Goal: Task Accomplishment & Management: Manage account settings

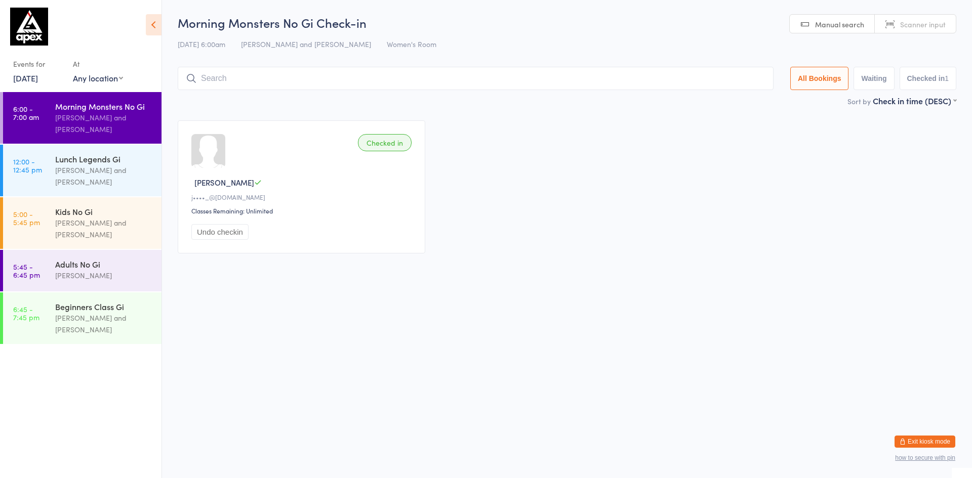
click at [272, 79] on input "search" at bounding box center [476, 78] width 596 height 23
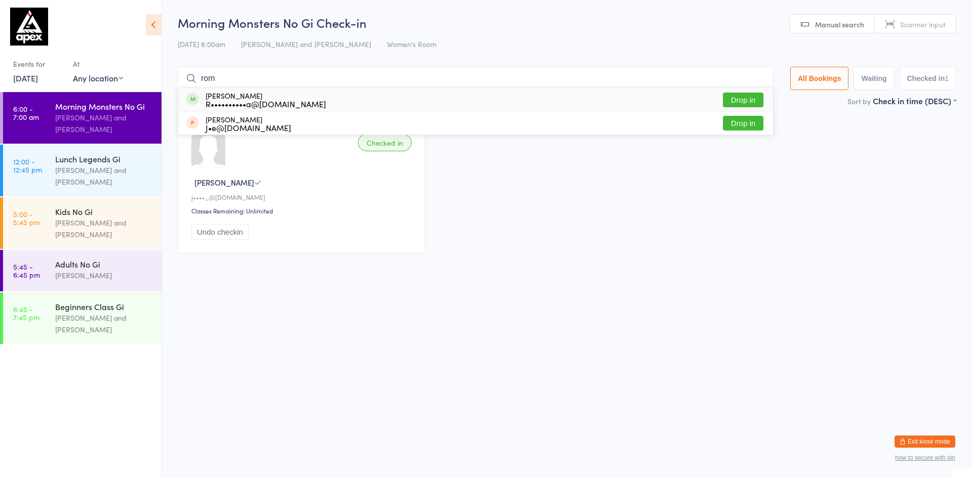
type input "rom"
click at [244, 98] on div "[PERSON_NAME] R••••••••••a@[DOMAIN_NAME]" at bounding box center [266, 100] width 120 height 16
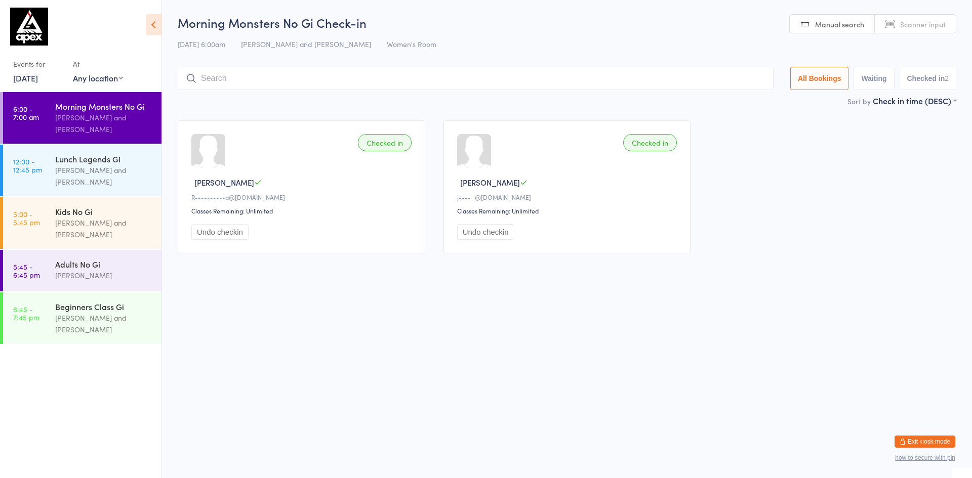
click at [158, 30] on icon at bounding box center [154, 24] width 16 height 21
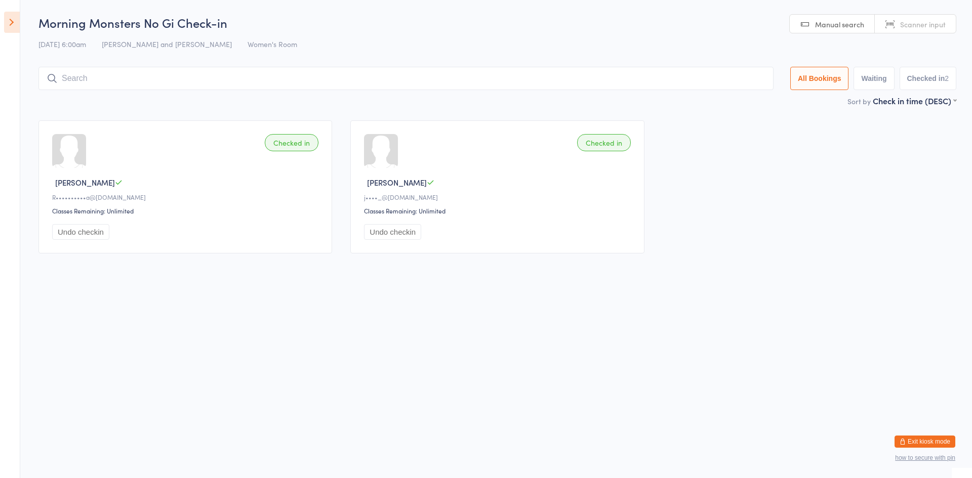
click at [18, 27] on icon at bounding box center [12, 22] width 16 height 21
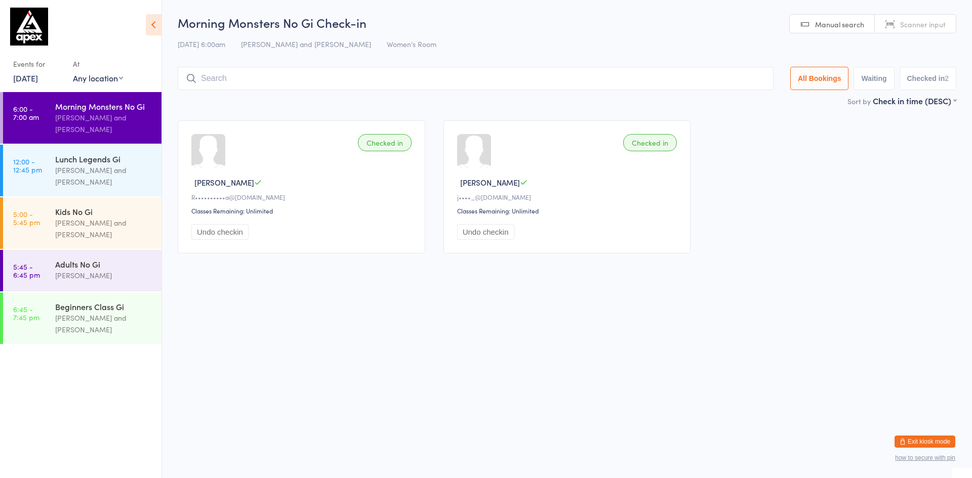
click at [920, 443] on button "Exit kiosk mode" at bounding box center [925, 442] width 61 height 12
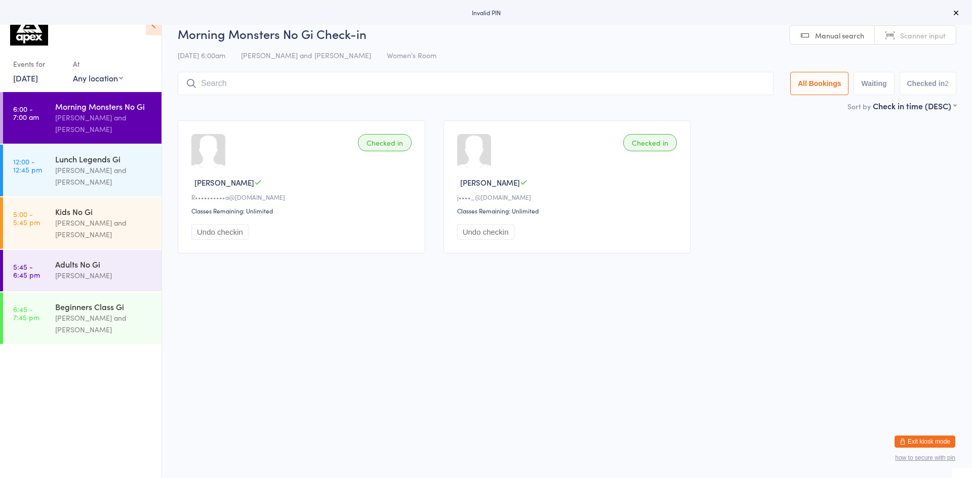
click at [933, 445] on button "Exit kiosk mode" at bounding box center [925, 442] width 61 height 12
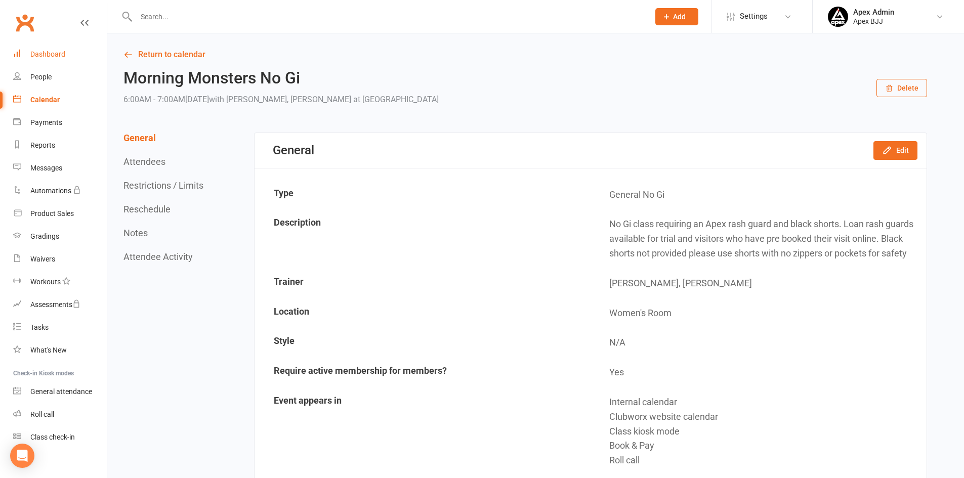
click at [41, 59] on link "Dashboard" at bounding box center [60, 54] width 94 height 23
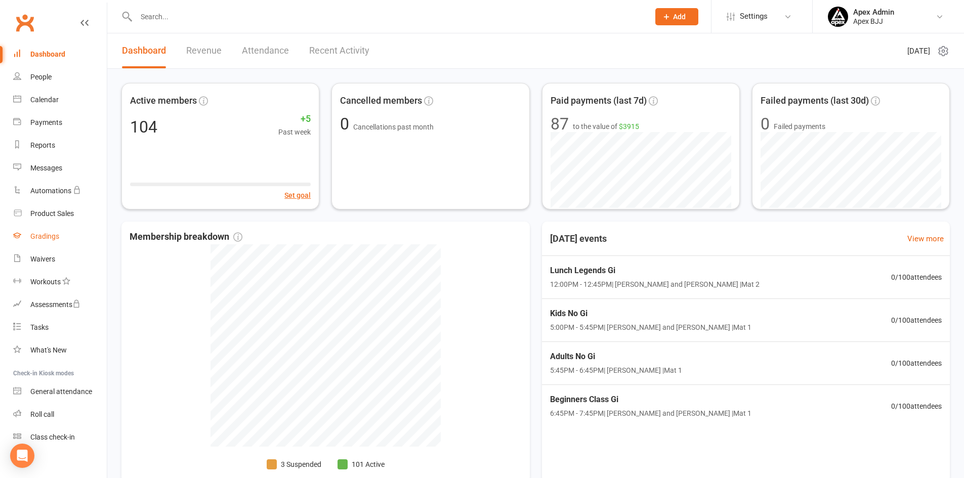
click at [56, 238] on div "Gradings" at bounding box center [44, 236] width 29 height 8
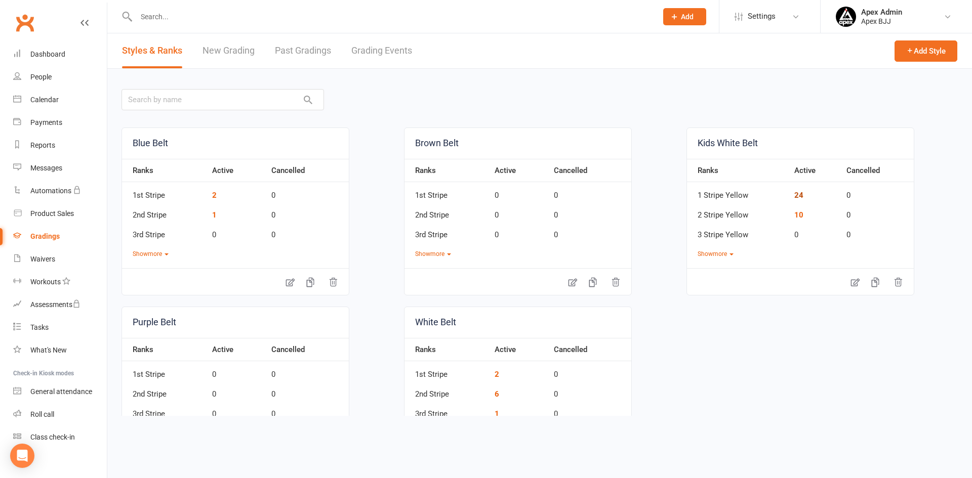
click at [794, 198] on link "24" at bounding box center [798, 195] width 9 height 9
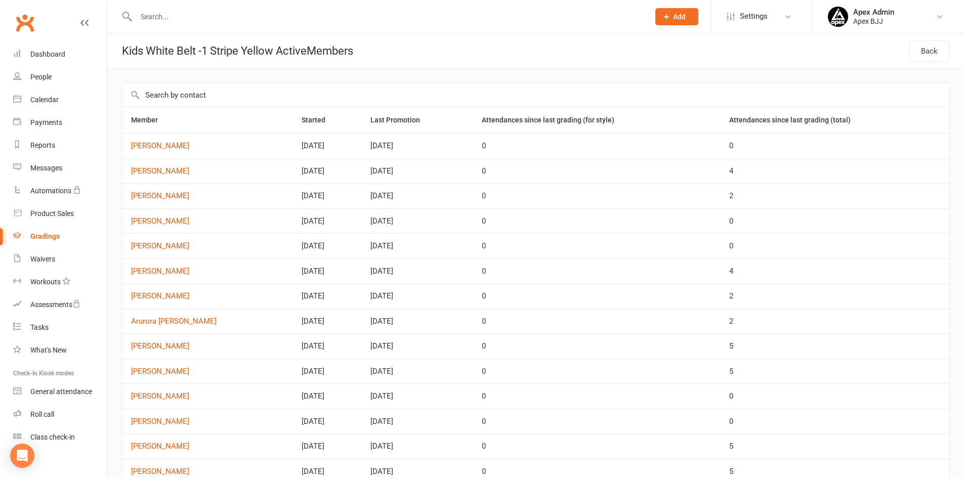
click at [51, 235] on div "Gradings" at bounding box center [44, 236] width 29 height 8
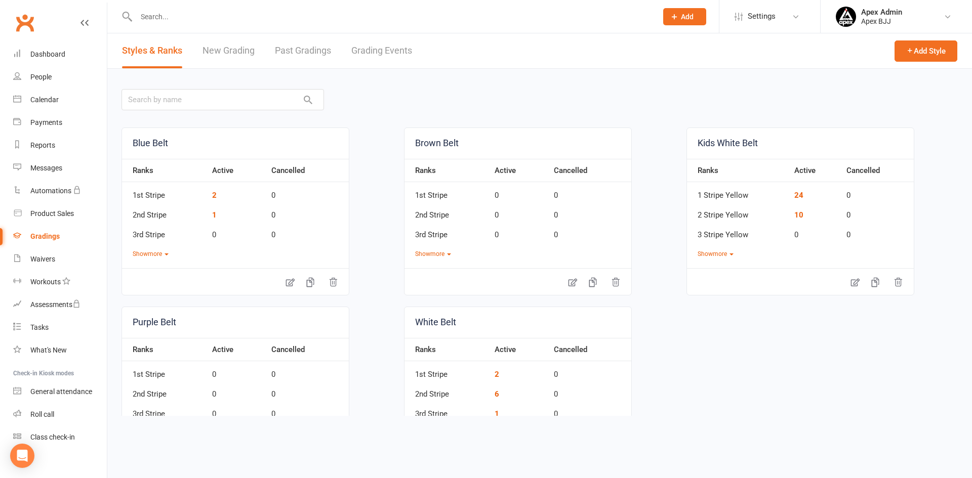
click at [245, 49] on link "New Grading" at bounding box center [229, 50] width 52 height 35
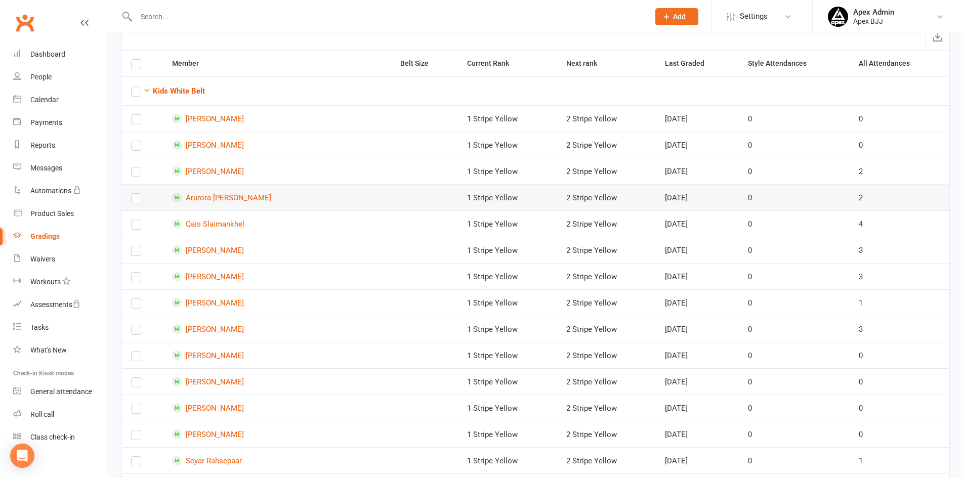
scroll to position [101, 0]
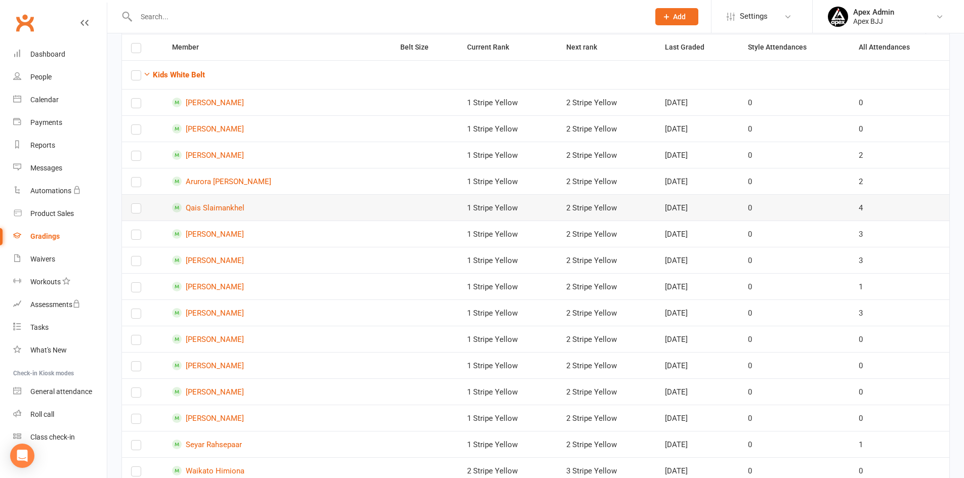
click at [134, 211] on label at bounding box center [136, 211] width 10 height 0
click at [134, 204] on input "checkbox" at bounding box center [136, 204] width 10 height 0
click at [140, 211] on label at bounding box center [136, 211] width 10 height 0
click at [140, 204] on input "checkbox" at bounding box center [136, 204] width 10 height 0
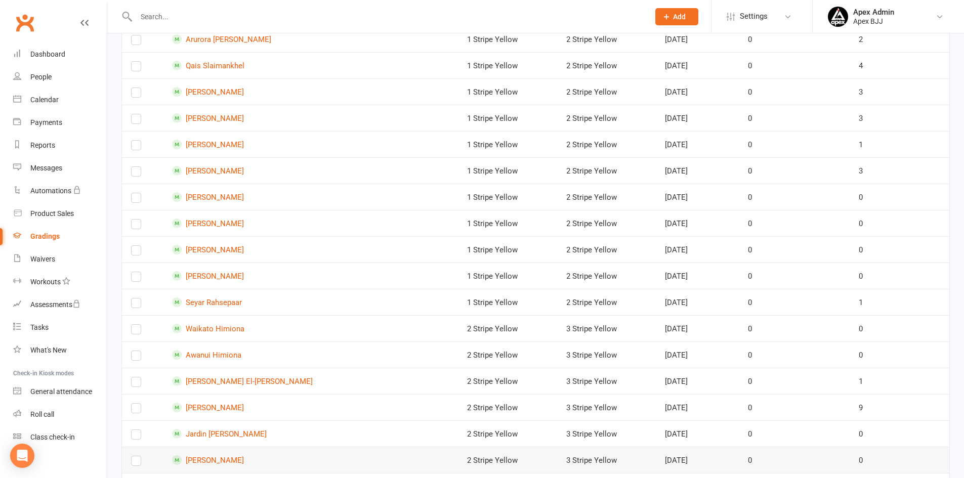
scroll to position [294, 0]
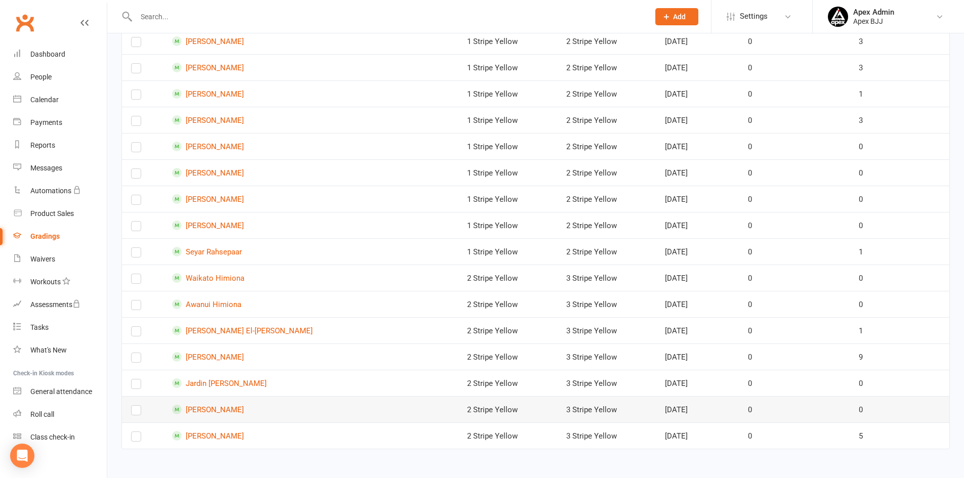
click at [139, 413] on label at bounding box center [136, 413] width 10 height 0
click at [139, 406] on input "checkbox" at bounding box center [136, 406] width 10 height 0
click at [136, 386] on label at bounding box center [136, 386] width 10 height 0
click at [136, 380] on input "checkbox" at bounding box center [136, 380] width 10 height 0
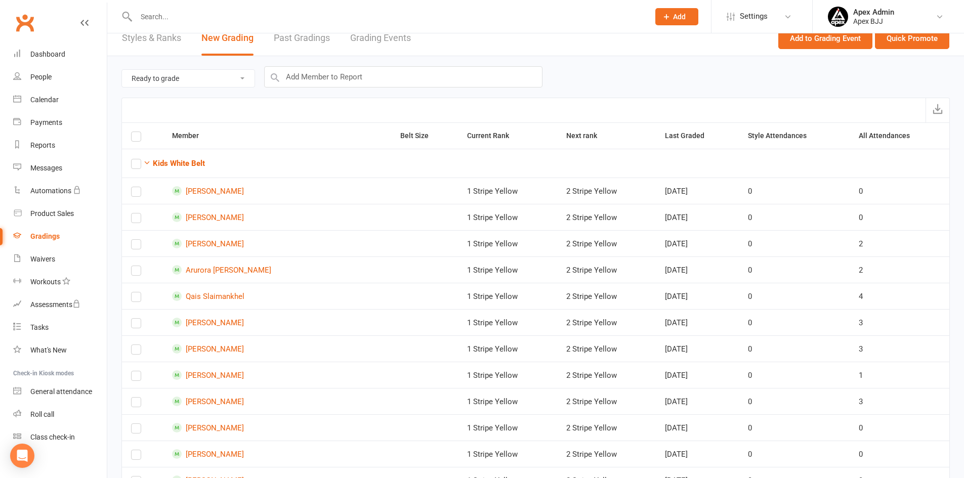
scroll to position [0, 0]
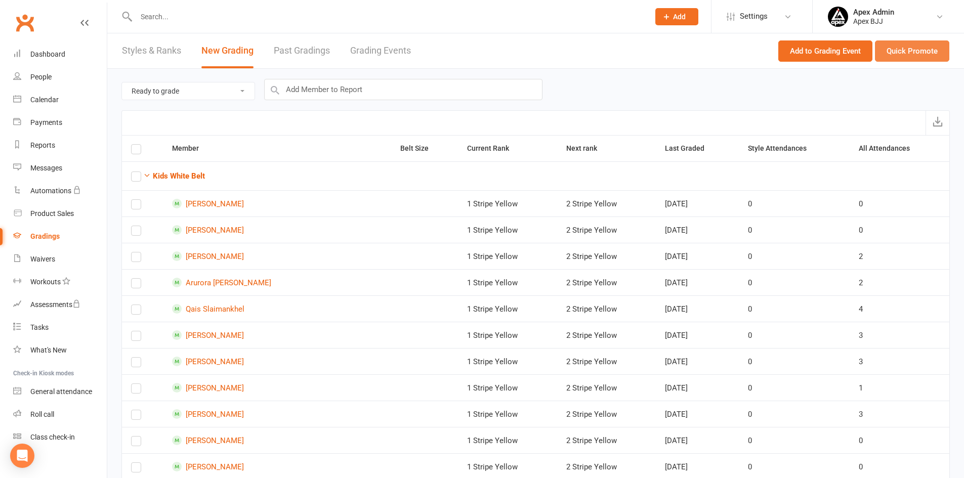
click at [913, 51] on button "Quick Promote" at bounding box center [912, 51] width 74 height 21
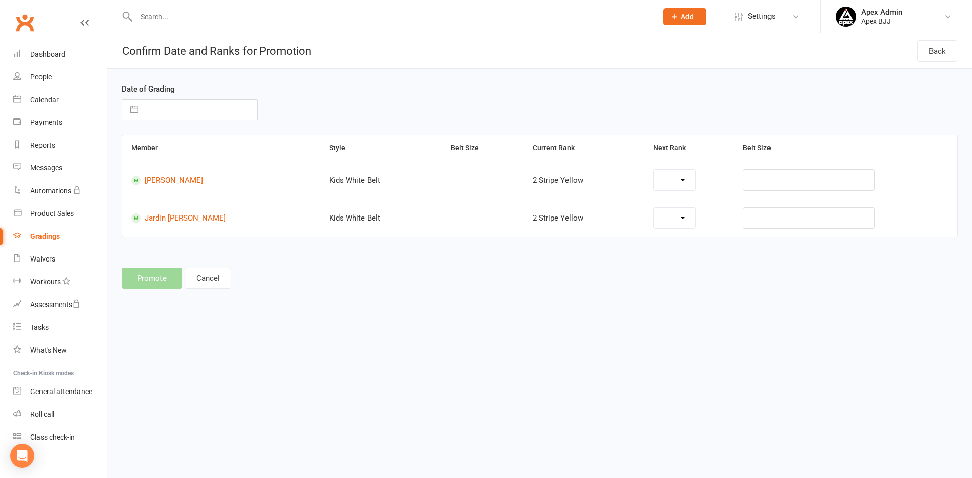
select select "44914"
click at [188, 108] on input "text" at bounding box center [200, 110] width 114 height 20
select select "7"
select select "2025"
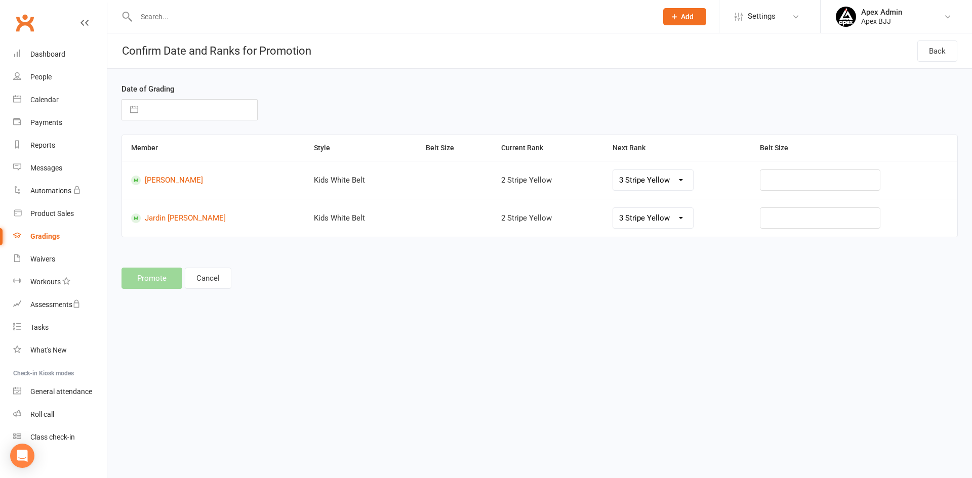
select select "8"
select select "2025"
select select "9"
select select "2025"
click at [162, 222] on td "15" at bounding box center [163, 225] width 20 height 19
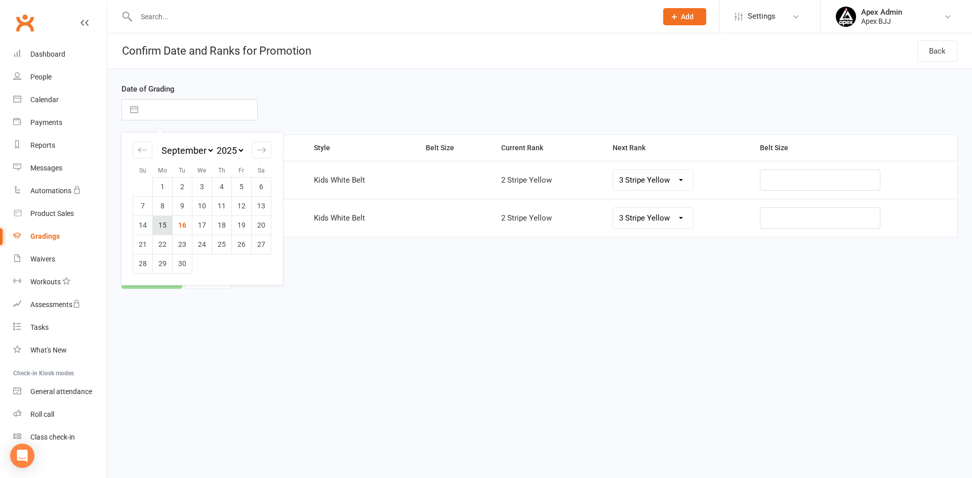
type input "[DATE]"
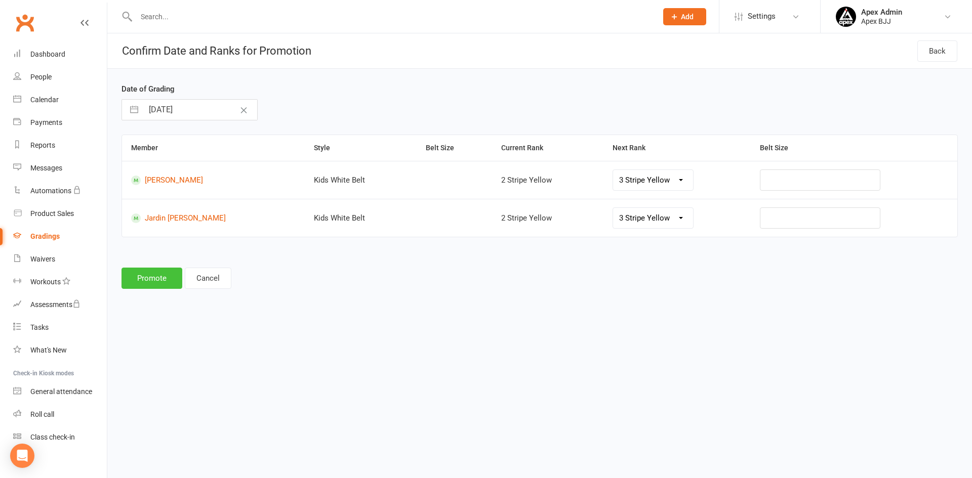
click at [163, 277] on button "Promote" at bounding box center [152, 278] width 61 height 21
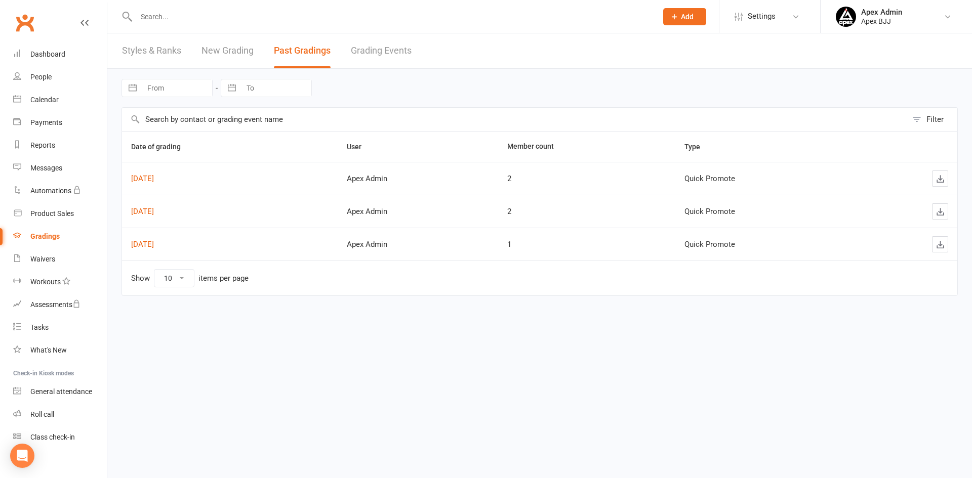
click at [214, 50] on link "New Grading" at bounding box center [228, 50] width 52 height 35
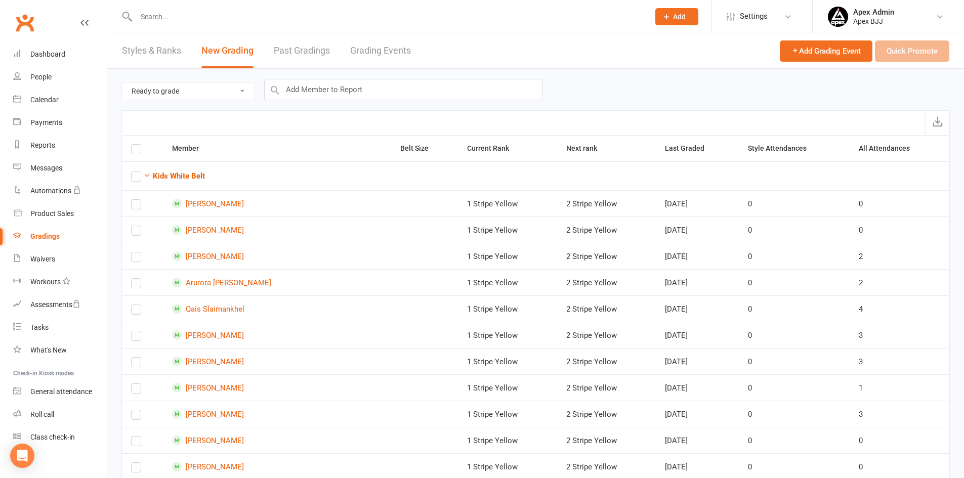
click at [173, 45] on link "Styles & Ranks" at bounding box center [151, 50] width 59 height 35
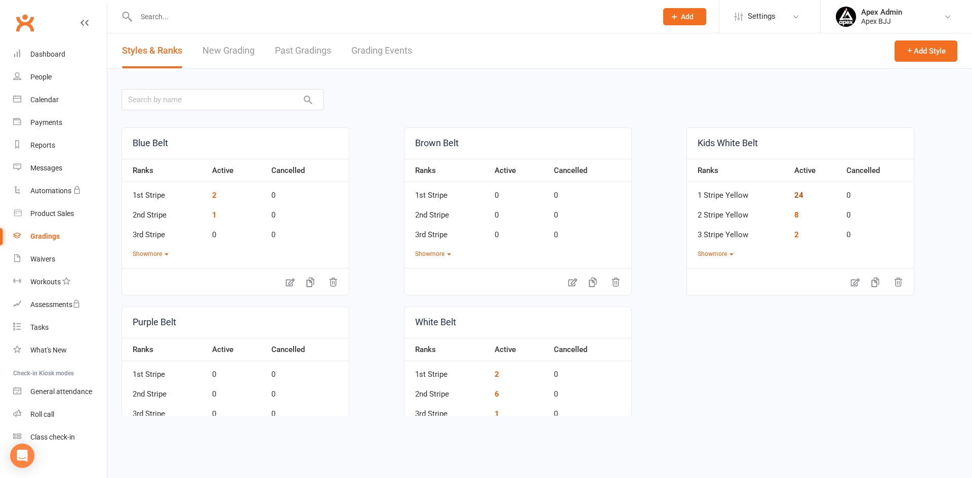
click at [794, 194] on link "24" at bounding box center [798, 195] width 9 height 9
click at [229, 51] on link "New Grading" at bounding box center [229, 50] width 52 height 35
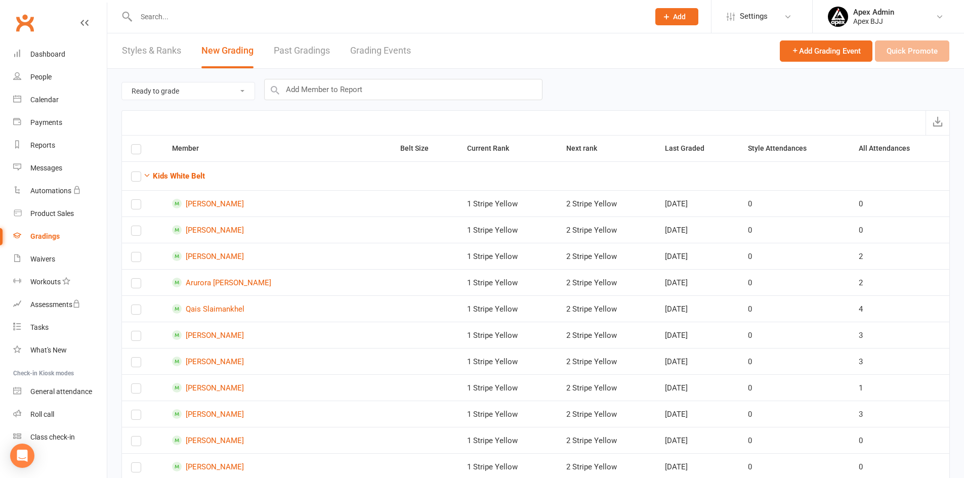
click at [242, 90] on select "Ready to grade All members enrolled in a style Active members enrolled in a sty…" at bounding box center [188, 91] width 133 height 17
select select "all_members_in_style"
click at [122, 83] on select "Ready to grade All members enrolled in a style Active members enrolled in a sty…" at bounding box center [188, 91] width 133 height 17
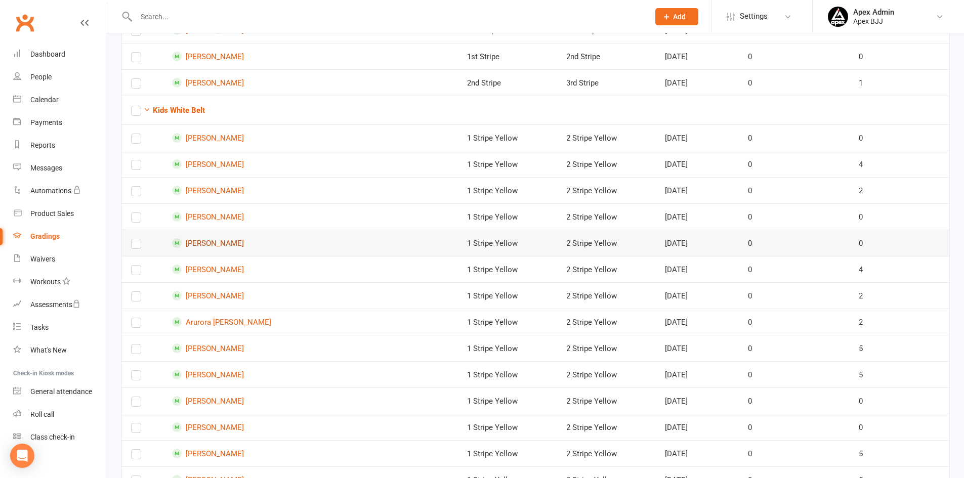
scroll to position [203, 0]
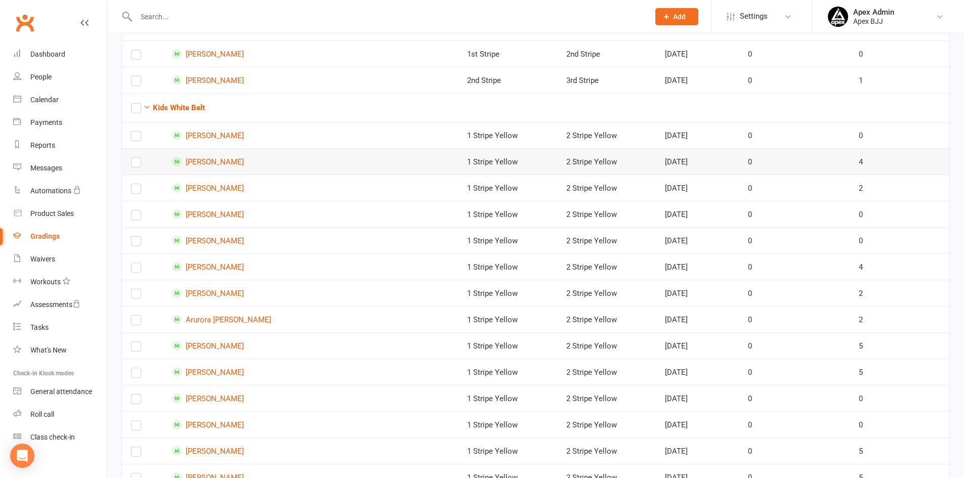
click at [136, 165] on label at bounding box center [136, 165] width 10 height 0
click at [136, 158] on input "checkbox" at bounding box center [136, 158] width 10 height 0
click at [136, 191] on label at bounding box center [136, 191] width 10 height 0
click at [136, 184] on input "checkbox" at bounding box center [136, 184] width 10 height 0
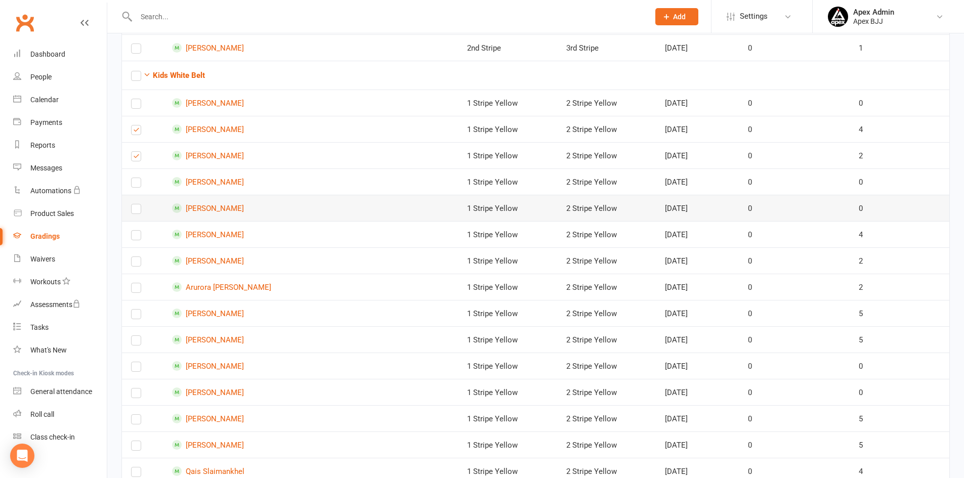
scroll to position [253, 0]
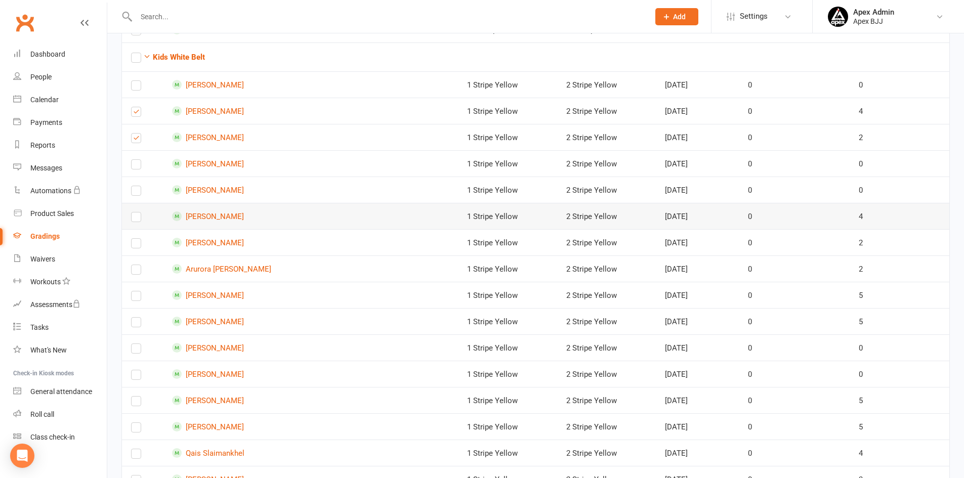
click at [136, 219] on label at bounding box center [136, 219] width 10 height 0
click at [136, 213] on input "checkbox" at bounding box center [136, 213] width 10 height 0
click at [135, 298] on label at bounding box center [136, 298] width 10 height 0
click at [135, 292] on input "checkbox" at bounding box center [136, 292] width 10 height 0
click at [137, 325] on label at bounding box center [136, 325] width 10 height 0
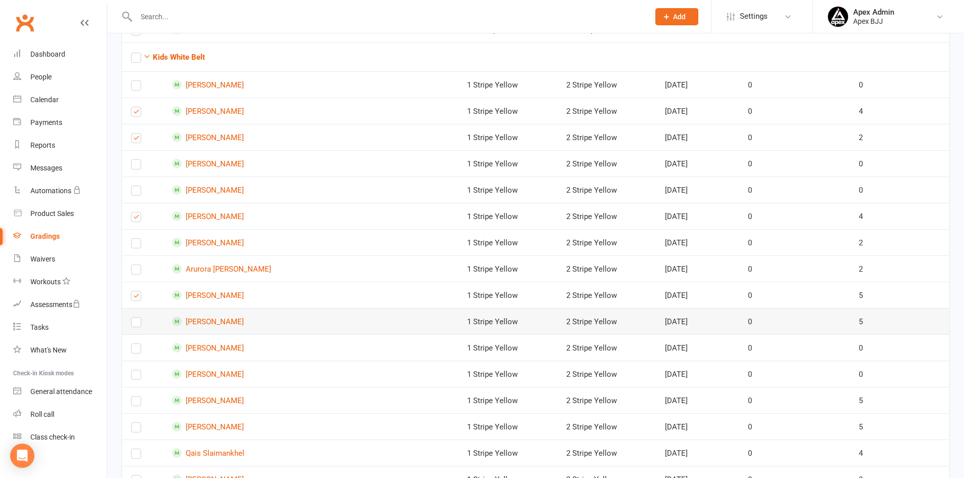
click at [137, 318] on input "checkbox" at bounding box center [136, 318] width 10 height 0
click at [136, 351] on label at bounding box center [136, 351] width 10 height 0
click at [136, 344] on input "checkbox" at bounding box center [136, 344] width 10 height 0
click at [135, 377] on label at bounding box center [136, 377] width 10 height 0
click at [135, 371] on input "checkbox" at bounding box center [136, 371] width 10 height 0
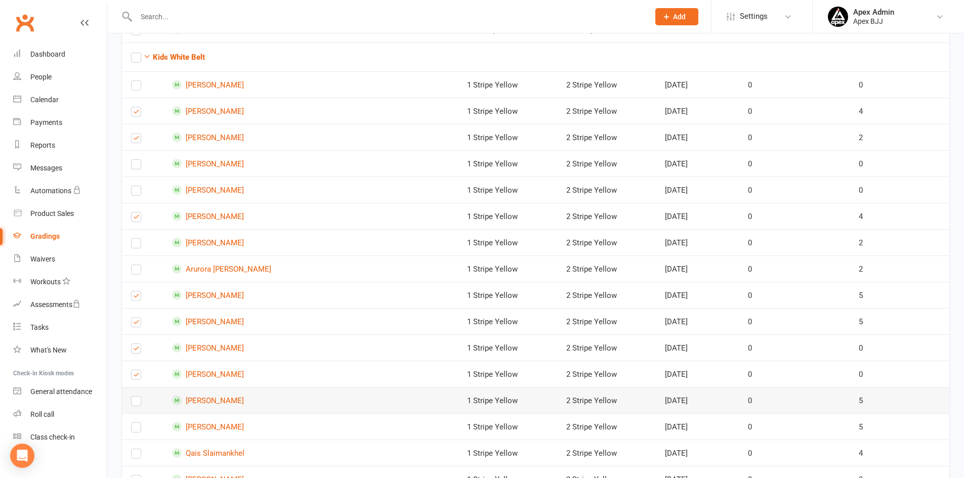
click at [135, 404] on label at bounding box center [136, 404] width 10 height 0
click at [135, 397] on input "checkbox" at bounding box center [136, 397] width 10 height 0
click at [135, 430] on label at bounding box center [136, 430] width 10 height 0
click at [135, 423] on input "checkbox" at bounding box center [136, 423] width 10 height 0
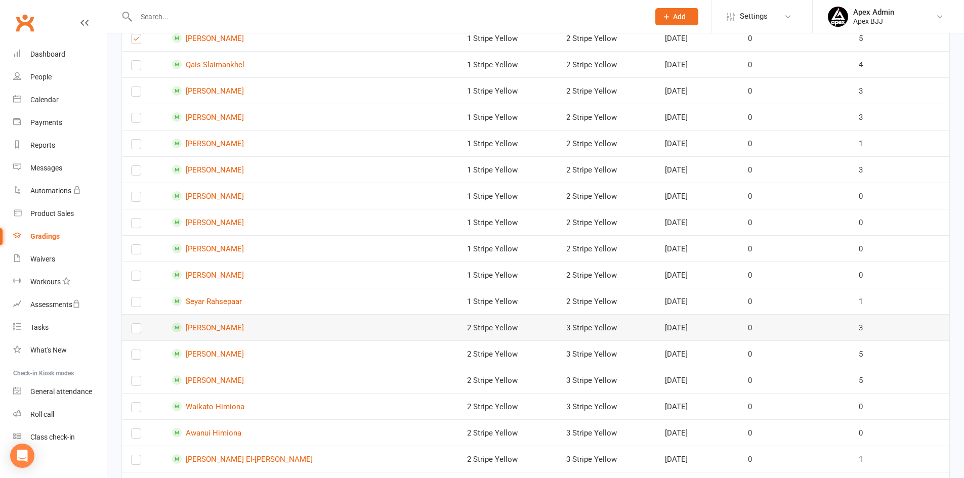
scroll to position [658, 0]
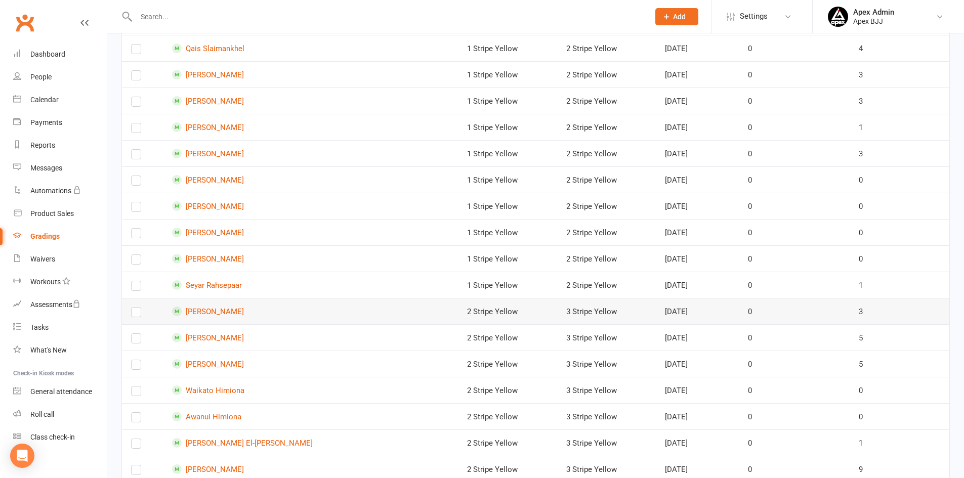
click at [137, 314] on label at bounding box center [136, 314] width 10 height 0
click at [137, 308] on input "checkbox" at bounding box center [136, 308] width 10 height 0
click at [132, 341] on label at bounding box center [136, 341] width 10 height 0
click at [132, 334] on input "checkbox" at bounding box center [136, 334] width 10 height 0
click at [136, 367] on label at bounding box center [136, 367] width 10 height 0
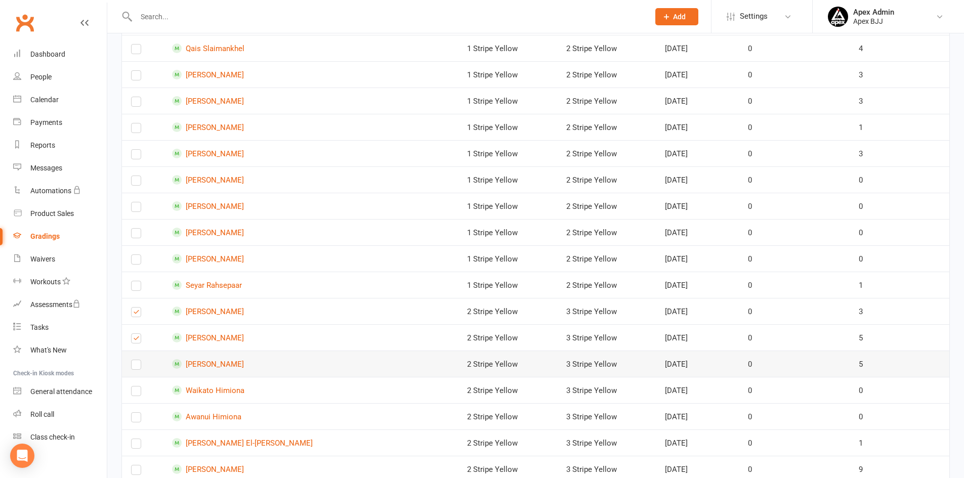
click at [136, 360] on input "checkbox" at bounding box center [136, 360] width 10 height 0
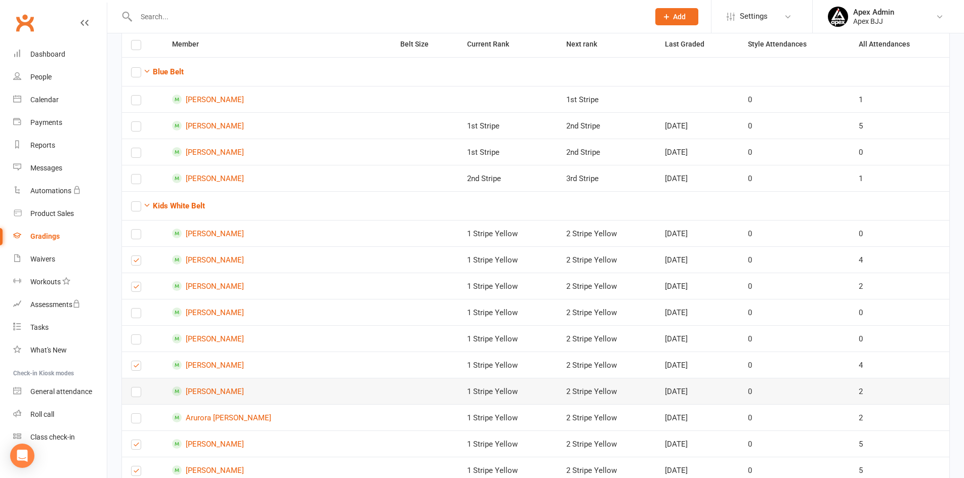
scroll to position [0, 0]
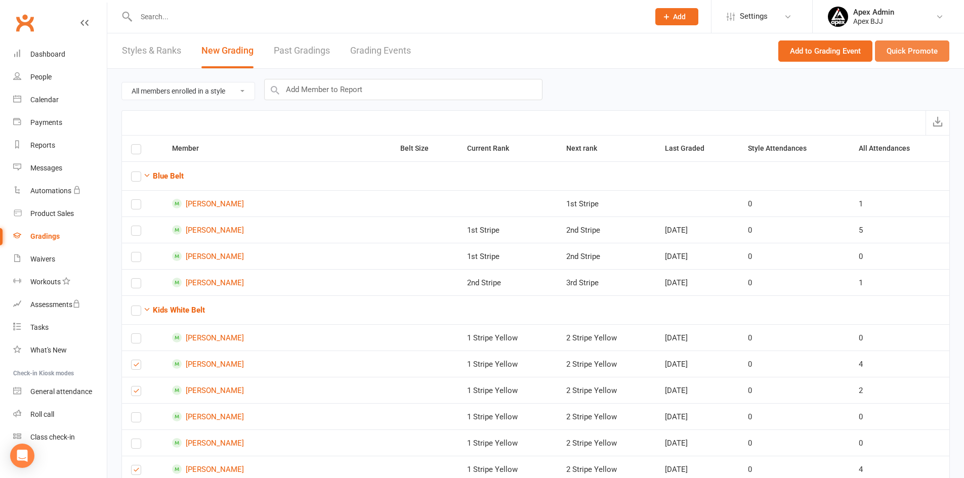
click at [925, 50] on button "Quick Promote" at bounding box center [912, 51] width 74 height 21
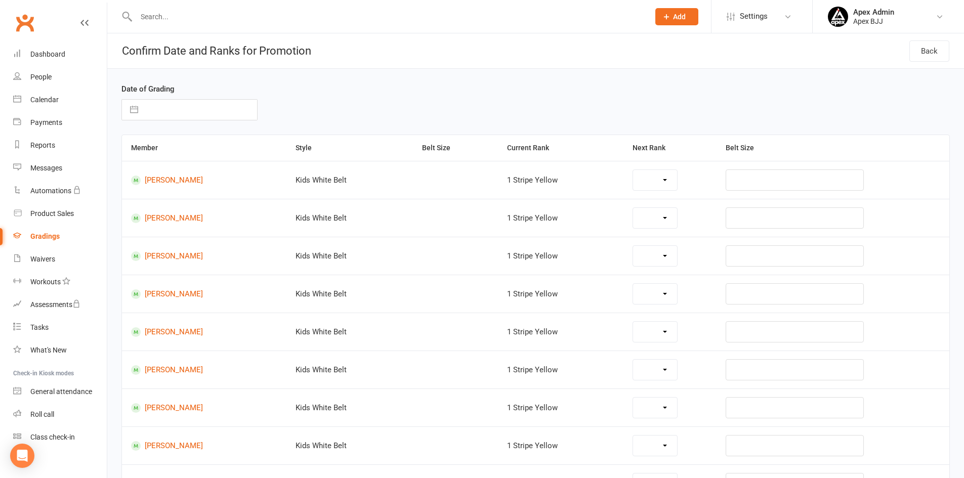
select select "44913"
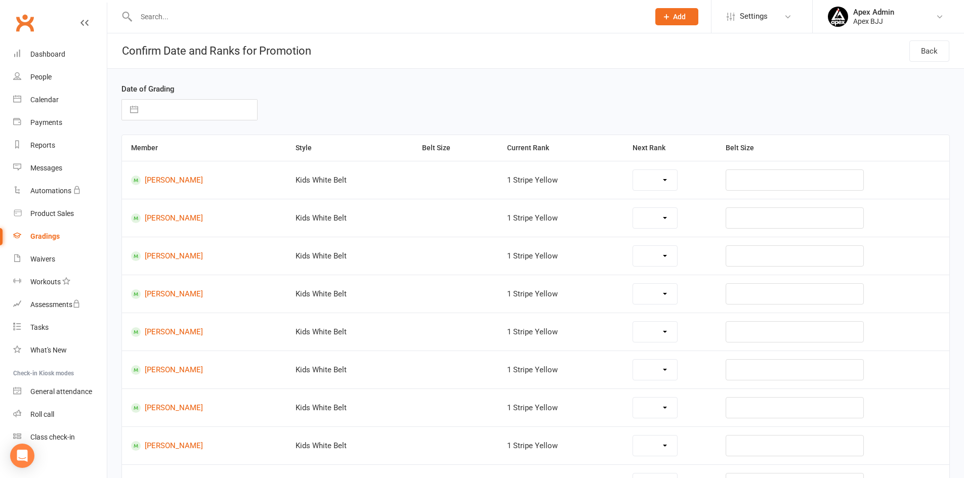
select select "44913"
select select "44914"
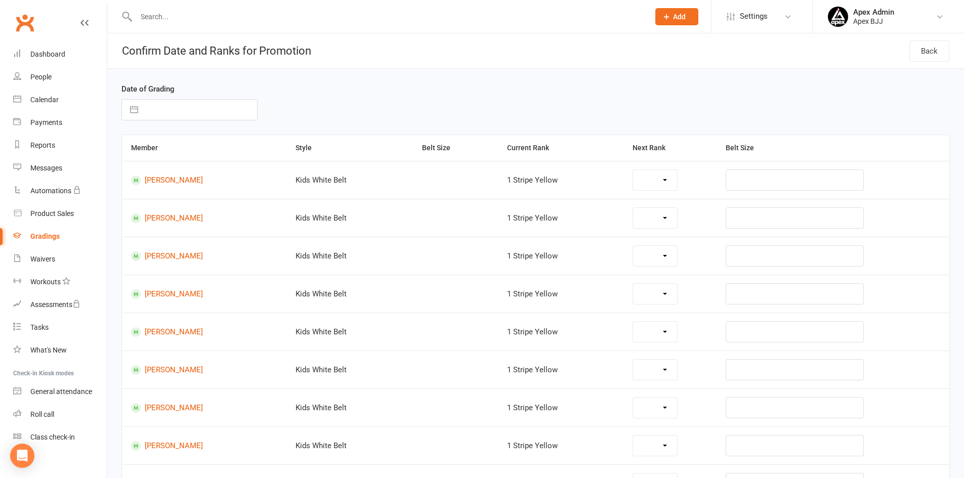
select select "44914"
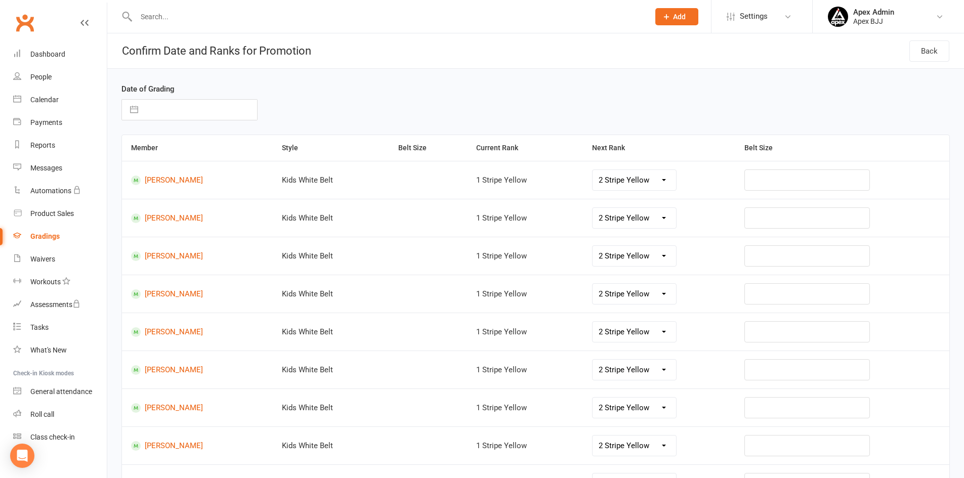
select select "7"
select select "2025"
select select "8"
select select "2025"
select select "9"
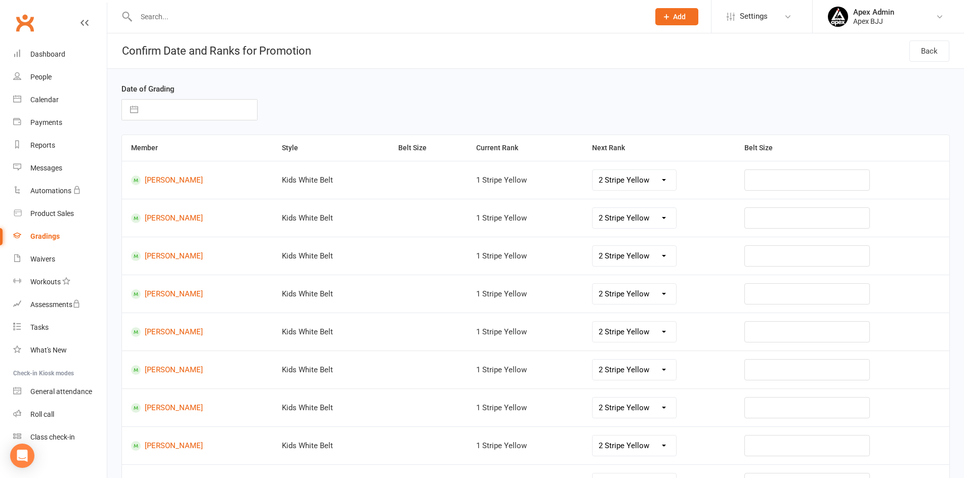
select select "2025"
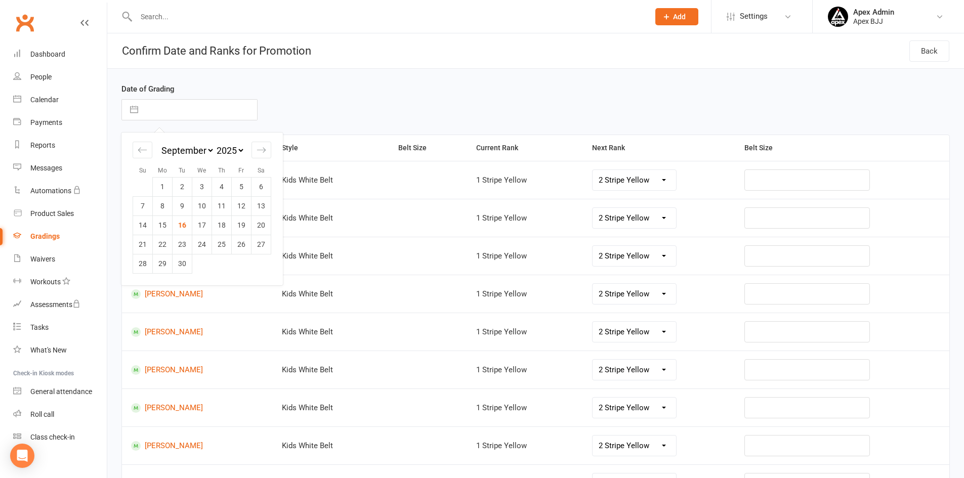
click at [205, 109] on input "text" at bounding box center [200, 110] width 114 height 20
click at [162, 222] on td "15" at bounding box center [163, 225] width 20 height 19
type input "15 Sep 2025"
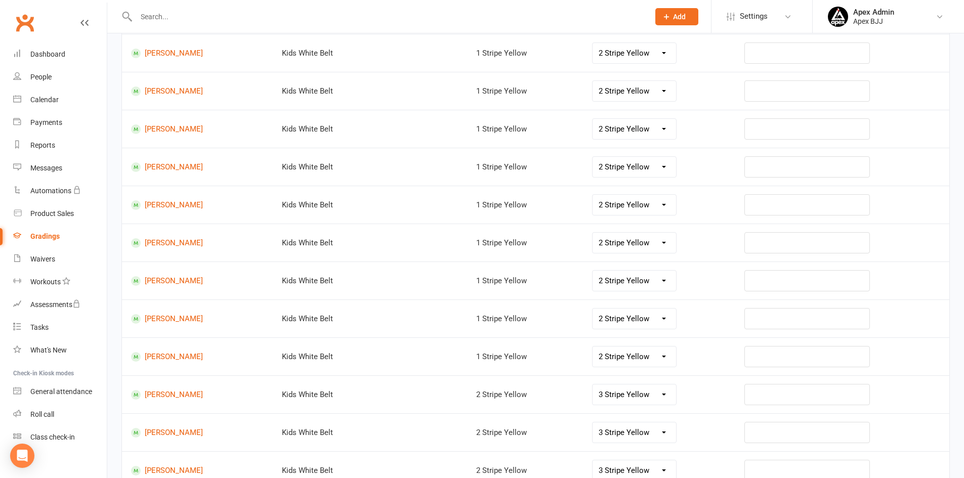
scroll to position [221, 0]
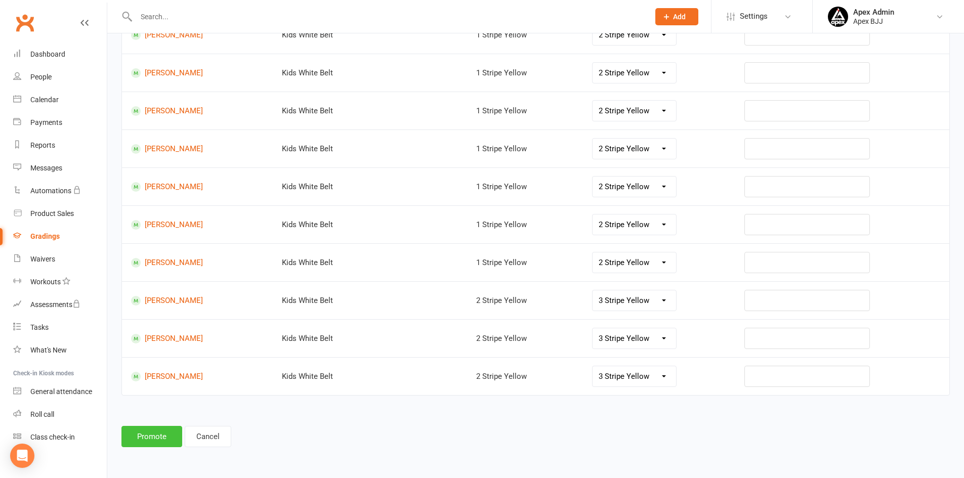
click at [173, 436] on button "Promote" at bounding box center [152, 436] width 61 height 21
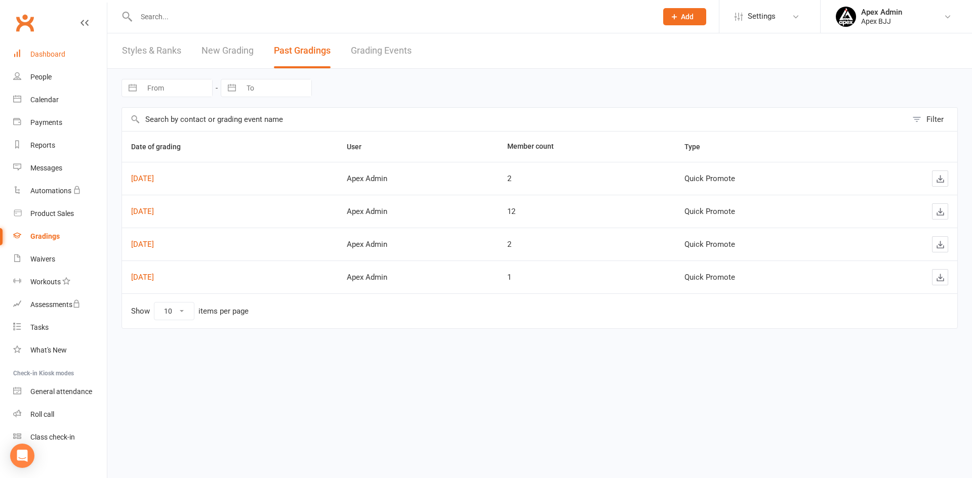
click at [66, 53] on link "Dashboard" at bounding box center [60, 54] width 94 height 23
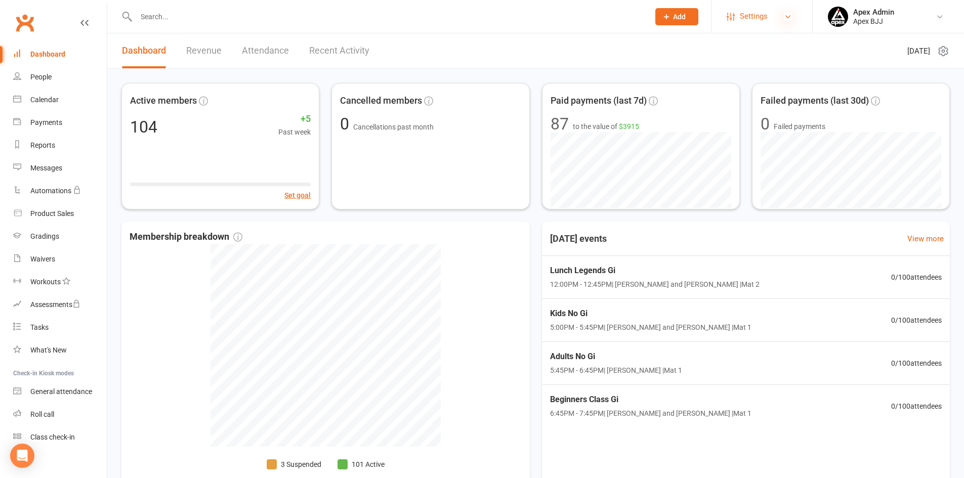
click at [792, 17] on icon at bounding box center [788, 17] width 8 height 8
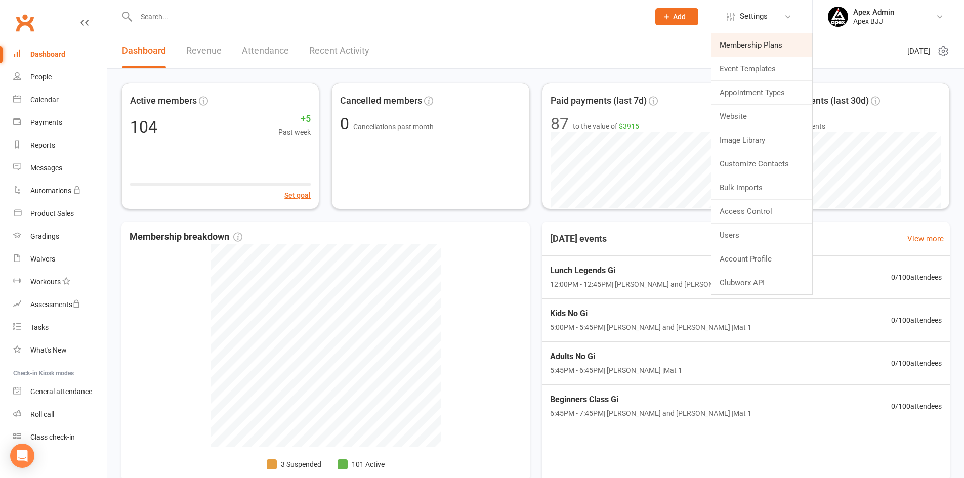
click at [783, 48] on link "Membership Plans" at bounding box center [762, 44] width 101 height 23
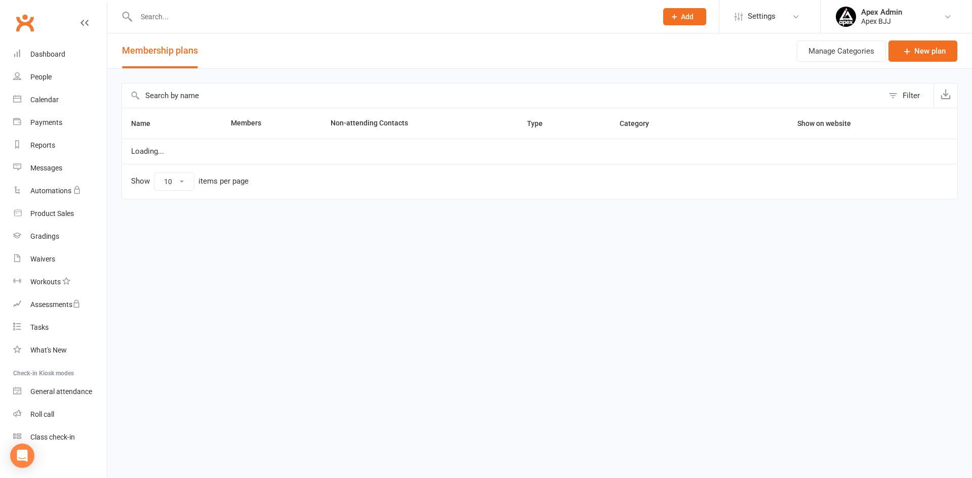
select select "100"
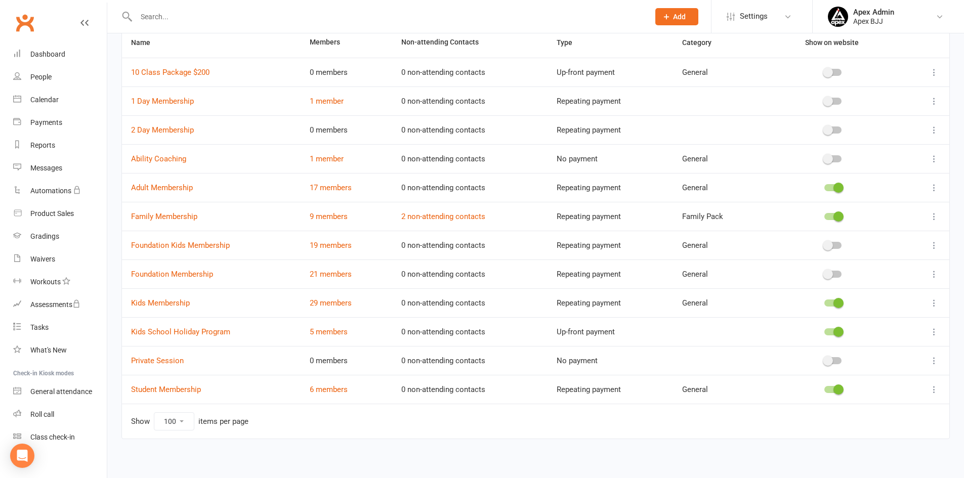
scroll to position [85, 0]
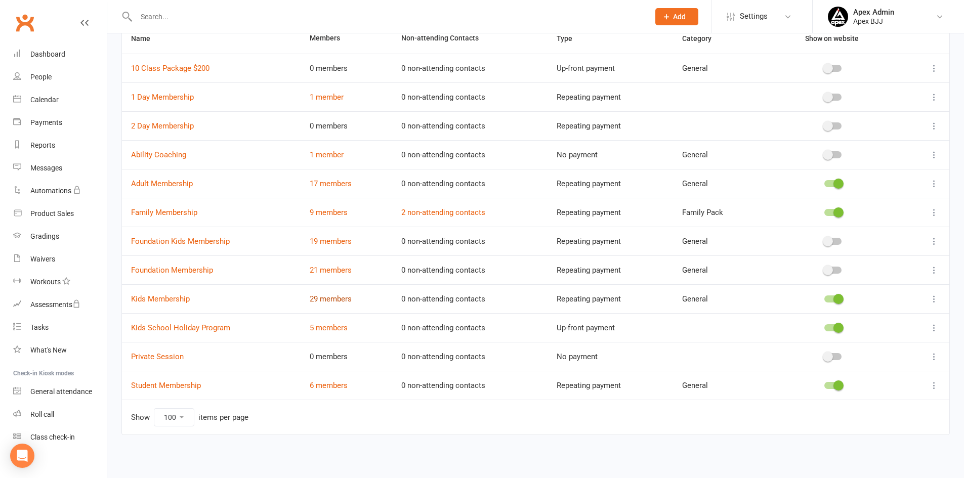
click at [331, 297] on link "29 members" at bounding box center [331, 299] width 42 height 9
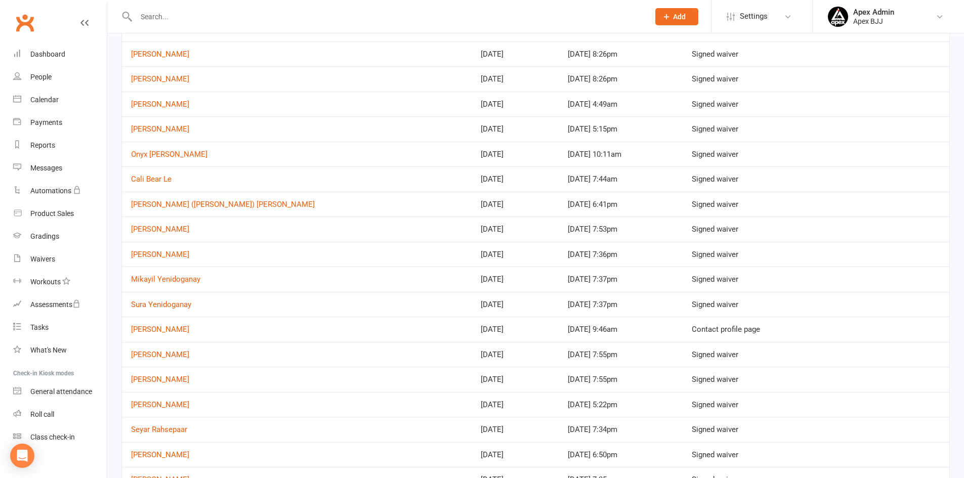
scroll to position [152, 0]
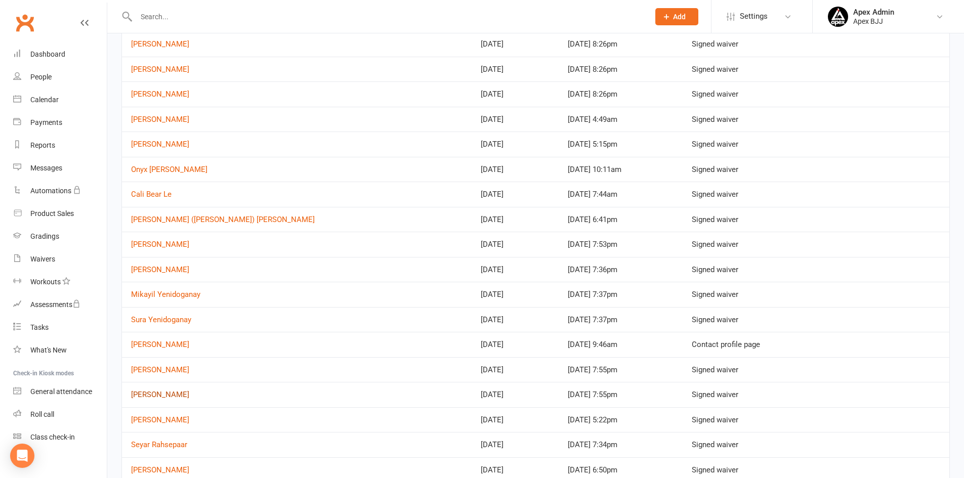
click at [150, 396] on link "Jordan Le" at bounding box center [160, 394] width 58 height 9
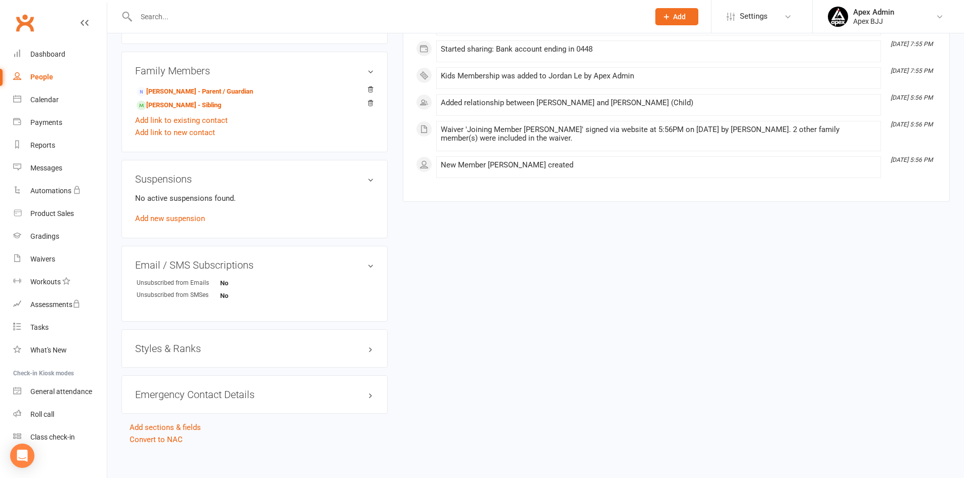
scroll to position [525, 0]
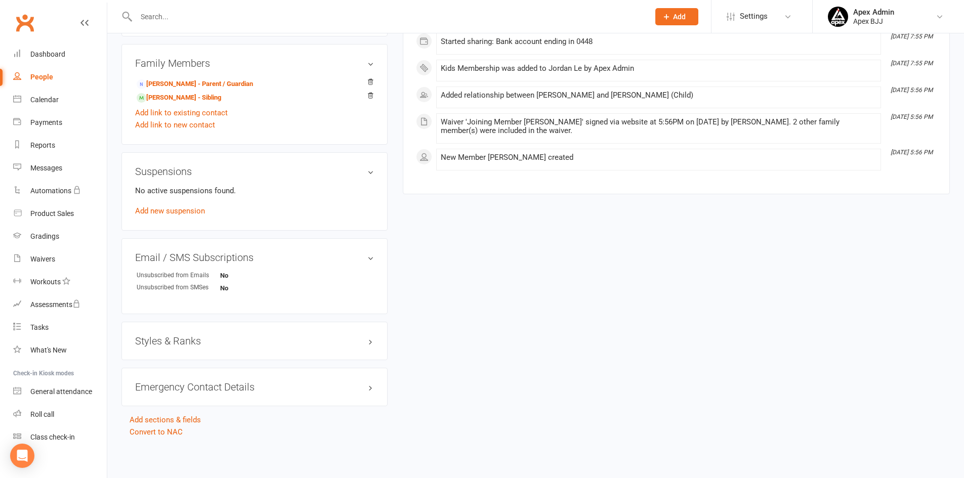
click at [259, 346] on h3 "Styles & Ranks" at bounding box center [254, 341] width 239 height 11
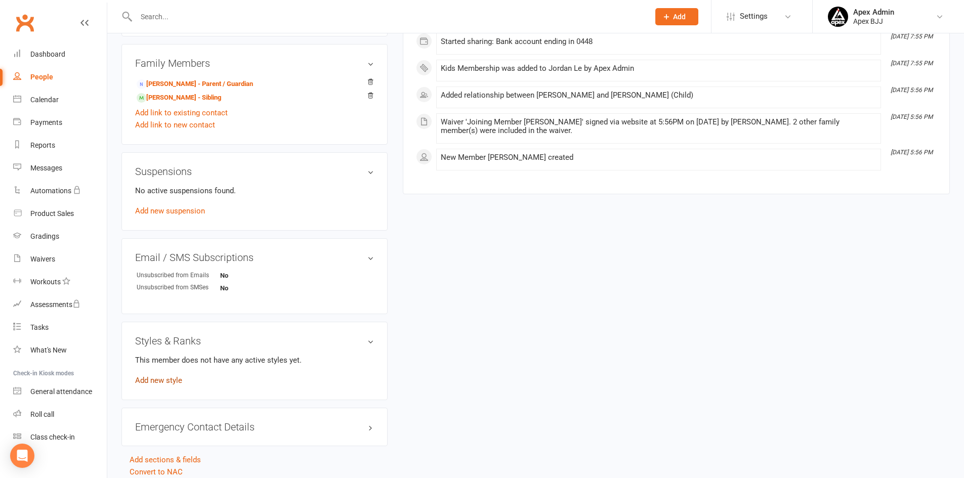
click at [172, 380] on link "Add new style" at bounding box center [158, 380] width 47 height 9
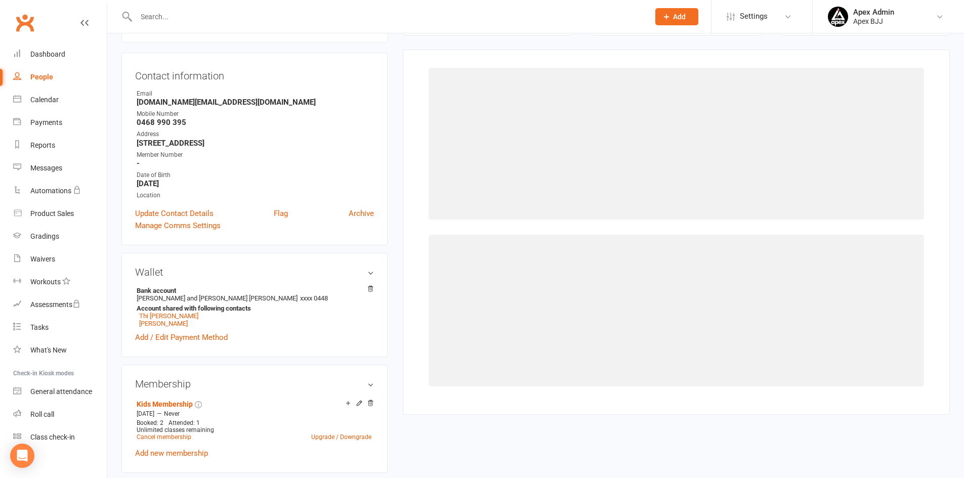
scroll to position [87, 0]
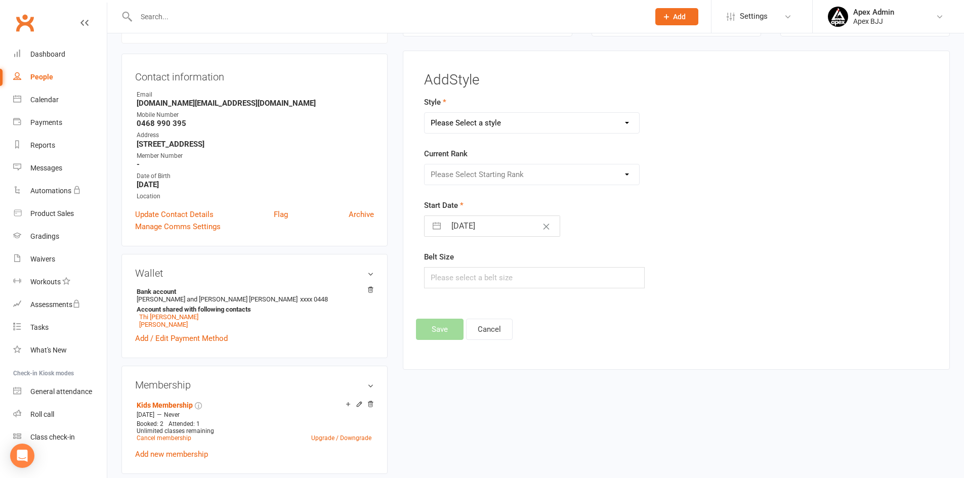
click at [598, 117] on select "Please Select a style Blue Belt Brown Belt Kids White Belt Purple Belt White Be…" at bounding box center [532, 123] width 215 height 20
select select "3748"
click at [425, 113] on select "Please Select a style Blue Belt Brown Belt Kids White Belt Purple Belt White Be…" at bounding box center [532, 123] width 215 height 20
click at [557, 173] on select "Please Select Starting Rank 1 Stripe Yellow 2 Stripe Yellow 3 Stripe Yellow 2 S…" at bounding box center [532, 175] width 215 height 20
select select "44912"
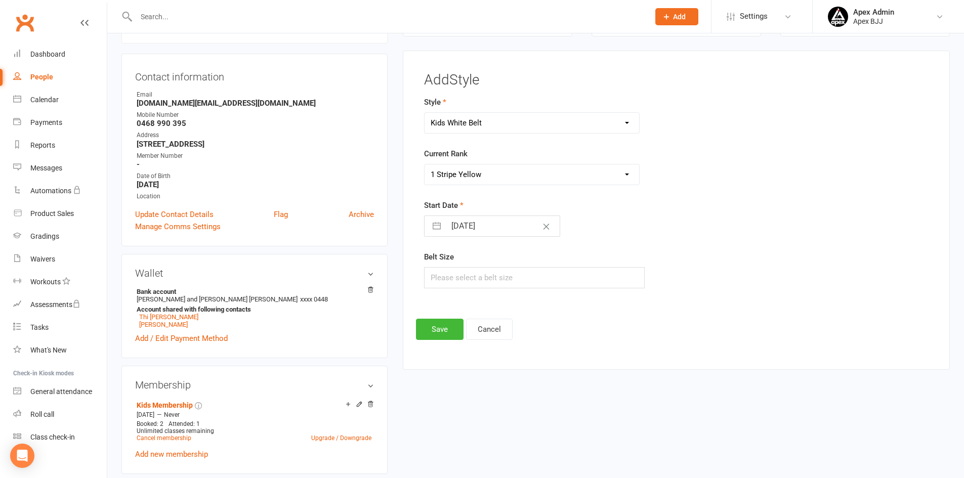
click at [425, 165] on select "Please Select Starting Rank 1 Stripe Yellow 2 Stripe Yellow 3 Stripe Yellow 2 S…" at bounding box center [532, 175] width 215 height 20
select select "7"
select select "2025"
select select "8"
select select "2025"
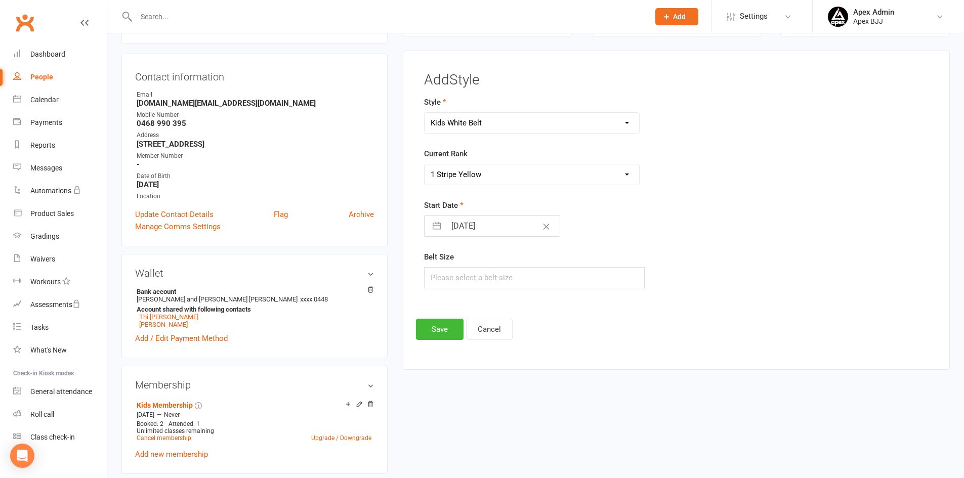
select select "9"
select select "2025"
click at [485, 224] on input "16 Sep 2025" at bounding box center [503, 226] width 114 height 20
click at [464, 341] on td "15" at bounding box center [465, 341] width 20 height 19
type input "15 Sep 2025"
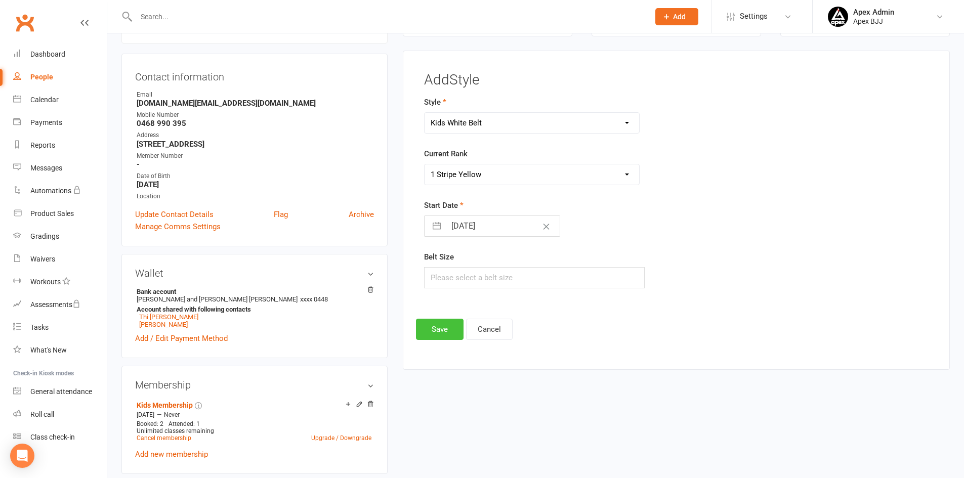
click at [440, 332] on button "Save" at bounding box center [440, 329] width 48 height 21
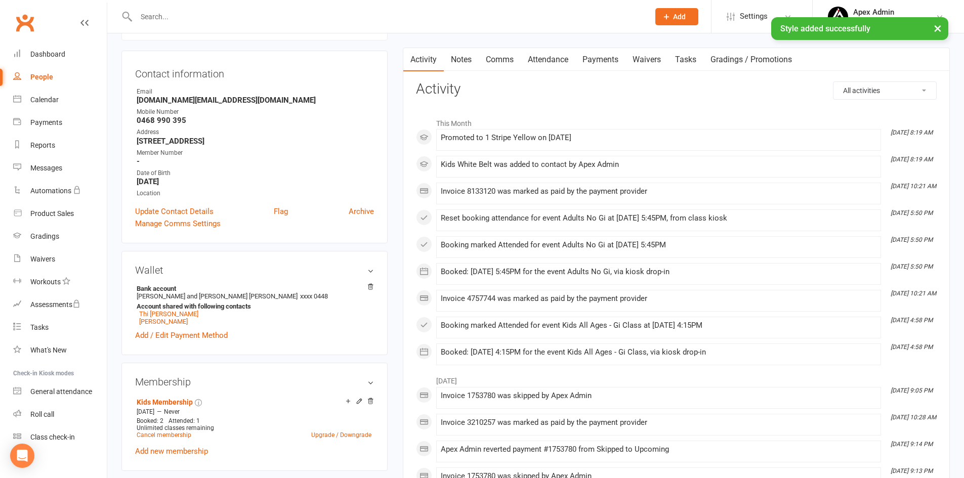
scroll to position [137, 0]
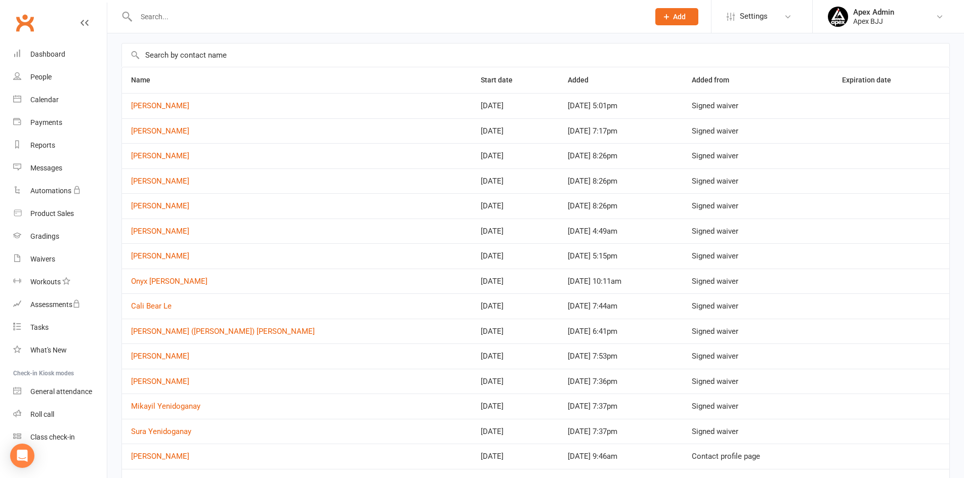
scroll to position [354, 0]
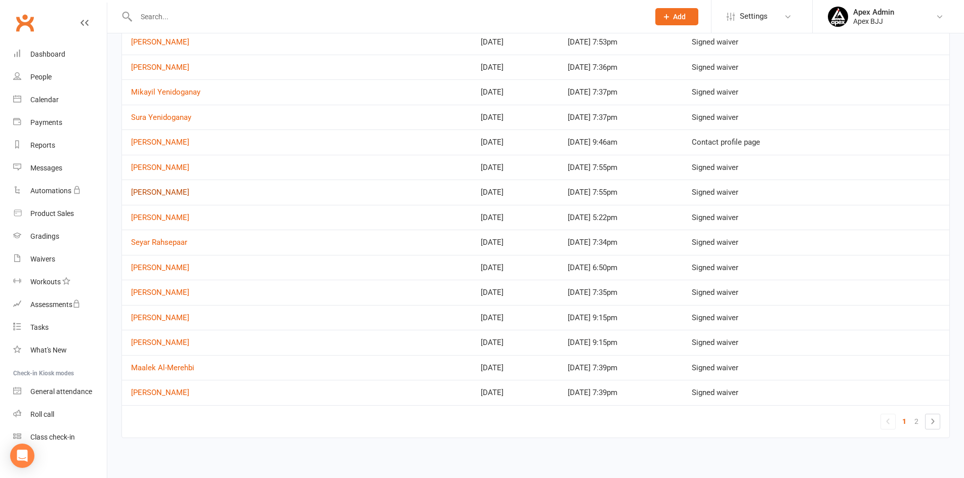
click at [160, 189] on link "Jordan Le" at bounding box center [160, 192] width 58 height 9
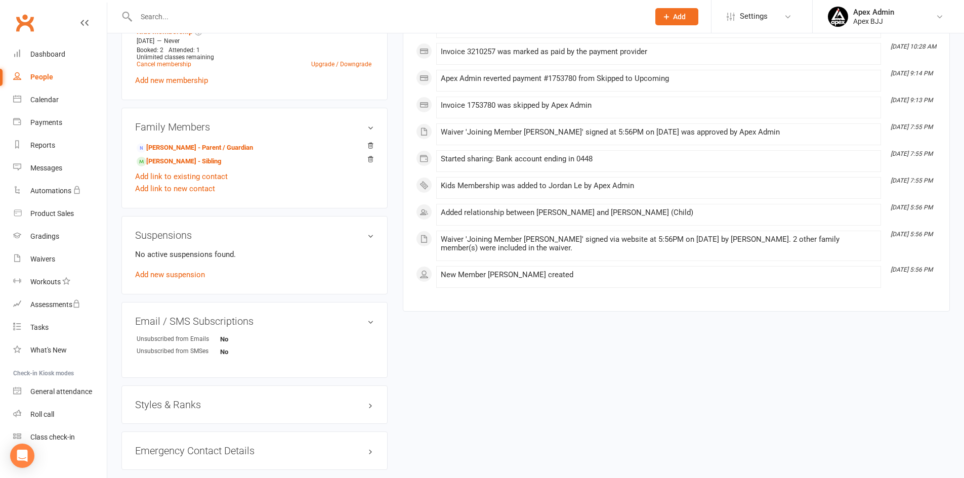
scroll to position [525, 0]
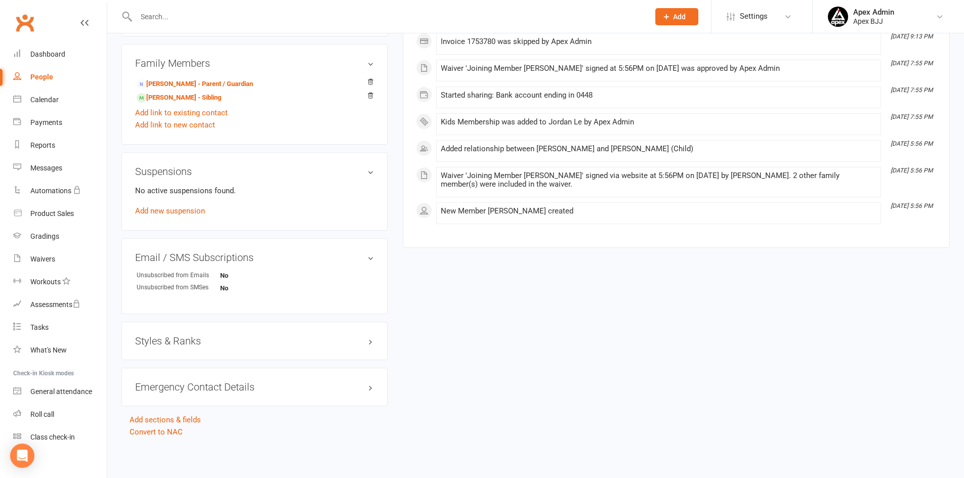
click at [224, 340] on h3 "Styles & Ranks" at bounding box center [254, 341] width 239 height 11
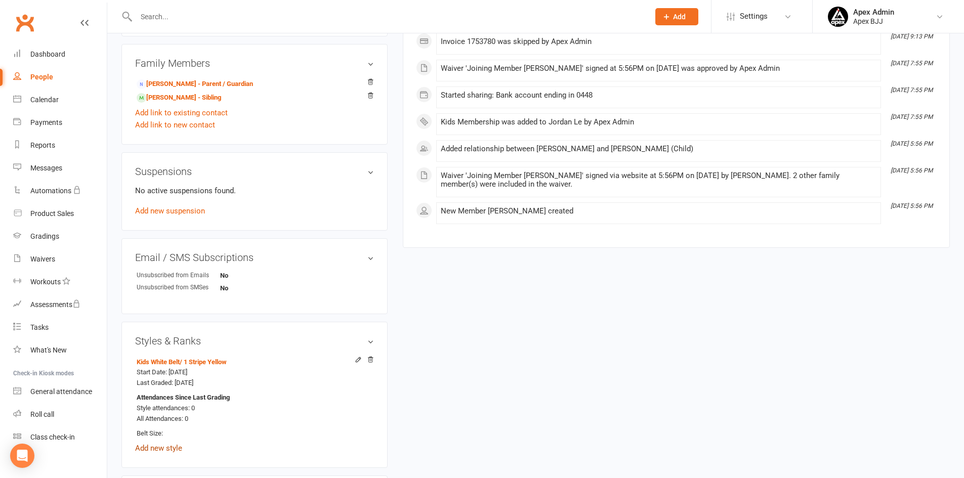
click at [156, 449] on link "Add new style" at bounding box center [158, 448] width 47 height 9
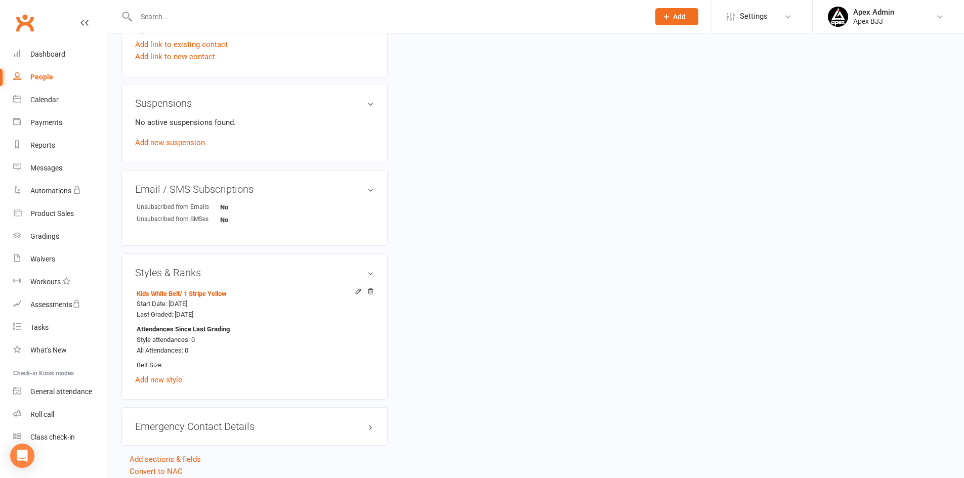
scroll to position [289, 0]
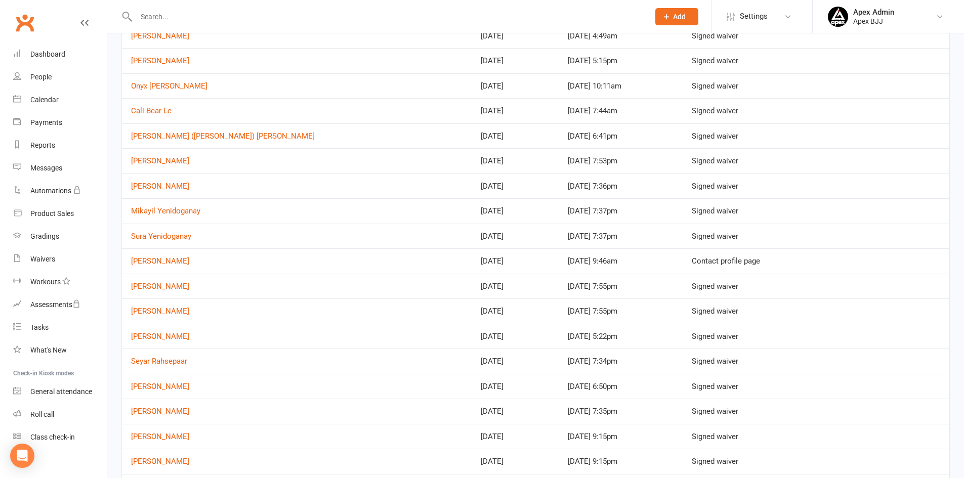
scroll to position [253, 0]
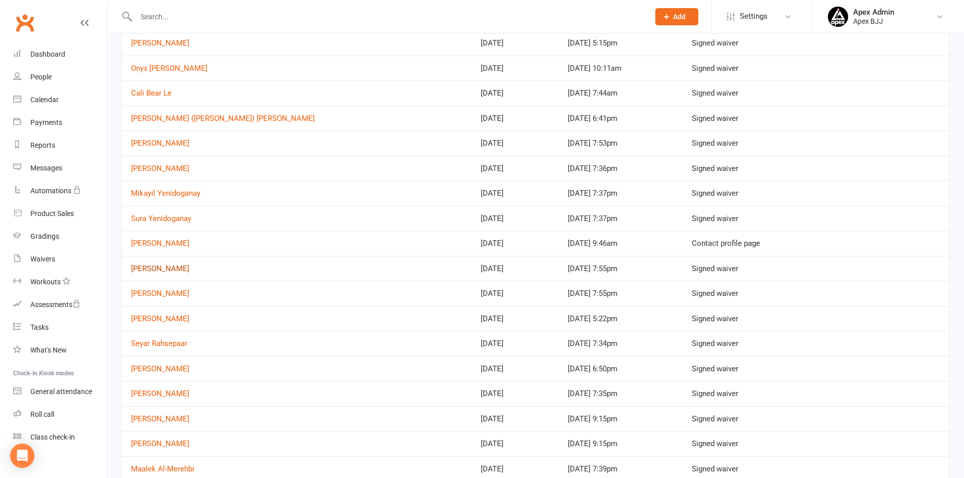
click at [156, 265] on link "James Le" at bounding box center [160, 268] width 58 height 9
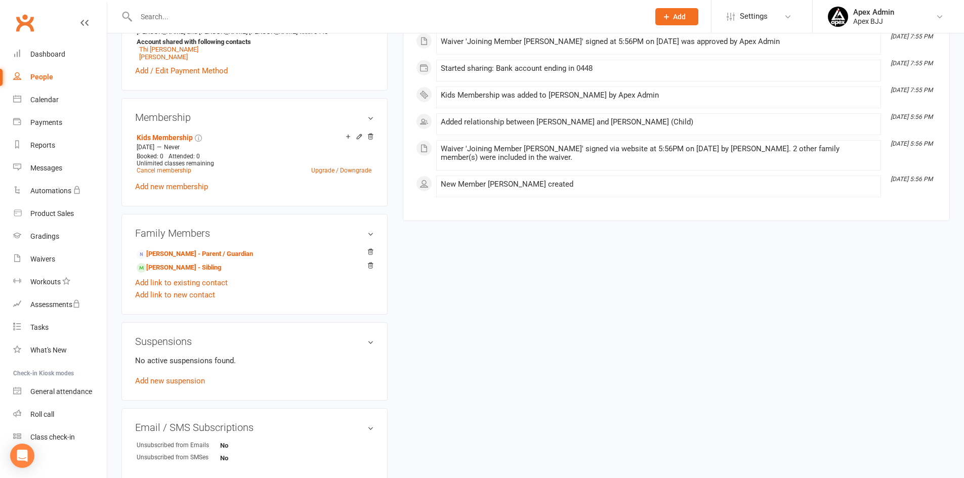
scroll to position [525, 0]
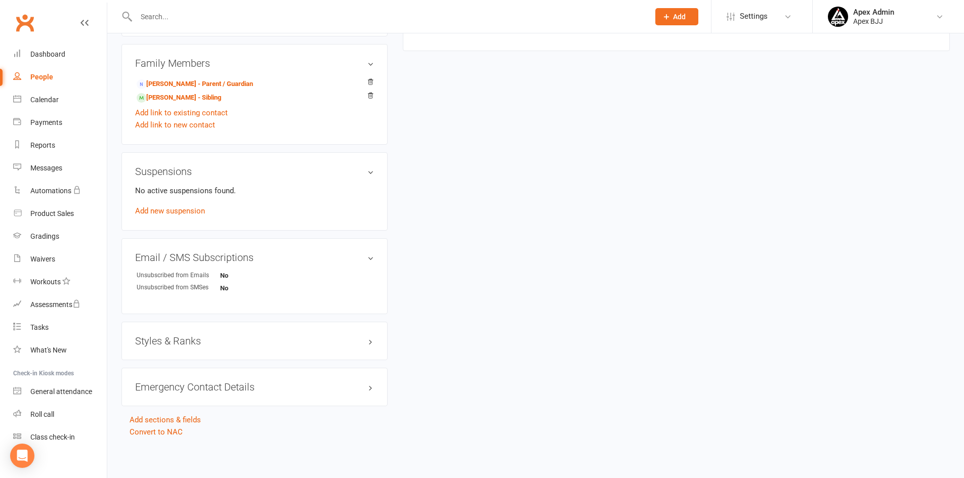
click at [220, 342] on h3 "Styles & Ranks" at bounding box center [254, 341] width 239 height 11
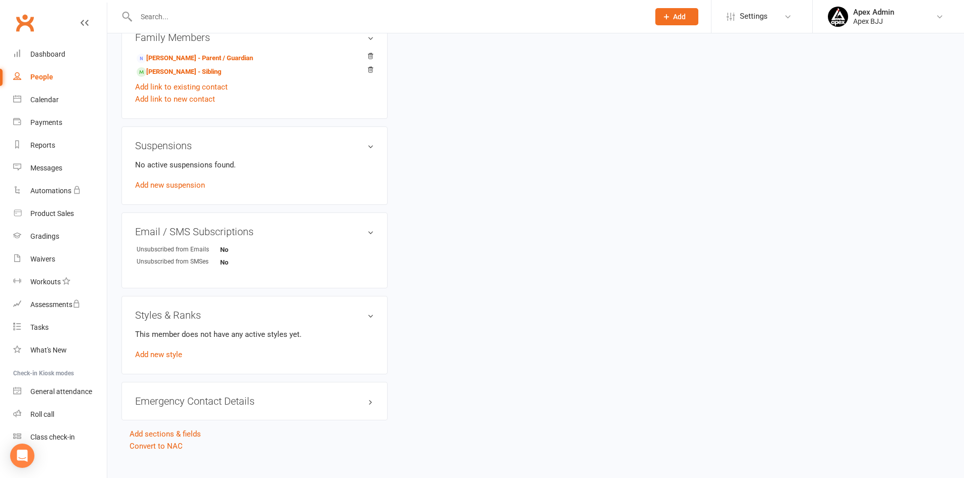
scroll to position [565, 0]
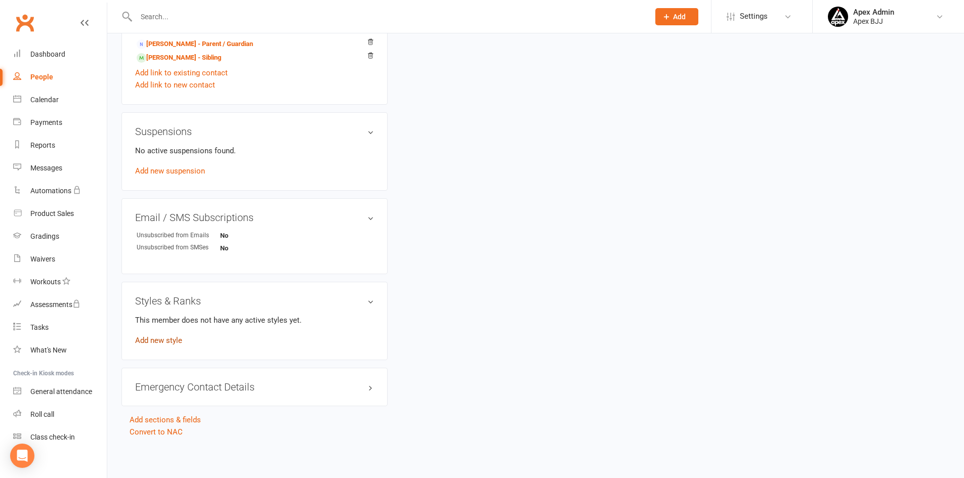
click at [157, 338] on link "Add new style" at bounding box center [158, 340] width 47 height 9
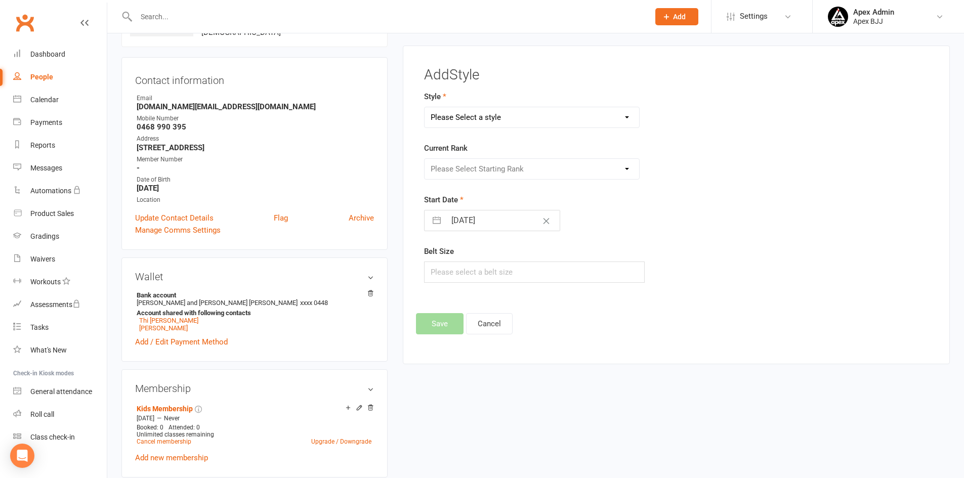
scroll to position [78, 0]
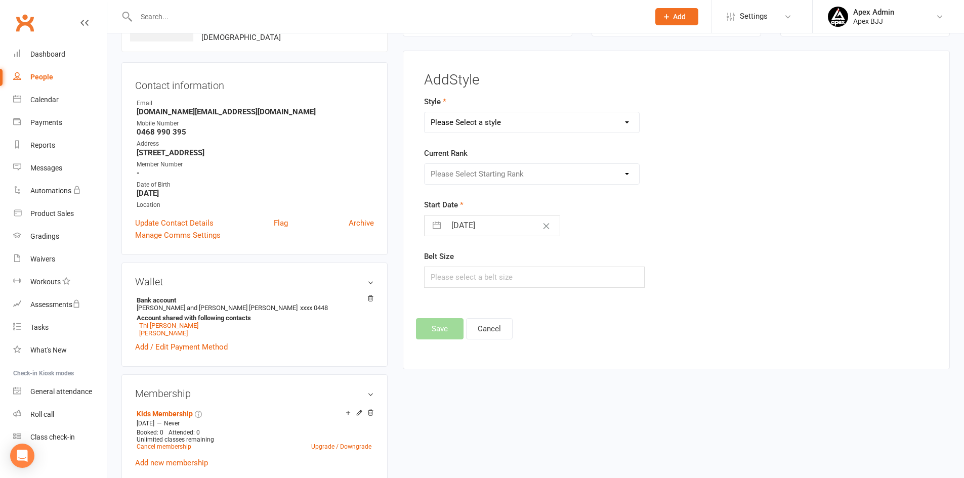
click at [546, 125] on select "Please Select a style Blue Belt Brown Belt Kids White Belt Purple Belt White Be…" at bounding box center [532, 122] width 215 height 20
select select "3748"
click at [425, 112] on select "Please Select a style Blue Belt Brown Belt Kids White Belt Purple Belt White Be…" at bounding box center [532, 122] width 215 height 20
click at [519, 178] on select "Please Select Starting Rank 1 Stripe Yellow 2 Stripe Yellow 3 Stripe Yellow 2 S…" at bounding box center [532, 174] width 215 height 20
select select "44912"
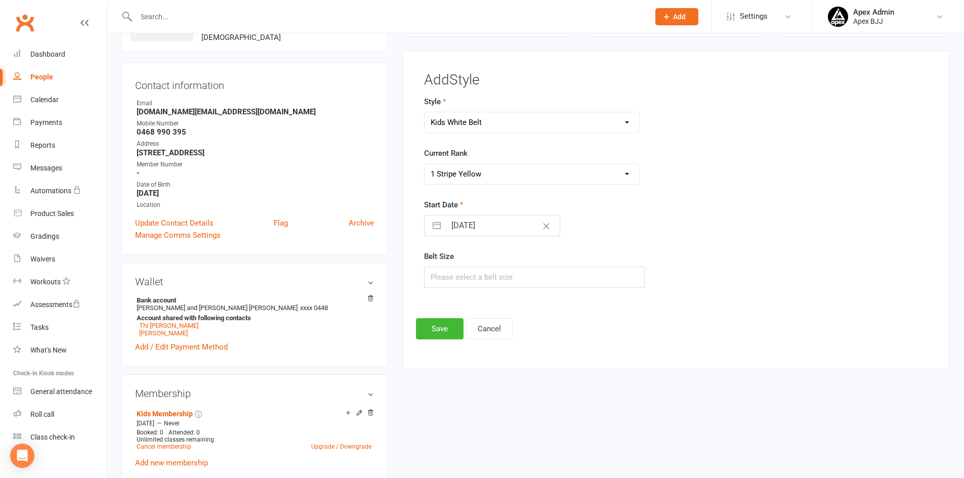
click at [425, 164] on select "Please Select Starting Rank 1 Stripe Yellow 2 Stripe Yellow 3 Stripe Yellow 2 S…" at bounding box center [532, 174] width 215 height 20
click at [437, 331] on button "Save" at bounding box center [440, 328] width 48 height 21
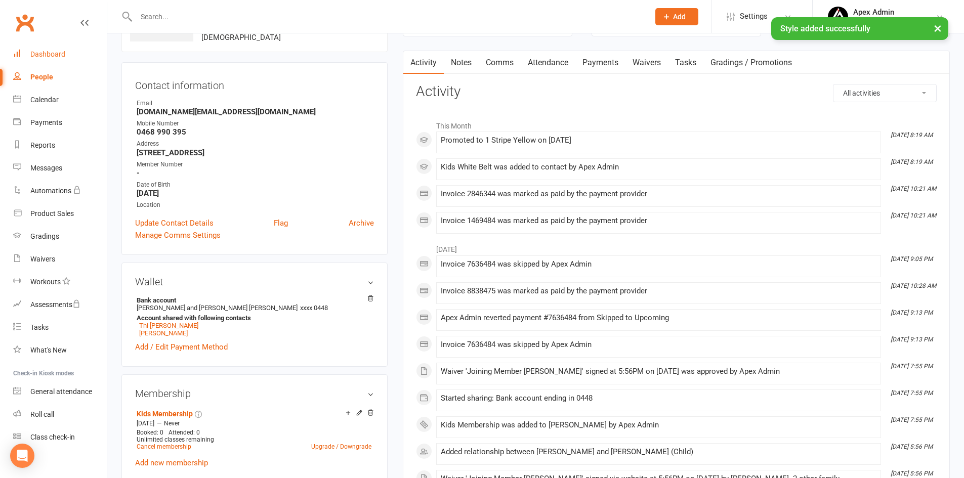
click at [56, 56] on div "Dashboard" at bounding box center [47, 54] width 35 height 8
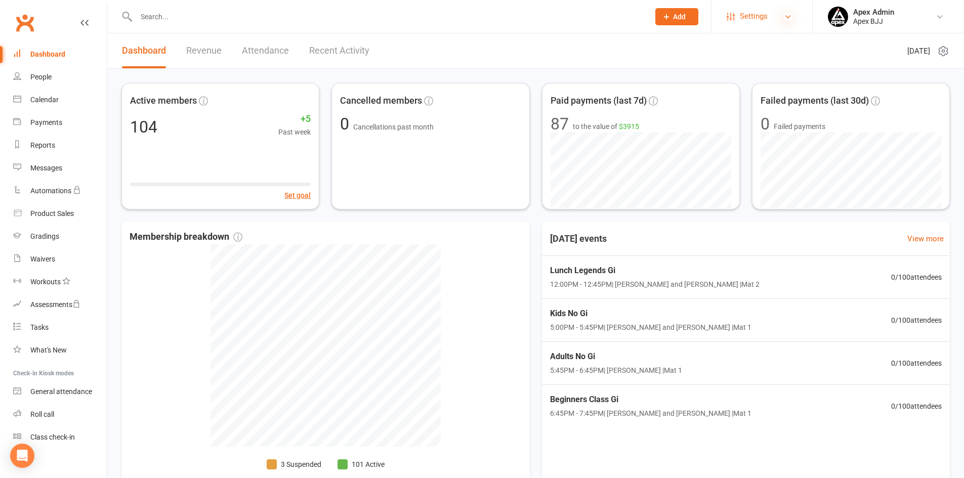
click at [789, 17] on icon at bounding box center [788, 17] width 8 height 8
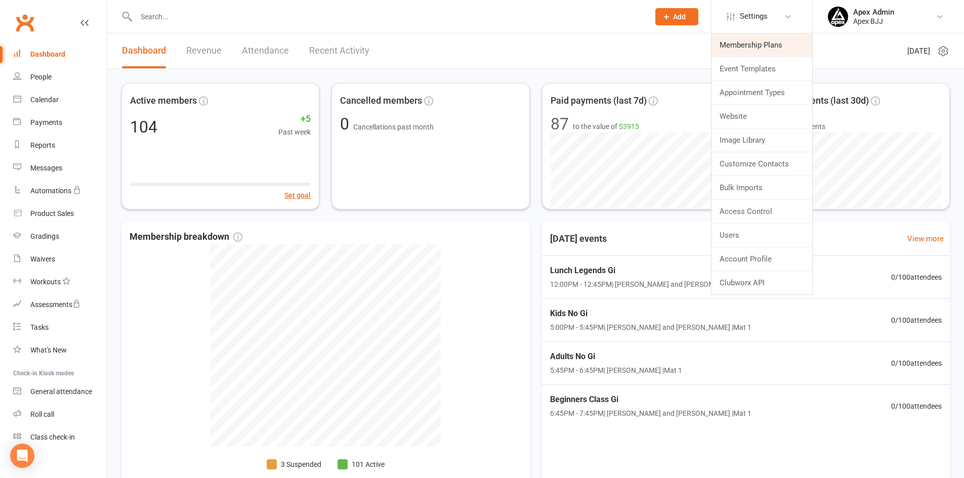
click at [768, 48] on link "Membership Plans" at bounding box center [762, 44] width 101 height 23
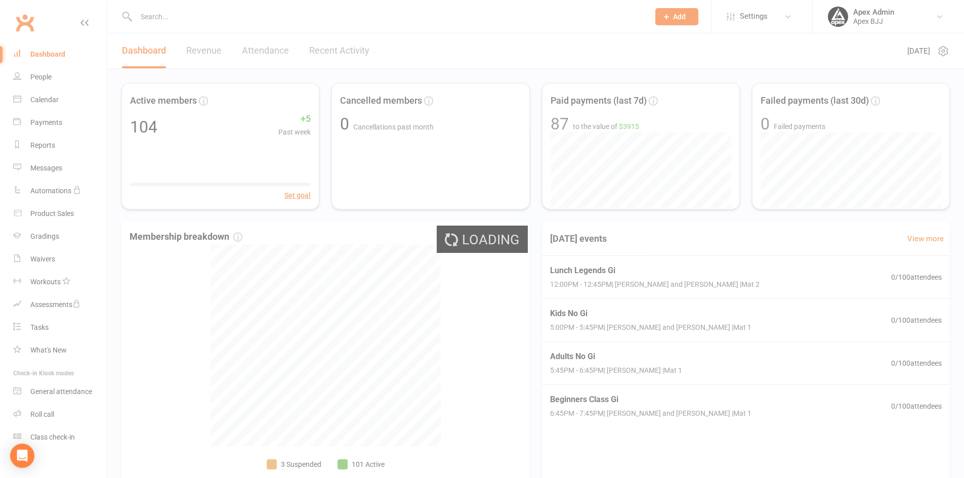
select select "100"
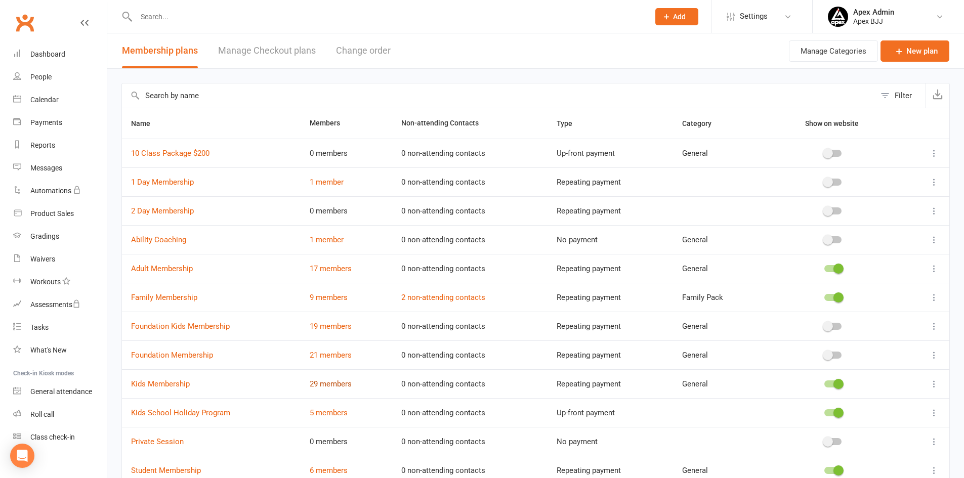
click at [320, 385] on link "29 members" at bounding box center [331, 384] width 42 height 9
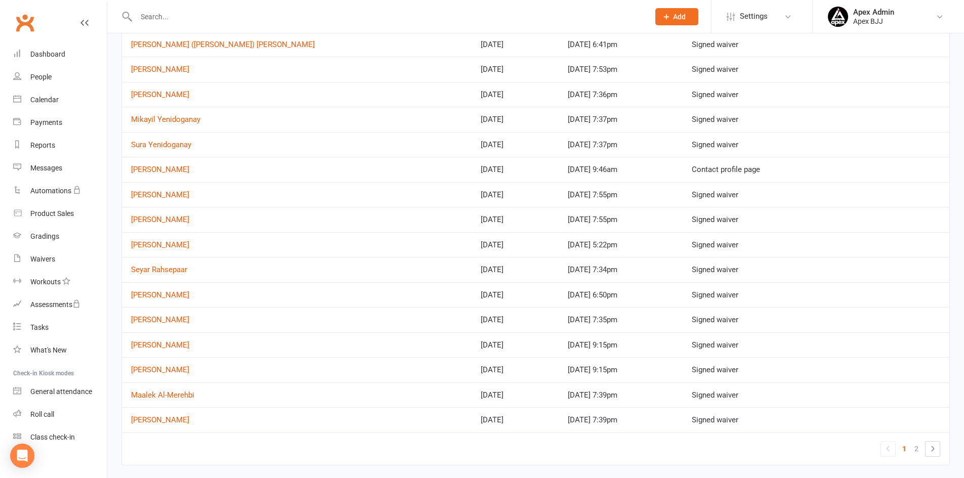
scroll to position [354, 0]
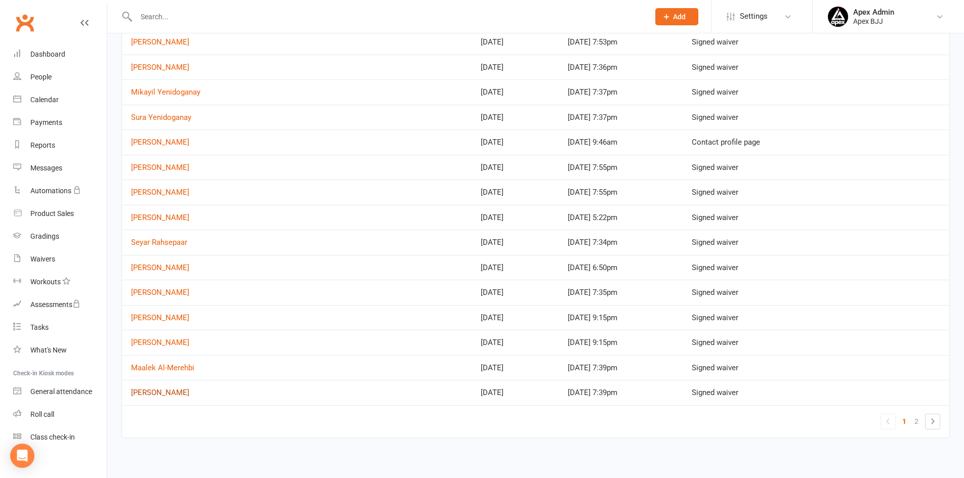
click at [186, 392] on link "Kareem Al-Merehbi" at bounding box center [160, 392] width 58 height 9
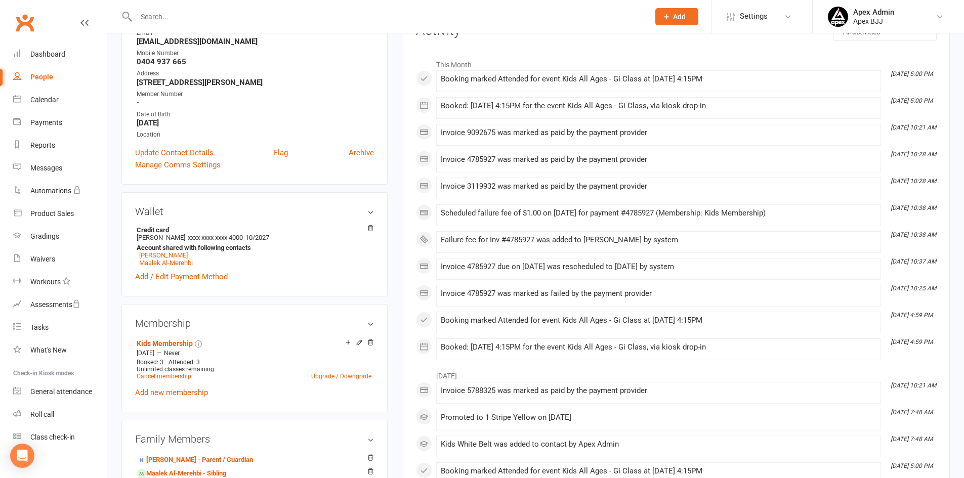
scroll to position [152, 0]
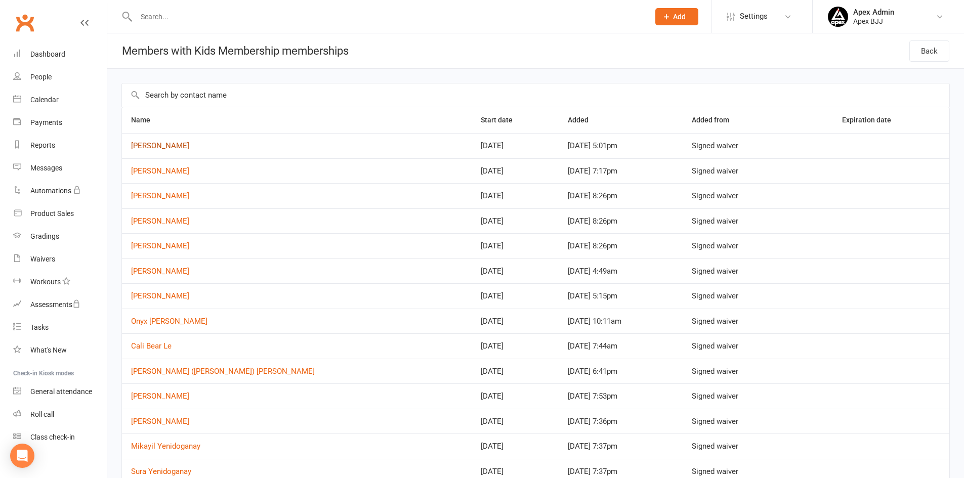
click at [153, 147] on link "Isaiah Kordi" at bounding box center [160, 145] width 58 height 9
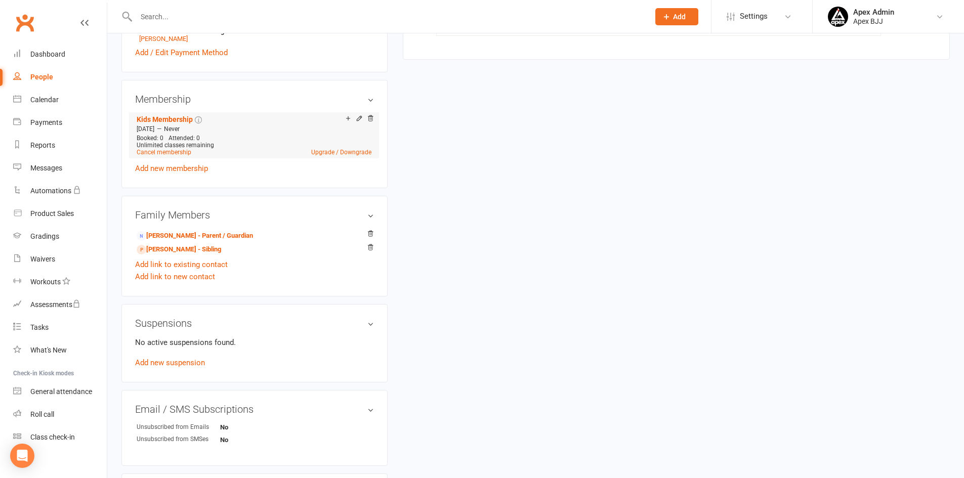
scroll to position [517, 0]
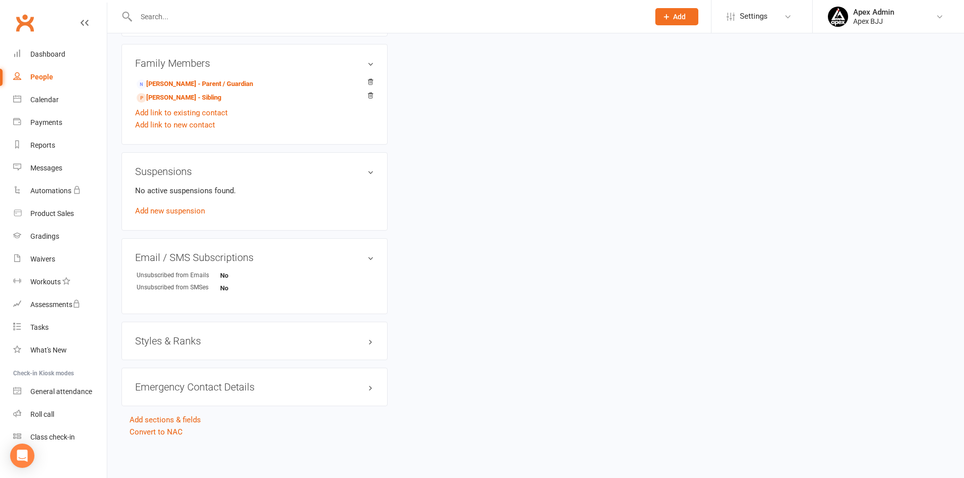
click at [274, 344] on h3 "Styles & Ranks" at bounding box center [254, 341] width 239 height 11
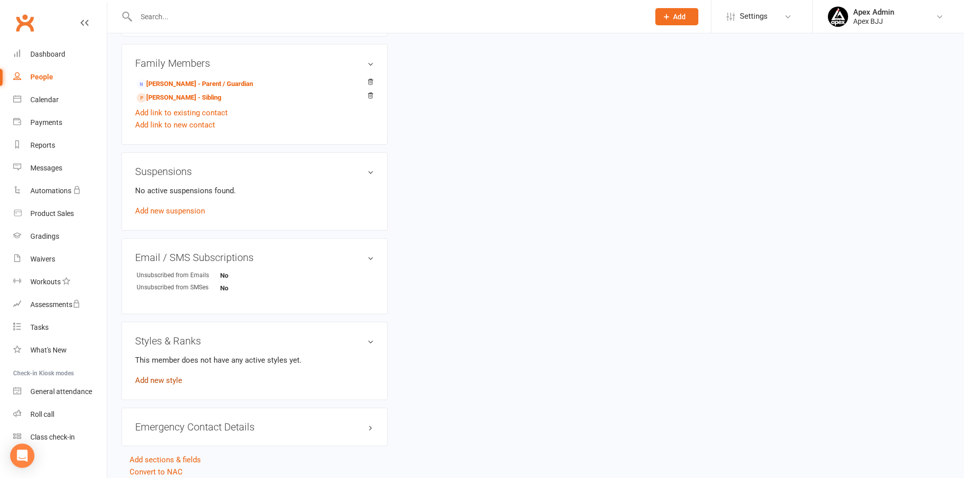
click at [164, 381] on link "Add new style" at bounding box center [158, 380] width 47 height 9
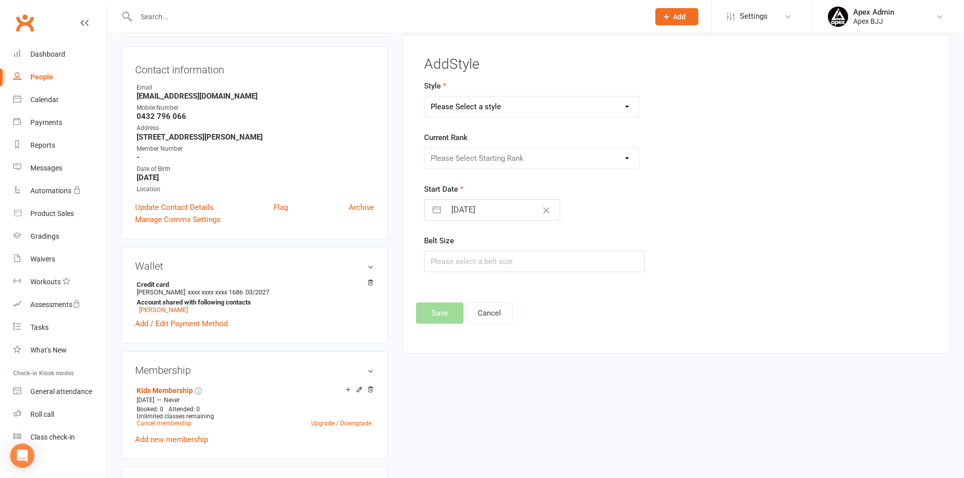
scroll to position [78, 0]
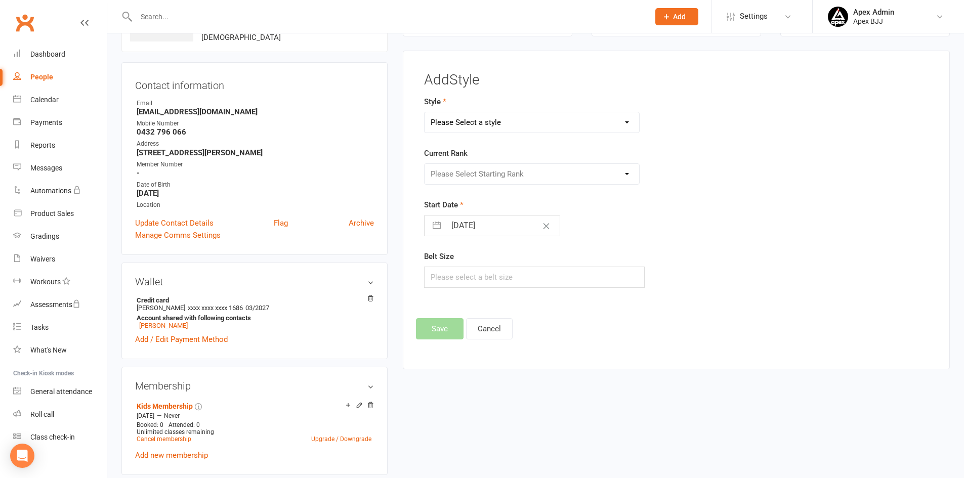
click at [608, 126] on select "Please Select a style Blue Belt Brown Belt Kids White Belt Purple Belt White Be…" at bounding box center [532, 122] width 215 height 20
select select "3748"
click at [425, 112] on select "Please Select a style Blue Belt Brown Belt Kids White Belt Purple Belt White Be…" at bounding box center [532, 122] width 215 height 20
select select "7"
select select "2025"
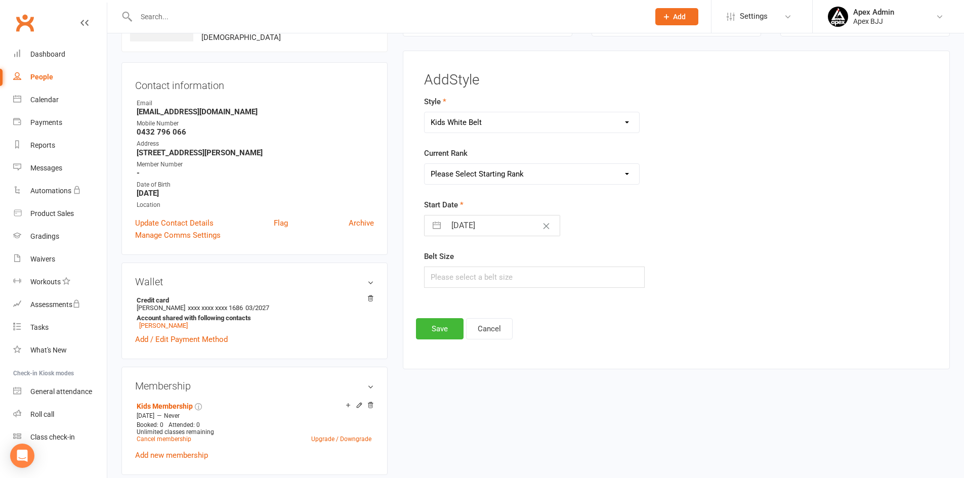
select select "8"
select select "2025"
select select "9"
select select "2025"
click at [480, 227] on input "16 Sep 2025" at bounding box center [503, 226] width 114 height 20
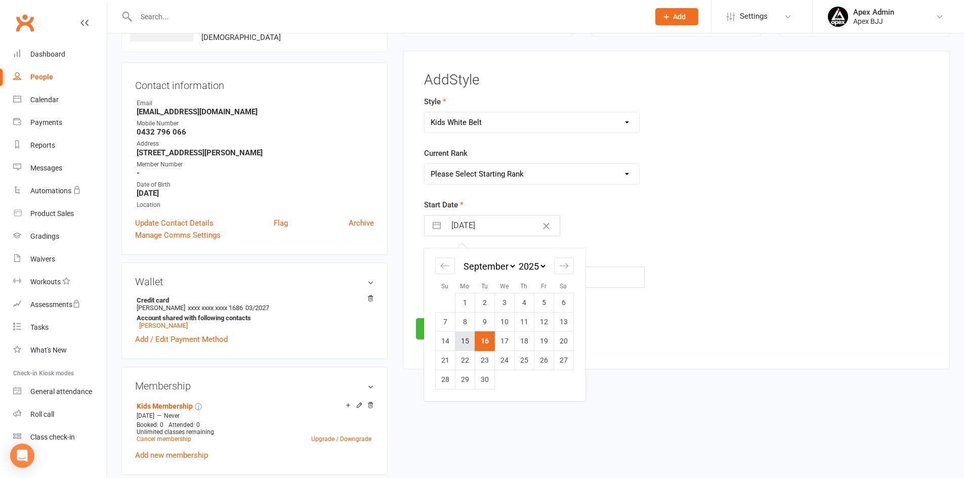
click at [468, 343] on td "15" at bounding box center [465, 341] width 20 height 19
type input "15 Sep 2025"
click at [439, 332] on button "Save" at bounding box center [440, 328] width 48 height 21
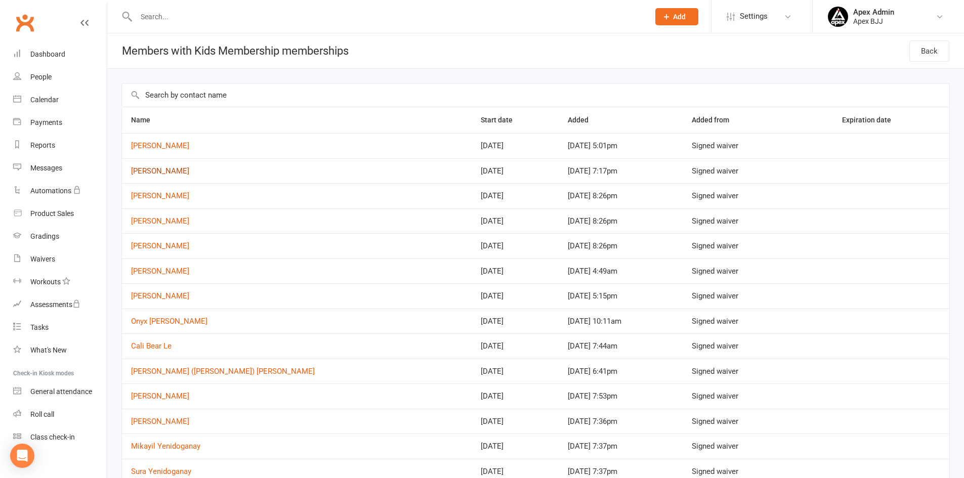
click at [156, 171] on link "Mohammad Ghaddar" at bounding box center [160, 171] width 58 height 9
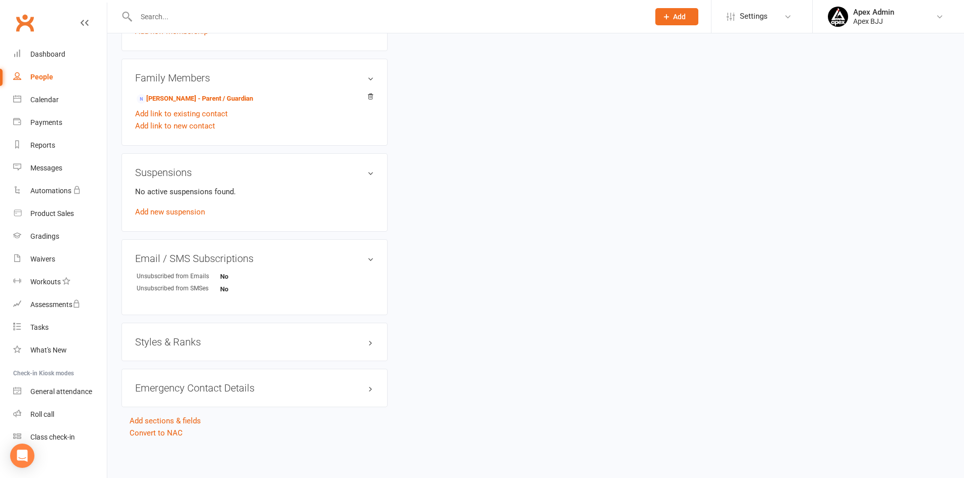
scroll to position [503, 0]
click at [211, 341] on h3 "Styles & Ranks" at bounding box center [254, 341] width 239 height 11
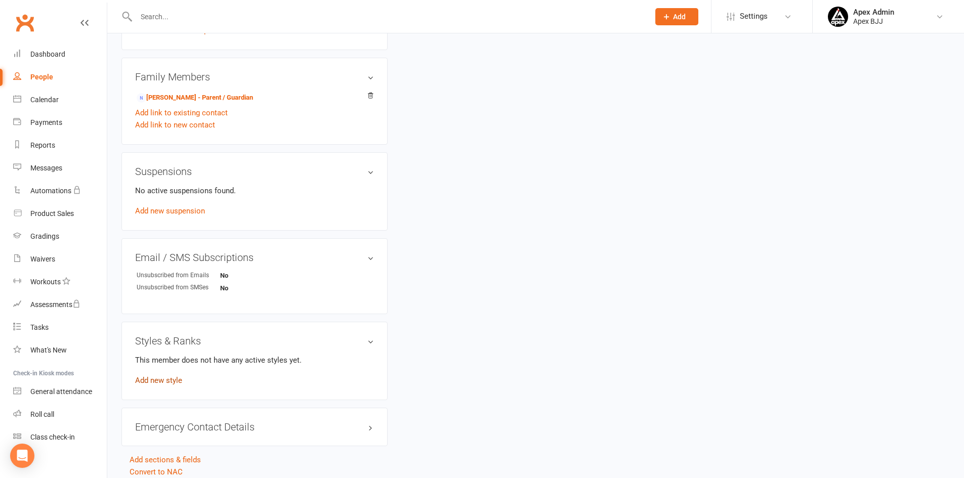
click at [175, 383] on link "Add new style" at bounding box center [158, 380] width 47 height 9
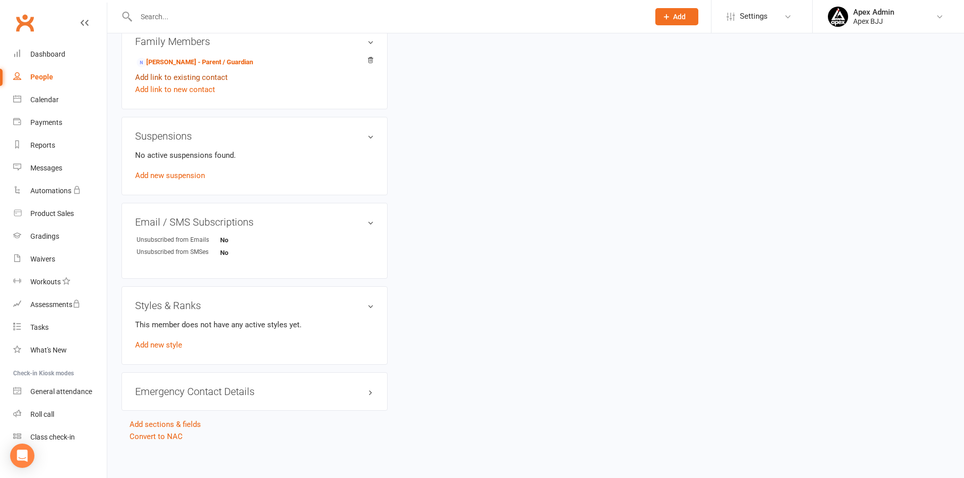
scroll to position [543, 0]
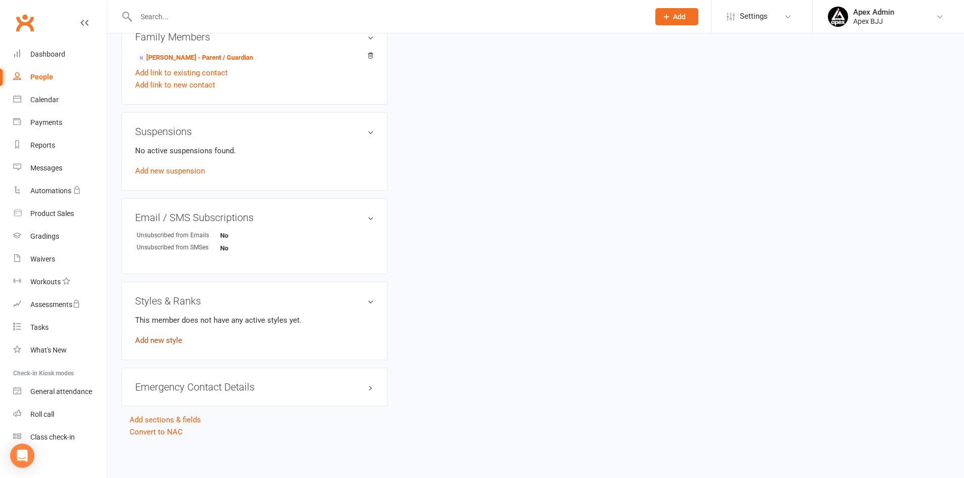
click at [169, 340] on link "Add new style" at bounding box center [158, 340] width 47 height 9
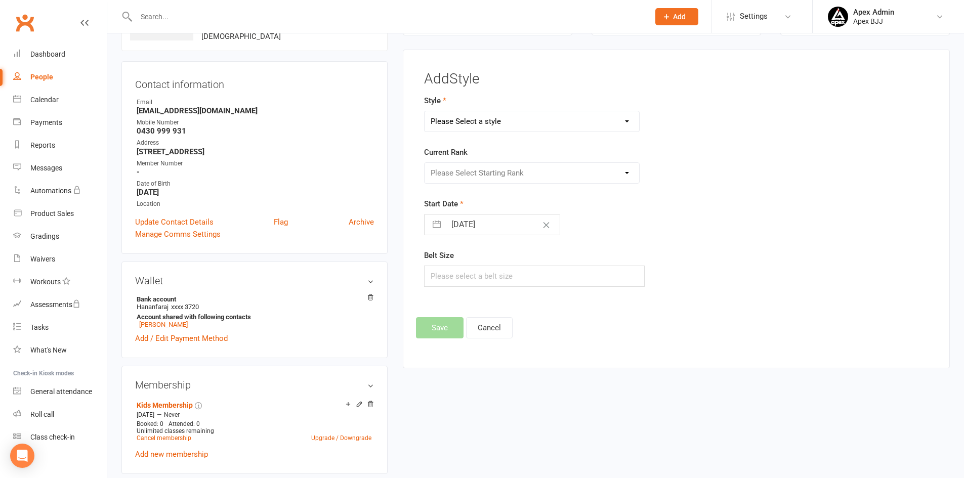
scroll to position [78, 0]
click at [586, 124] on select "Please Select a style Blue Belt Brown Belt Kids White Belt Purple Belt White Be…" at bounding box center [532, 122] width 215 height 20
select select "3748"
click at [425, 112] on select "Please Select a style Blue Belt Brown Belt Kids White Belt Purple Belt White Be…" at bounding box center [532, 122] width 215 height 20
select select "7"
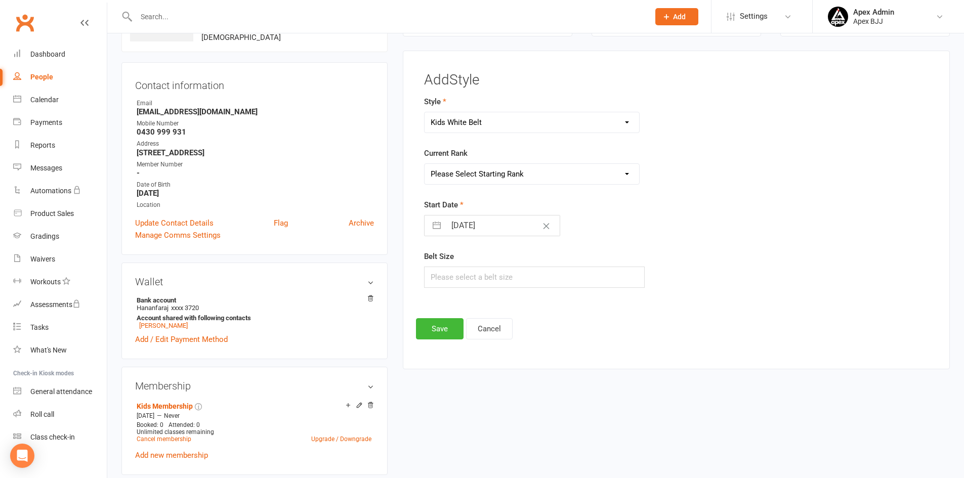
select select "2025"
select select "8"
select select "2025"
select select "9"
select select "2025"
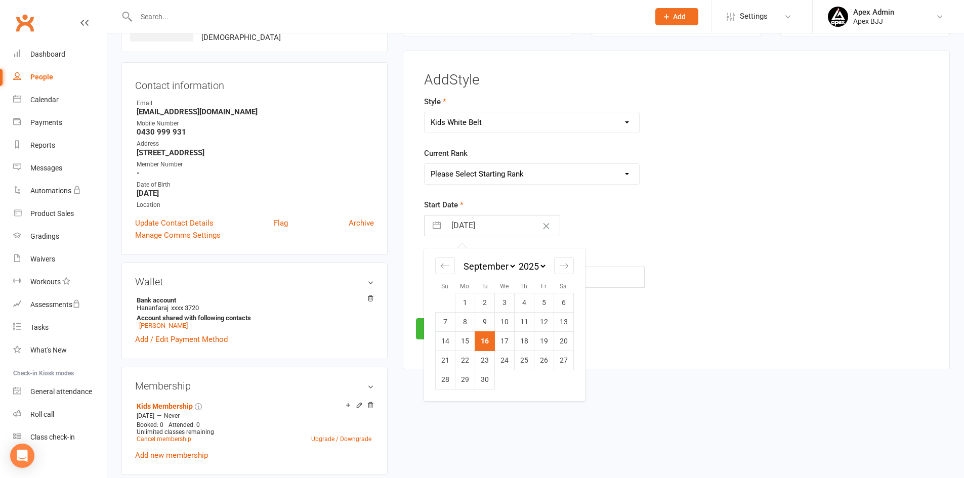
click at [491, 226] on input "16 Sep 2025" at bounding box center [503, 226] width 114 height 20
click at [478, 325] on td "9" at bounding box center [485, 322] width 20 height 19
type input "09 Sep 2025"
click at [430, 328] on button "Save" at bounding box center [440, 328] width 48 height 21
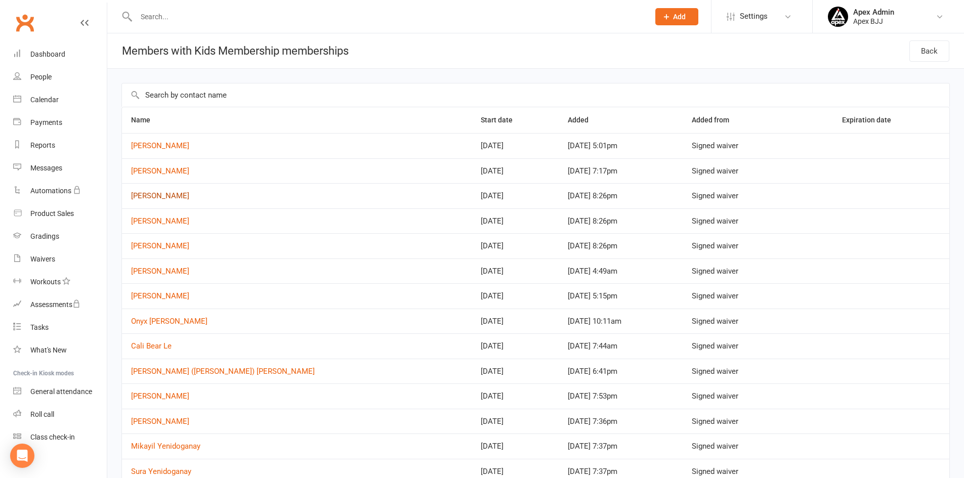
click at [159, 196] on link "Sam Hayek" at bounding box center [160, 195] width 58 height 9
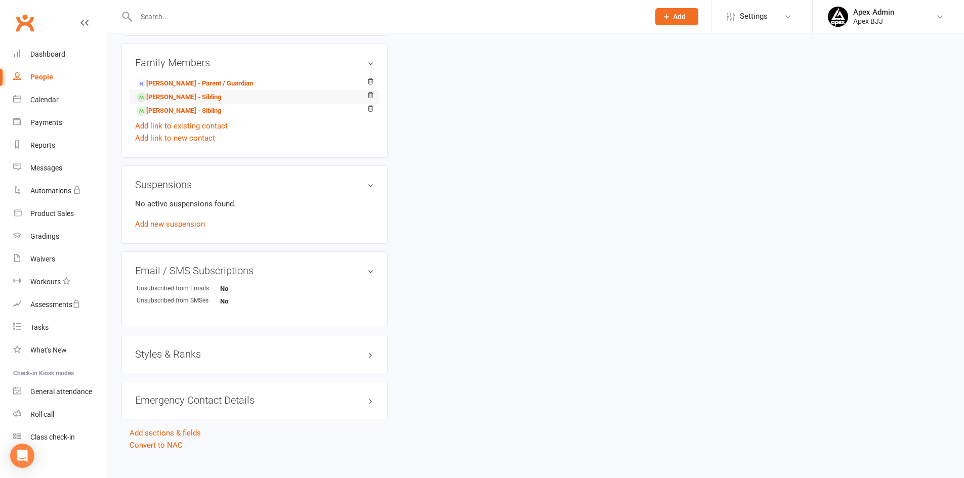
scroll to position [546, 0]
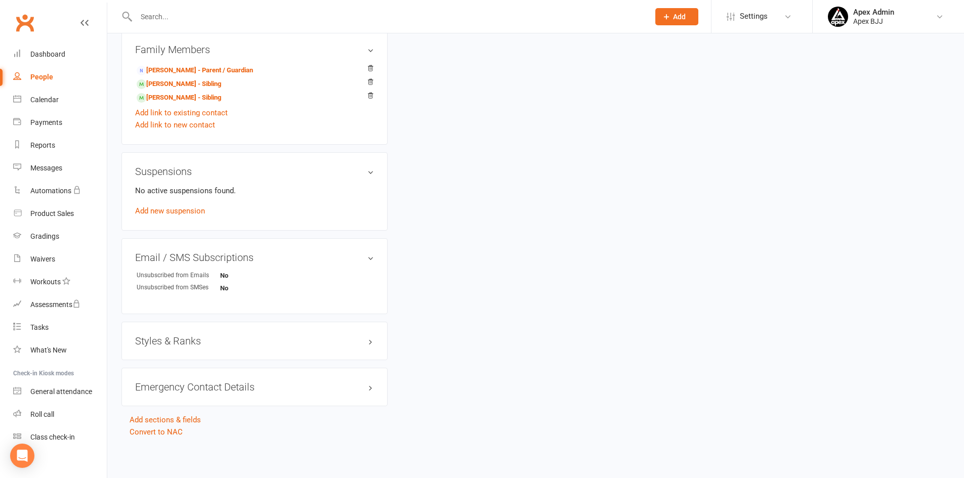
click at [194, 339] on h3 "Styles & Ranks" at bounding box center [254, 341] width 239 height 11
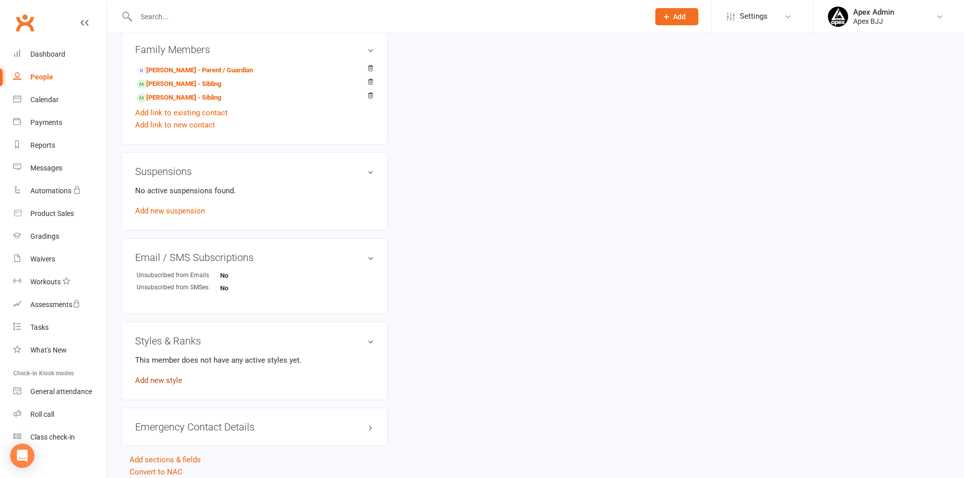
click at [170, 385] on link "Add new style" at bounding box center [158, 380] width 47 height 9
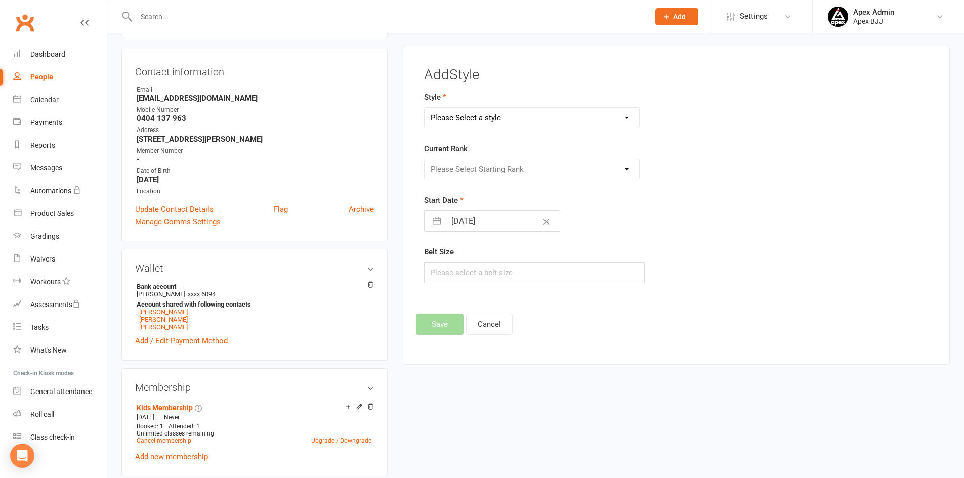
scroll to position [87, 0]
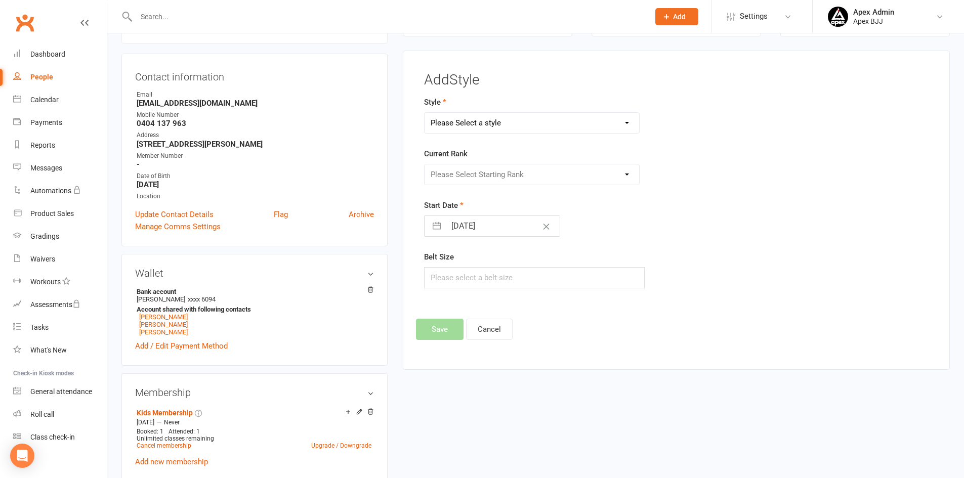
click at [546, 122] on select "Please Select a style Blue Belt Brown Belt Kids White Belt Purple Belt White Be…" at bounding box center [532, 123] width 215 height 20
select select "3748"
click at [425, 113] on select "Please Select a style Blue Belt Brown Belt Kids White Belt Purple Belt White Be…" at bounding box center [532, 123] width 215 height 20
click at [514, 181] on select "Please Select Starting Rank 1 Stripe Yellow 2 Stripe Yellow 3 Stripe Yellow 2 S…" at bounding box center [532, 175] width 215 height 20
click at [741, 187] on form "Style Blue Belt Brown Belt Kids White Belt Purple Belt White Belt Current Rank …" at bounding box center [590, 192] width 332 height 192
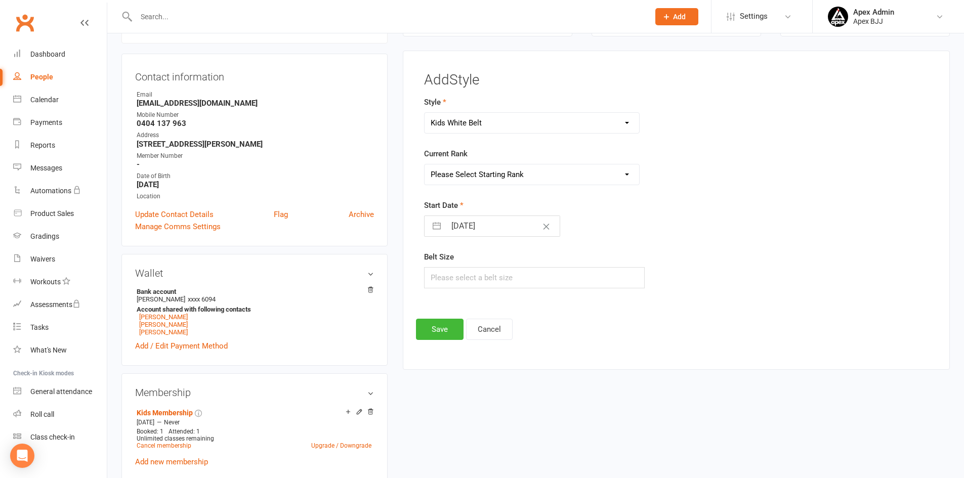
click at [491, 229] on input "16 Sep 2025" at bounding box center [503, 226] width 114 height 20
select select "7"
select select "2025"
select select "8"
select select "2025"
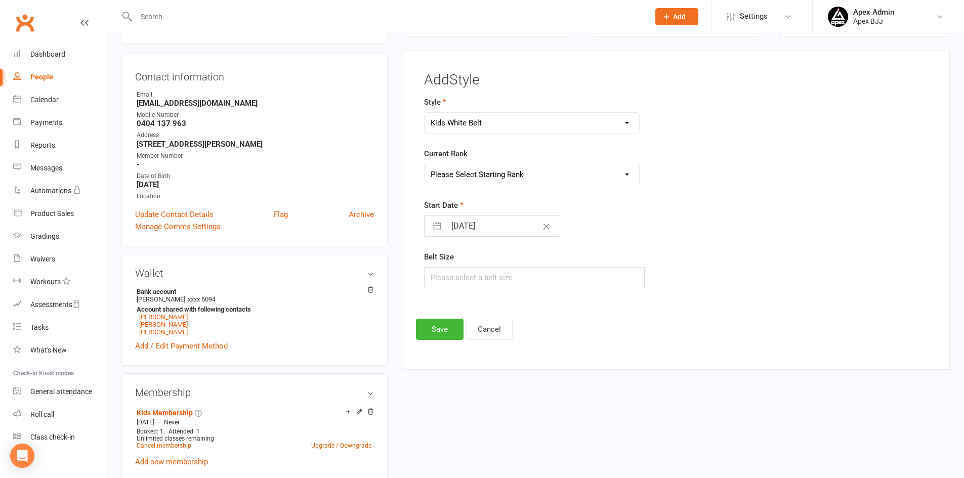
select select "9"
select select "2025"
click at [471, 341] on td "15" at bounding box center [465, 341] width 20 height 19
type input "15 Sep 2025"
click at [444, 335] on button "Save" at bounding box center [440, 329] width 48 height 21
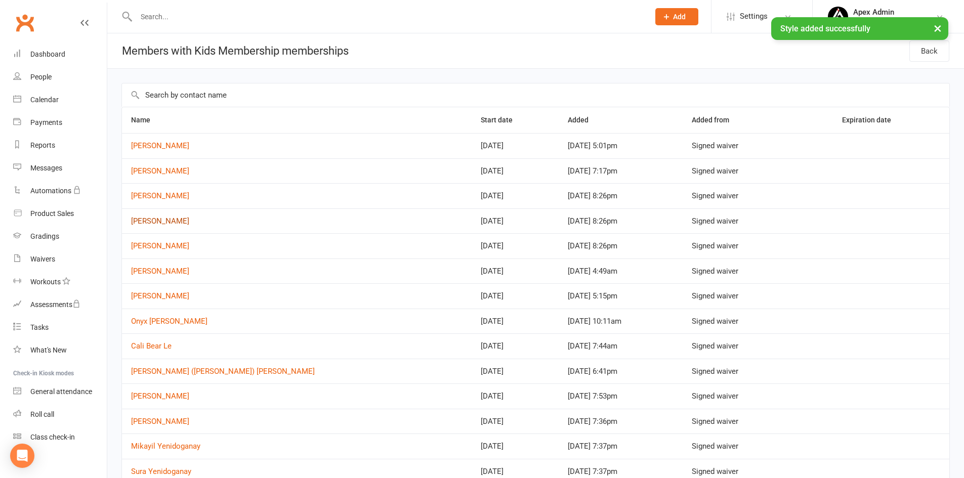
click at [147, 223] on link "Selena Hayek" at bounding box center [160, 221] width 58 height 9
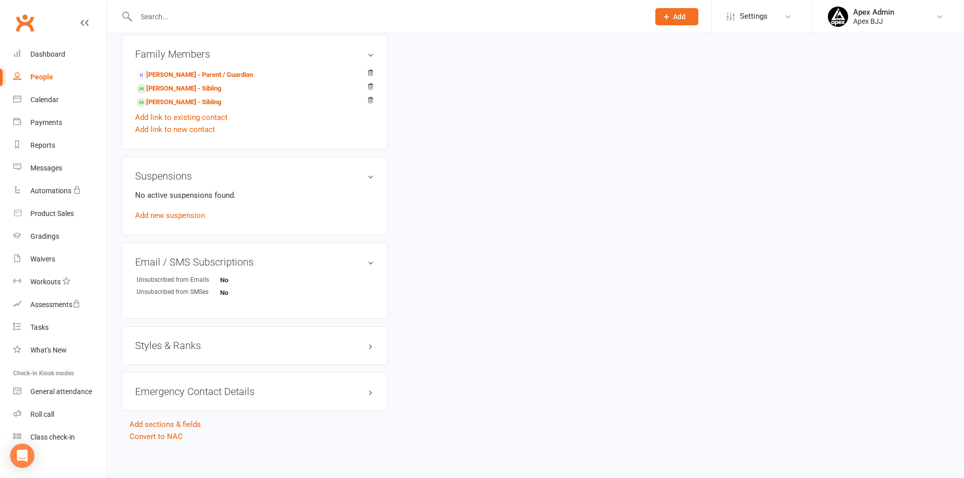
scroll to position [546, 0]
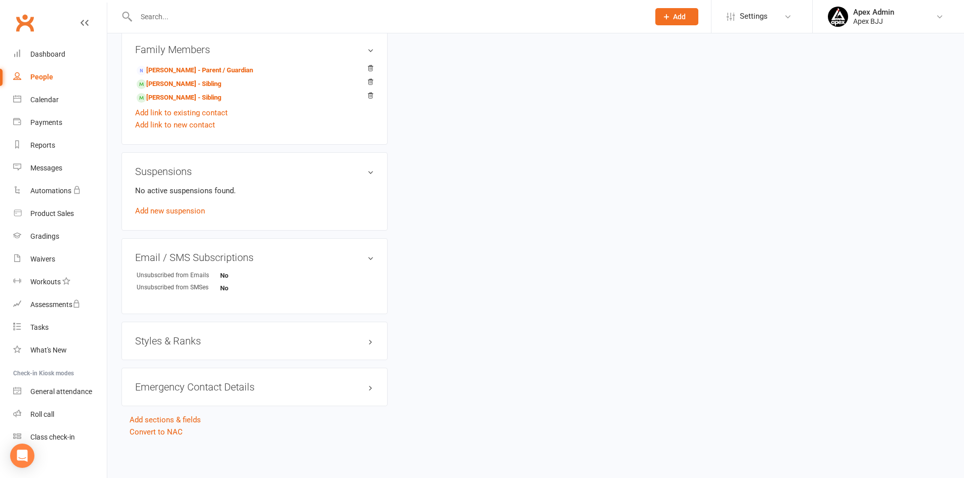
click at [198, 348] on div "Styles & Ranks" at bounding box center [255, 341] width 266 height 38
click at [200, 342] on h3 "Styles & Ranks" at bounding box center [254, 341] width 239 height 11
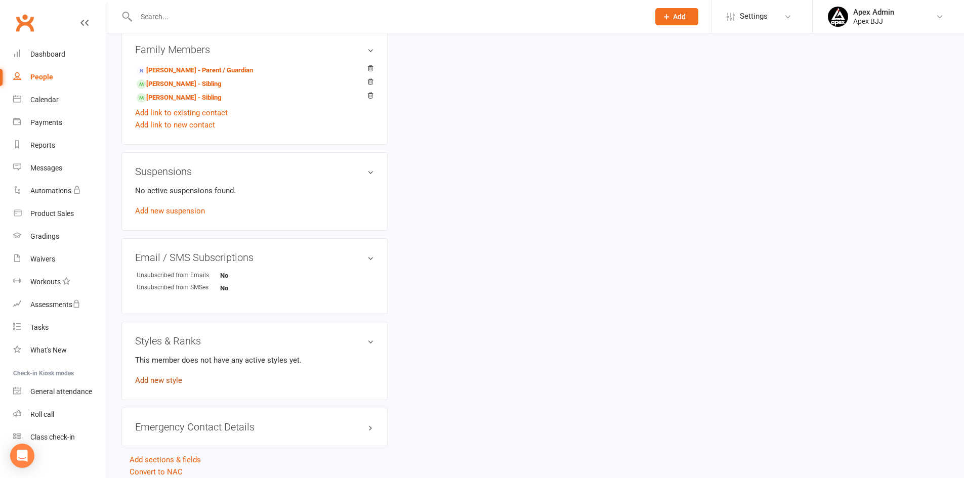
click at [172, 381] on link "Add new style" at bounding box center [158, 380] width 47 height 9
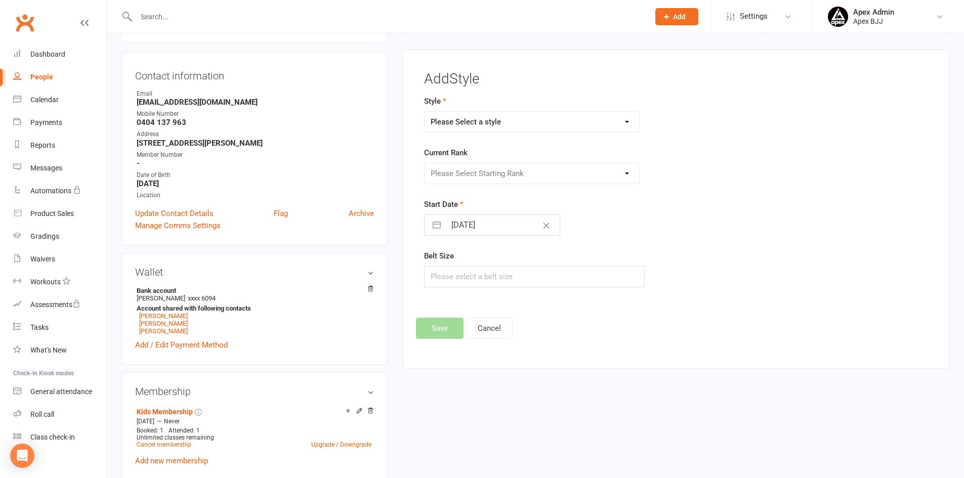
scroll to position [87, 0]
click at [510, 127] on select "Please Select a style Blue Belt Brown Belt Kids White Belt Purple Belt White Be…" at bounding box center [532, 123] width 215 height 20
select select "3748"
click at [425, 113] on select "Please Select a style Blue Belt Brown Belt Kids White Belt Purple Belt White Be…" at bounding box center [532, 123] width 215 height 20
click at [478, 180] on select "Please Select Starting Rank 1 Stripe Yellow 2 Stripe Yellow 3 Stripe Yellow 2 S…" at bounding box center [532, 175] width 215 height 20
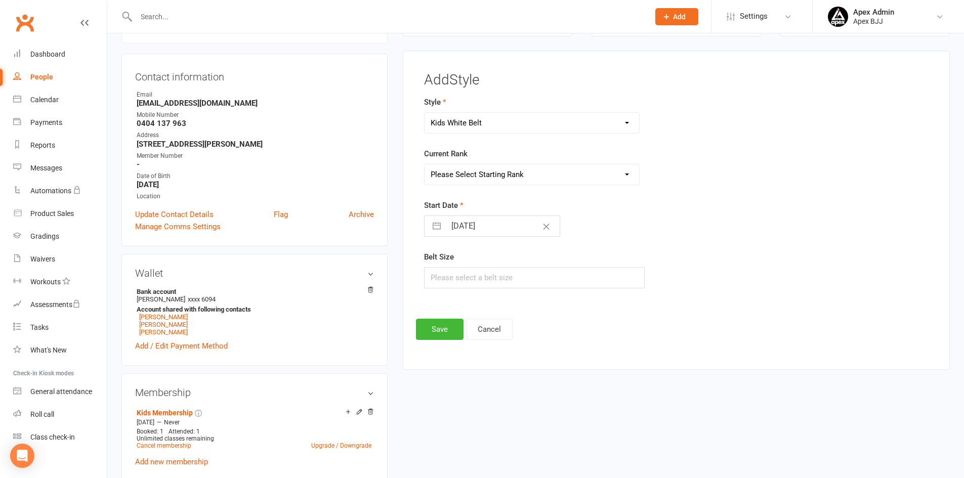
click at [662, 219] on div "Start Date 16 Sep 2025 Navigate forward to interact with the calendar and selec…" at bounding box center [590, 217] width 332 height 37
click at [446, 224] on input "16 Sep 2025" at bounding box center [503, 226] width 114 height 20
select select "7"
select select "2025"
select select "8"
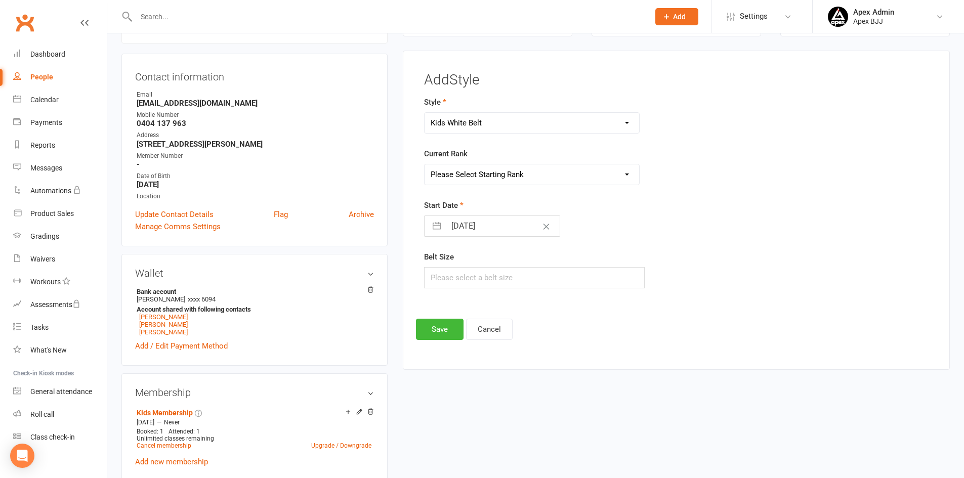
select select "2025"
select select "9"
select select "2025"
click at [469, 344] on td "15" at bounding box center [465, 341] width 20 height 19
type input "15 Sep 2025"
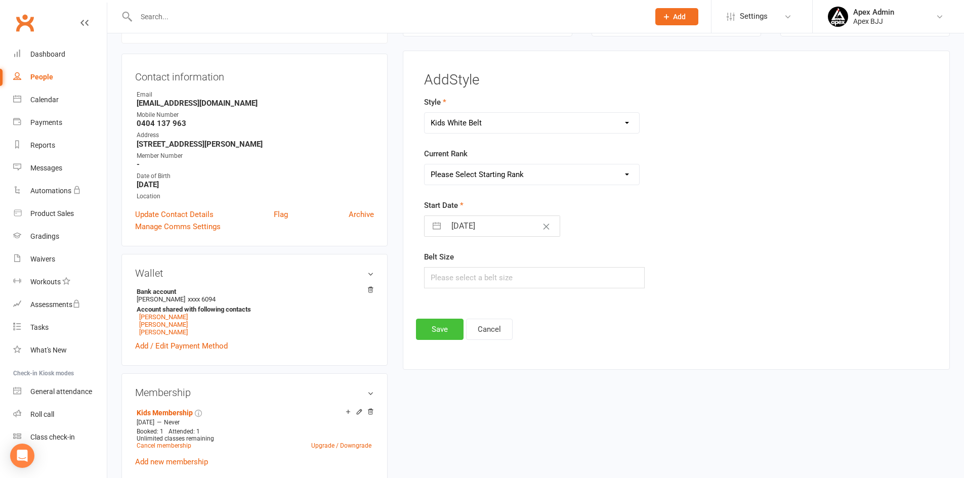
click at [445, 337] on button "Save" at bounding box center [440, 329] width 48 height 21
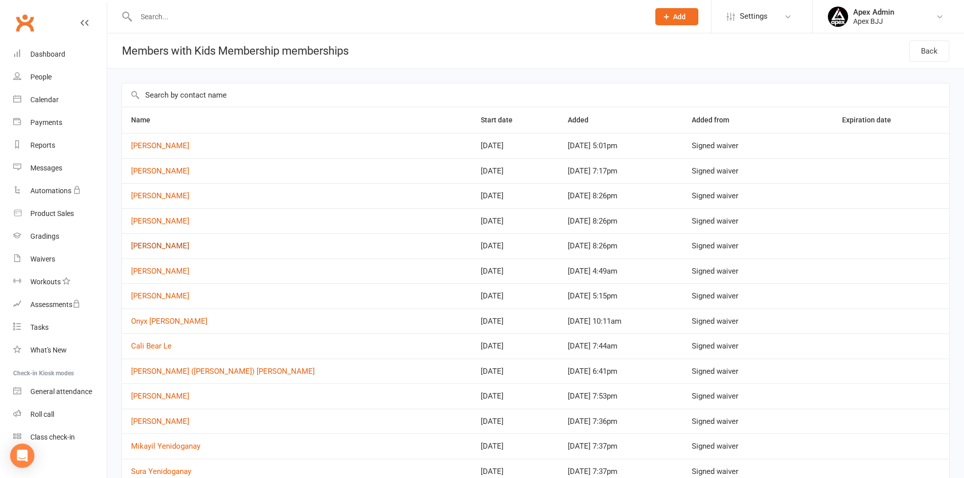
click at [154, 245] on link "Grace Hayek" at bounding box center [160, 246] width 58 height 9
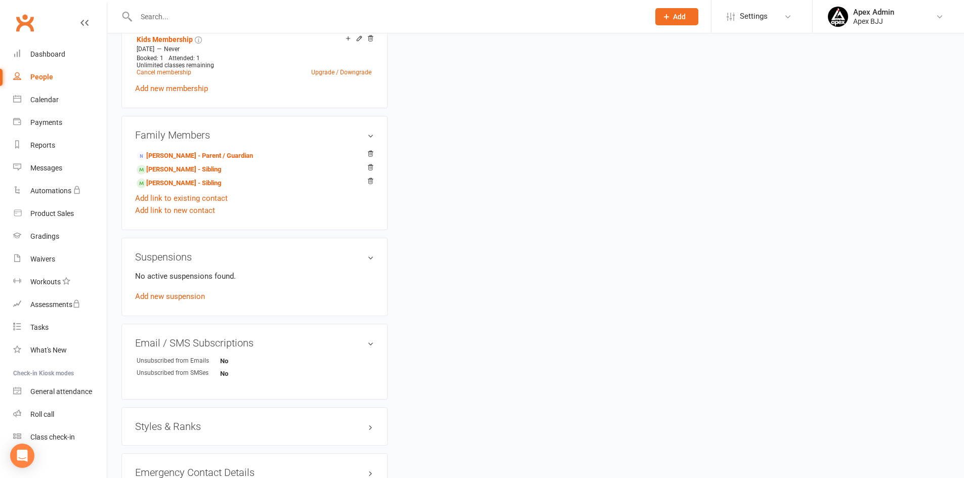
scroll to position [546, 0]
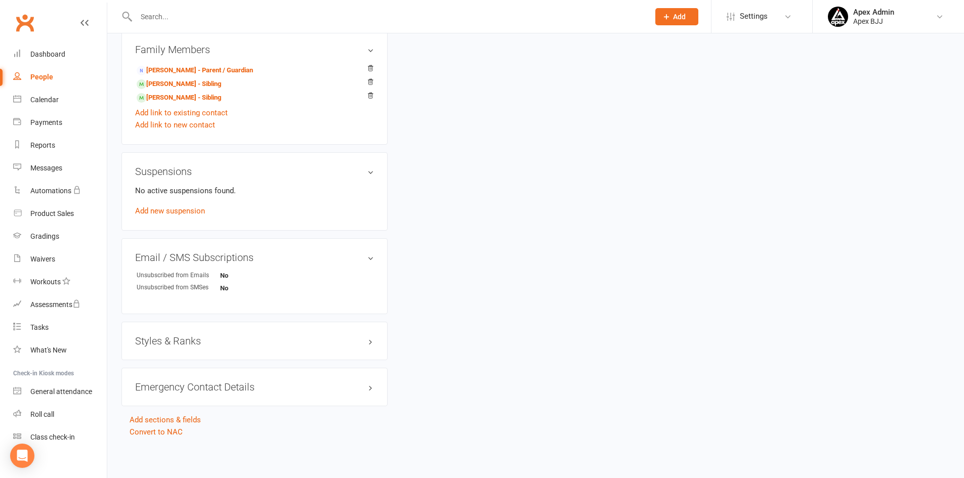
click at [165, 342] on h3 "Styles & Ranks" at bounding box center [254, 341] width 239 height 11
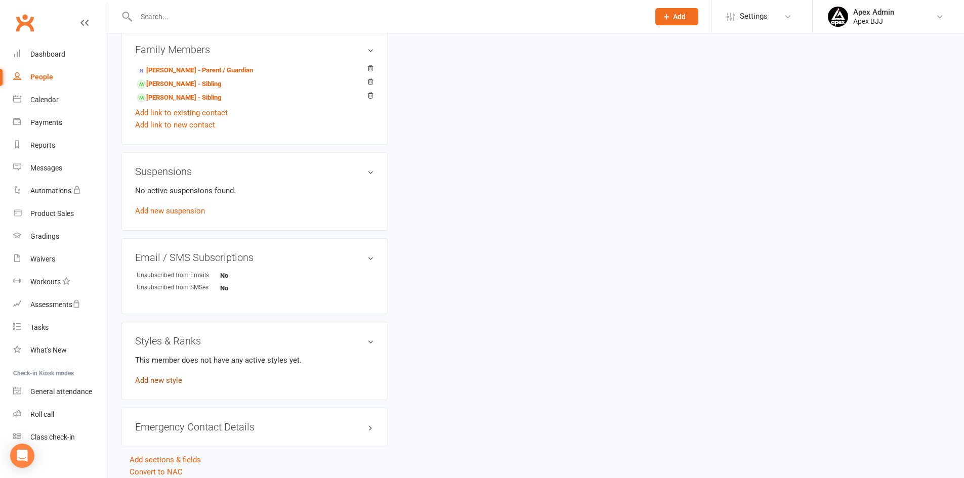
click at [163, 381] on link "Add new style" at bounding box center [158, 380] width 47 height 9
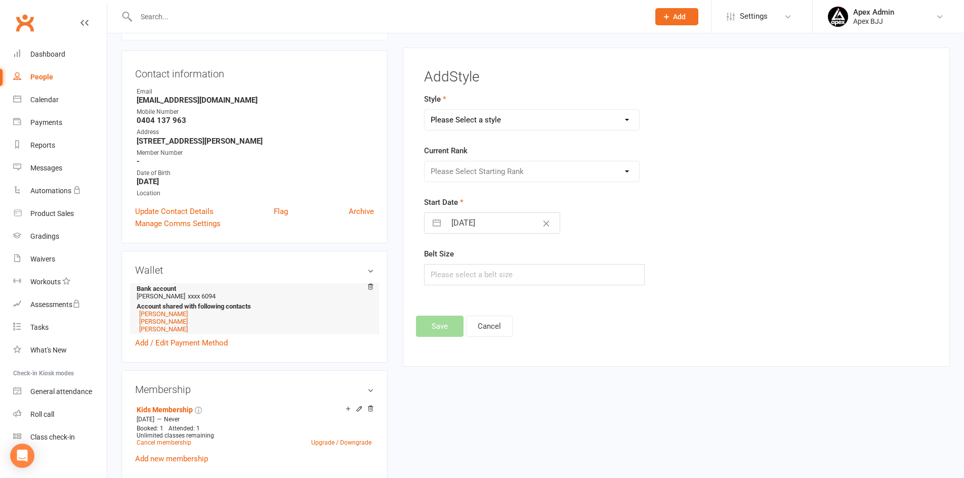
scroll to position [87, 0]
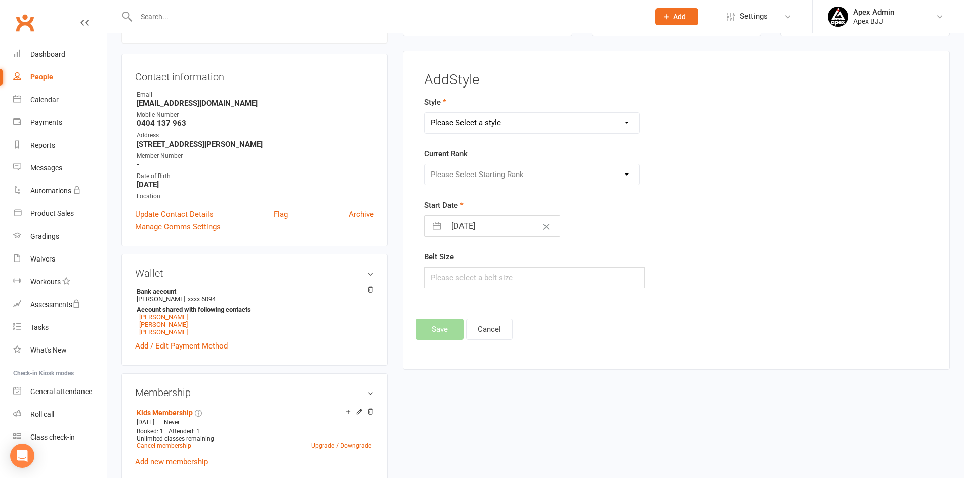
click at [499, 127] on select "Please Select a style Blue Belt Brown Belt Kids White Belt Purple Belt White Be…" at bounding box center [532, 123] width 215 height 20
select select "3748"
click at [425, 113] on select "Please Select a style Blue Belt Brown Belt Kids White Belt Purple Belt White Be…" at bounding box center [532, 123] width 215 height 20
select select "7"
select select "2025"
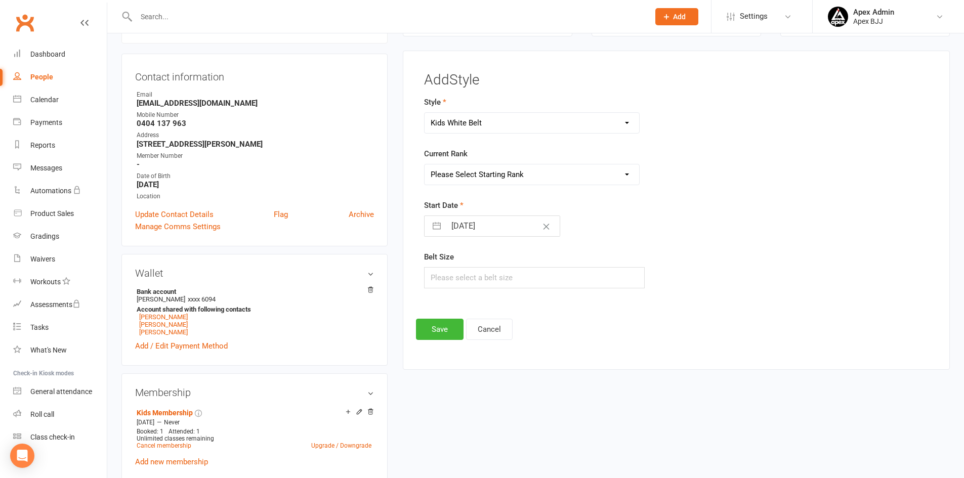
select select "8"
select select "2025"
select select "9"
select select "2025"
click at [472, 225] on input "16 Sep 2025" at bounding box center [503, 226] width 114 height 20
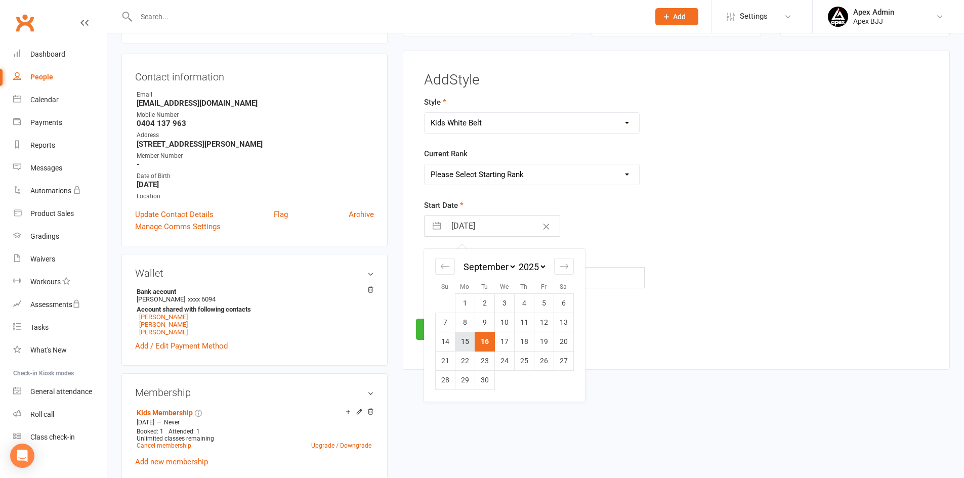
click at [465, 342] on td "15" at bounding box center [465, 341] width 20 height 19
type input "15 Sep 2025"
click at [441, 335] on button "Save" at bounding box center [440, 329] width 48 height 21
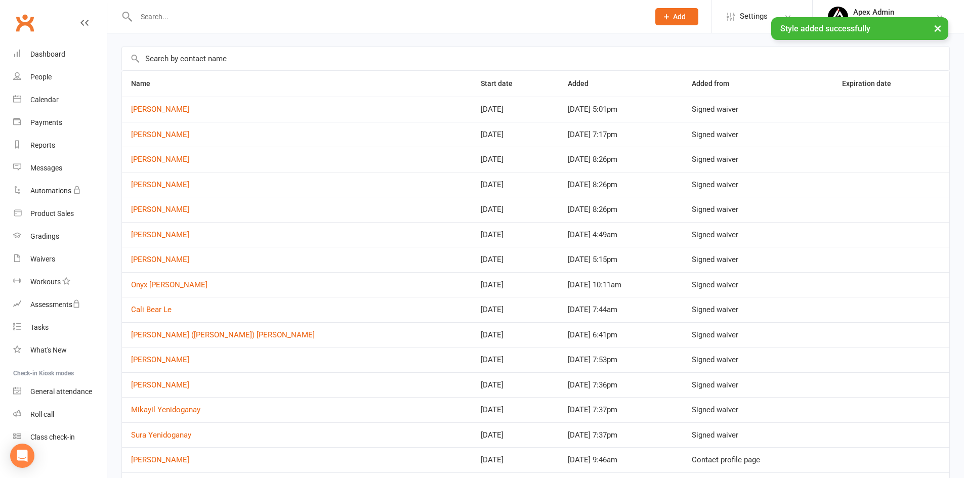
scroll to position [51, 0]
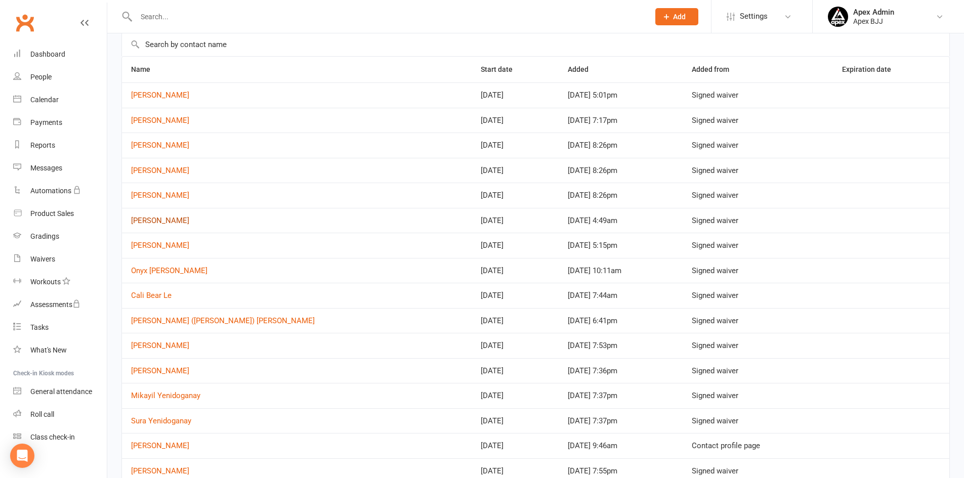
click at [154, 220] on link "Ibrahim Ghaddar" at bounding box center [160, 220] width 58 height 9
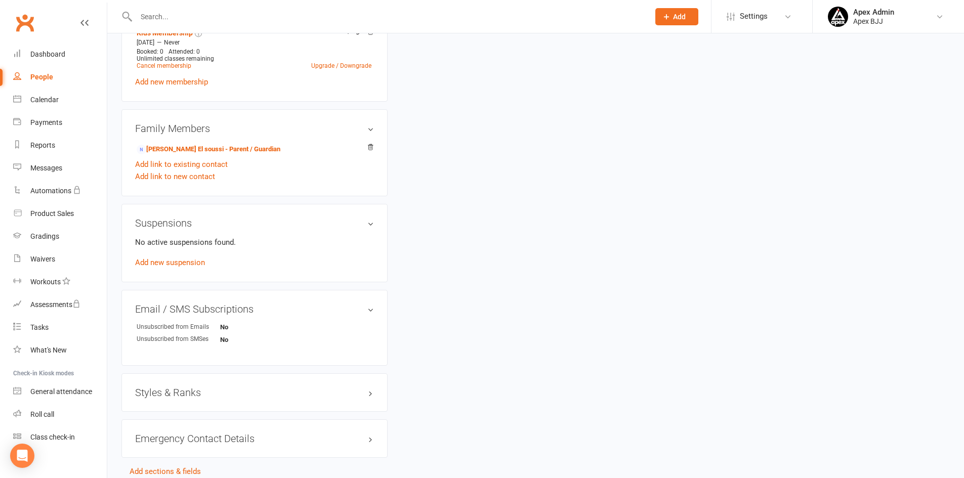
scroll to position [503, 0]
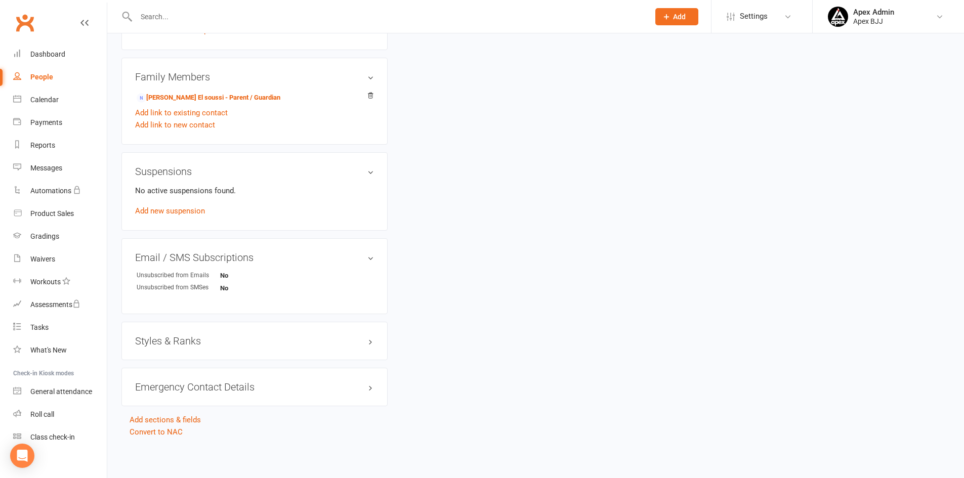
click at [170, 343] on h3 "Styles & Ranks" at bounding box center [254, 341] width 239 height 11
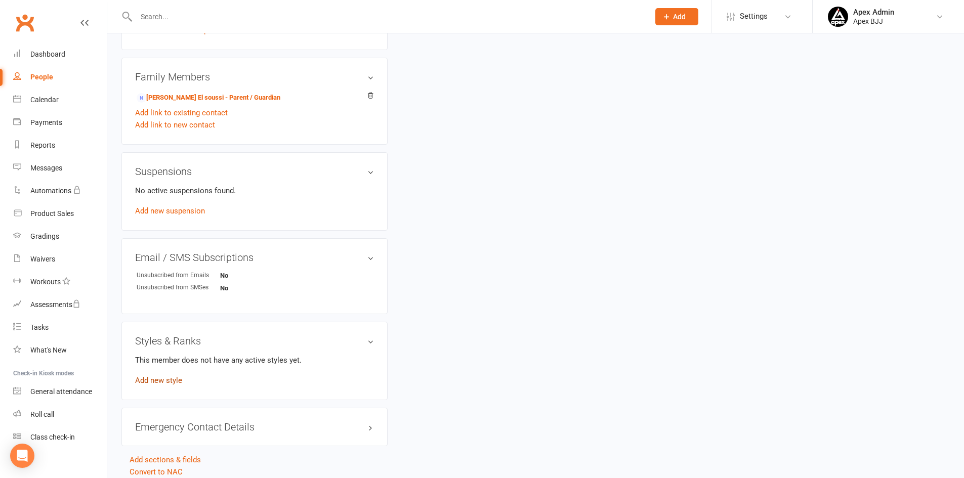
click at [174, 378] on link "Add new style" at bounding box center [158, 380] width 47 height 9
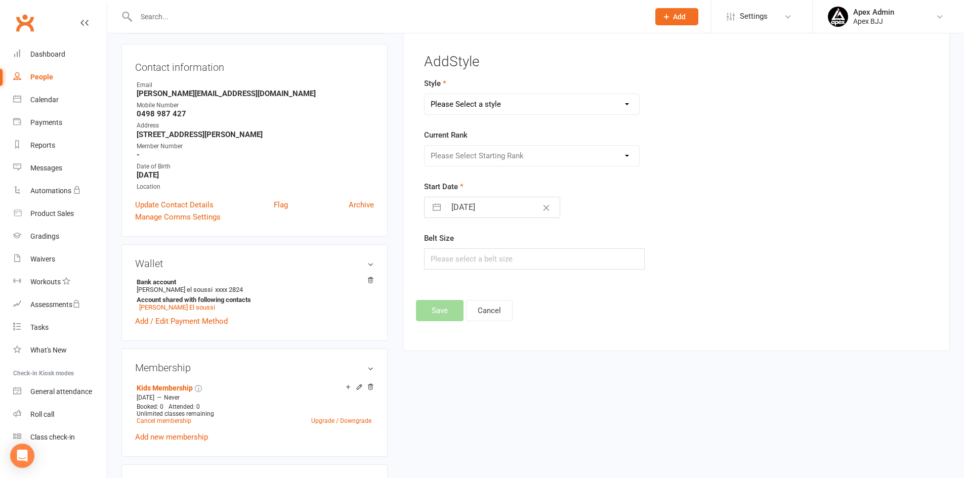
scroll to position [78, 0]
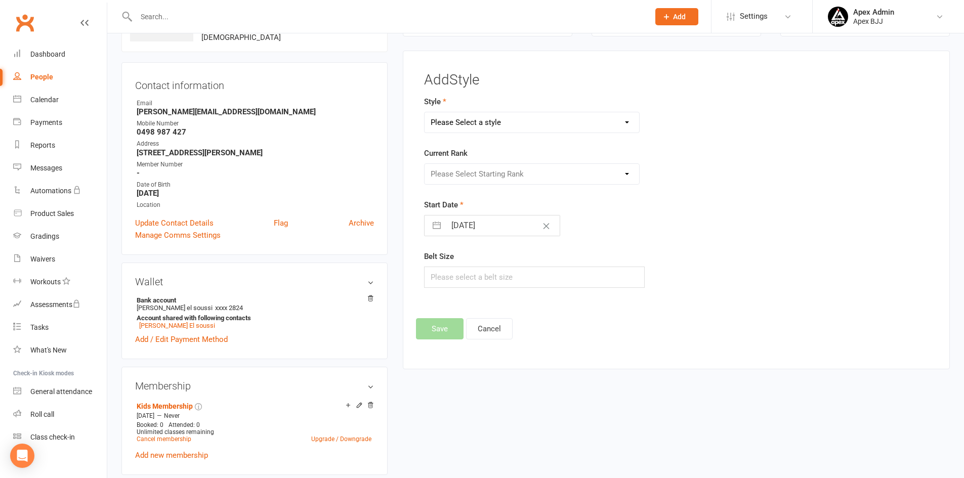
click at [526, 126] on select "Please Select a style Blue Belt Brown Belt Kids White Belt Purple Belt White Be…" at bounding box center [532, 122] width 215 height 20
select select "3748"
click at [425, 112] on select "Please Select a style Blue Belt Brown Belt Kids White Belt Purple Belt White Be…" at bounding box center [532, 122] width 215 height 20
click at [474, 227] on input "16 Sep 2025" at bounding box center [503, 226] width 114 height 20
select select "7"
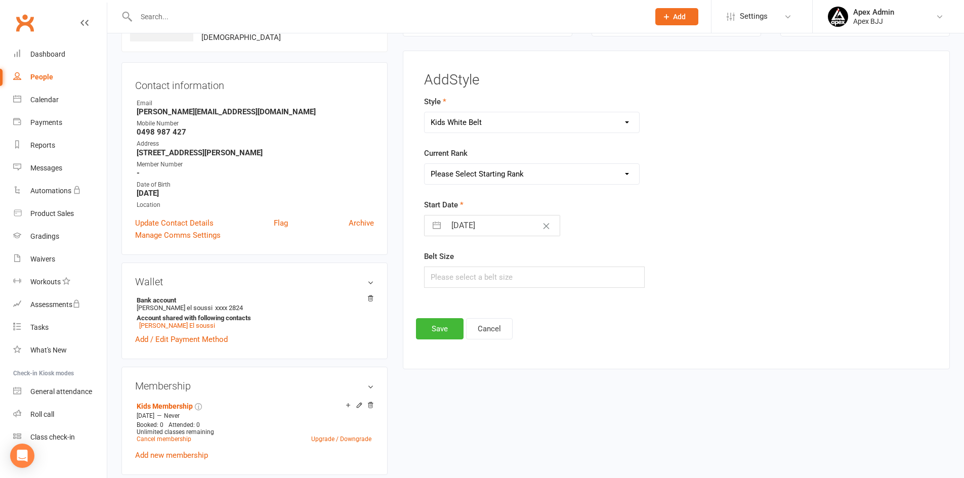
select select "2025"
select select "8"
select select "2025"
select select "9"
select select "2025"
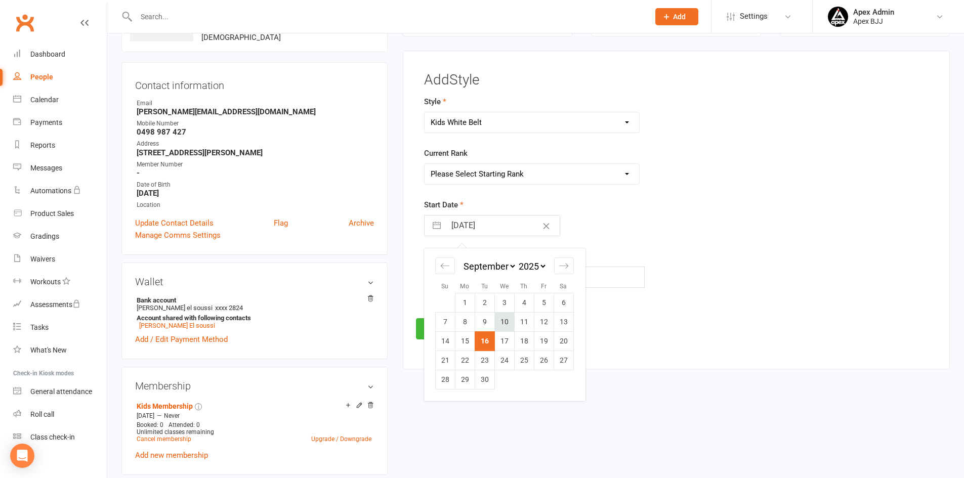
click at [502, 320] on td "10" at bounding box center [505, 322] width 20 height 19
type input "10 Sep 2025"
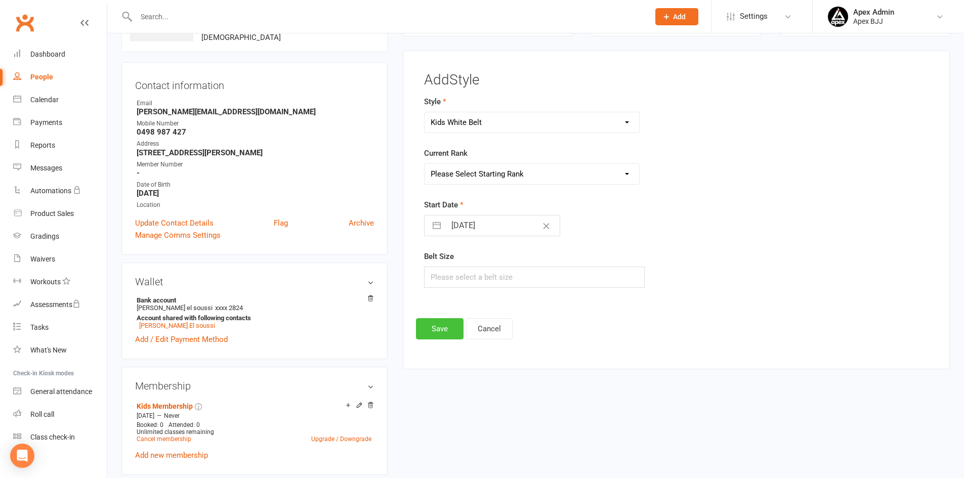
click at [444, 328] on button "Save" at bounding box center [440, 328] width 48 height 21
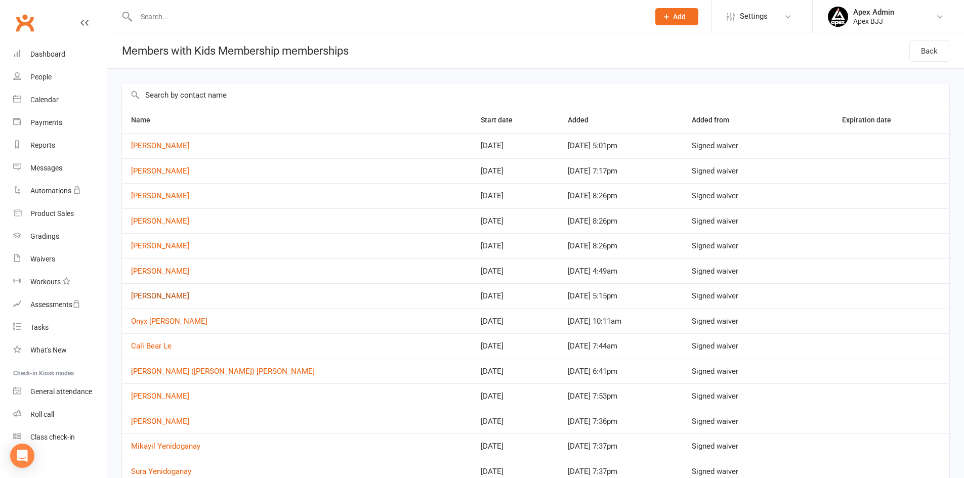
click at [148, 298] on link "Dipanshu Sidhu" at bounding box center [160, 296] width 58 height 9
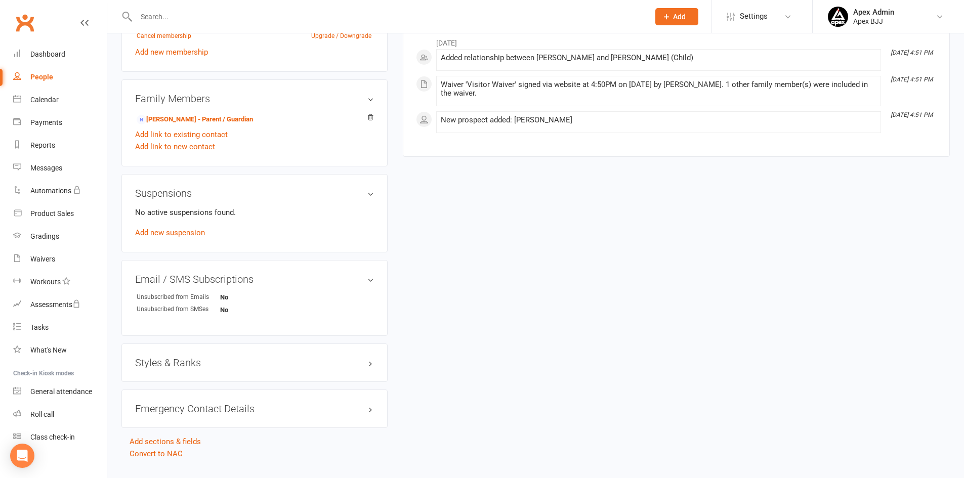
scroll to position [503, 0]
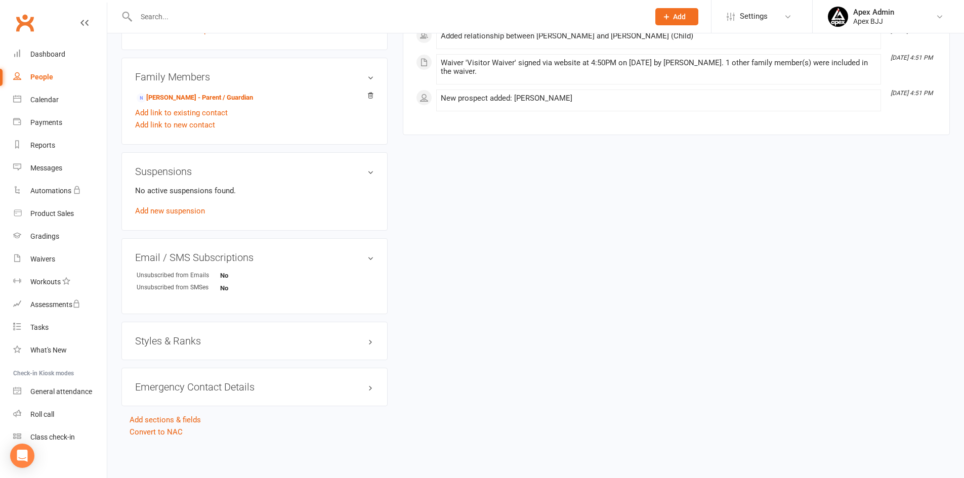
click at [165, 339] on h3 "Styles & Ranks" at bounding box center [254, 341] width 239 height 11
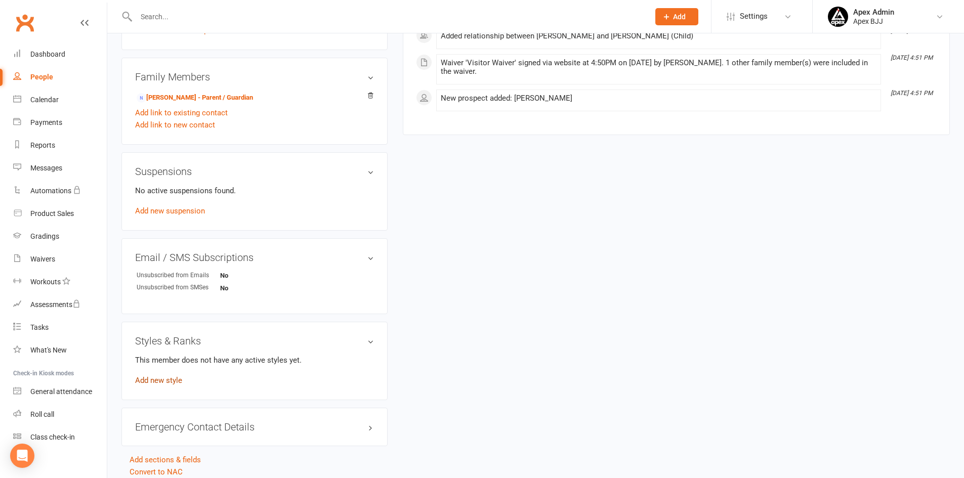
click at [163, 383] on link "Add new style" at bounding box center [158, 380] width 47 height 9
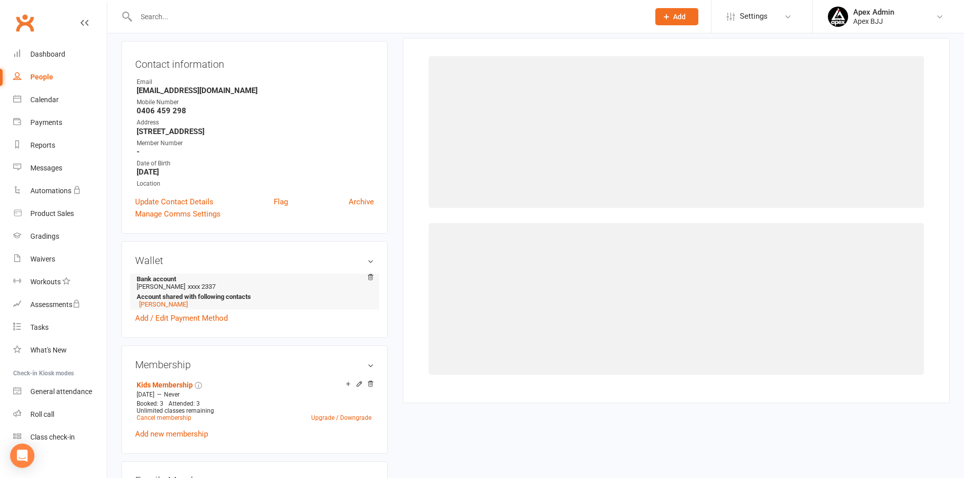
scroll to position [87, 0]
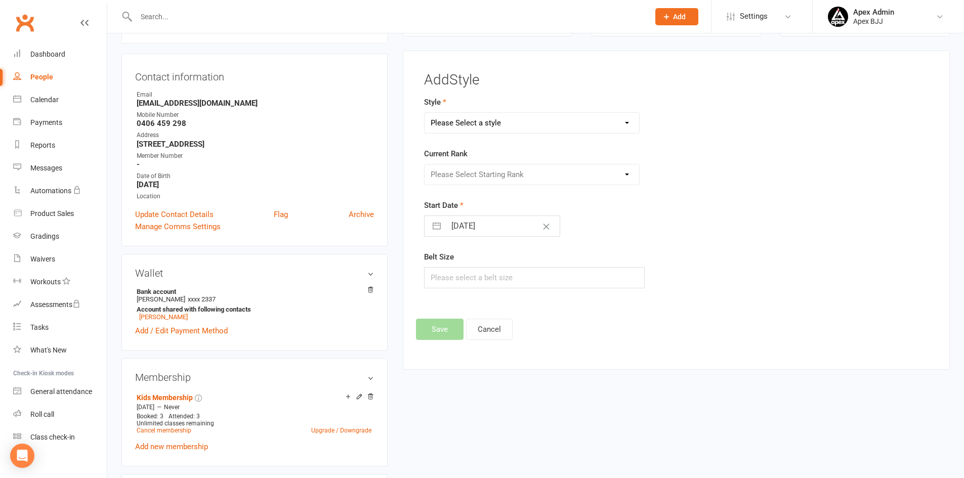
click at [553, 118] on select "Please Select a style Blue Belt Brown Belt Kids White Belt Purple Belt White Be…" at bounding box center [532, 123] width 215 height 20
select select "3748"
click at [425, 113] on select "Please Select a style Blue Belt Brown Belt Kids White Belt Purple Belt White Be…" at bounding box center [532, 123] width 215 height 20
click at [486, 230] on input "16 Sep 2025" at bounding box center [503, 226] width 114 height 20
select select "7"
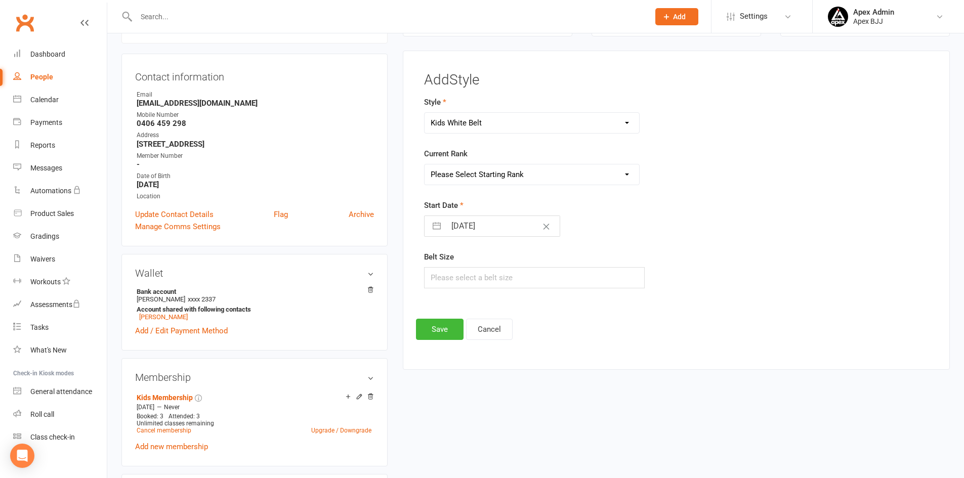
select select "2025"
select select "8"
select select "2025"
select select "9"
select select "2025"
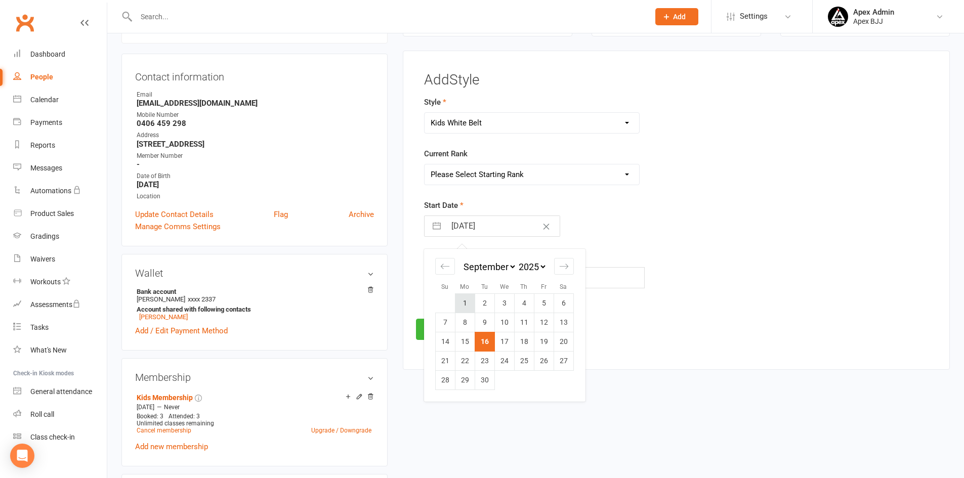
click at [470, 305] on td "1" at bounding box center [465, 303] width 20 height 19
type input "01 Sep 2025"
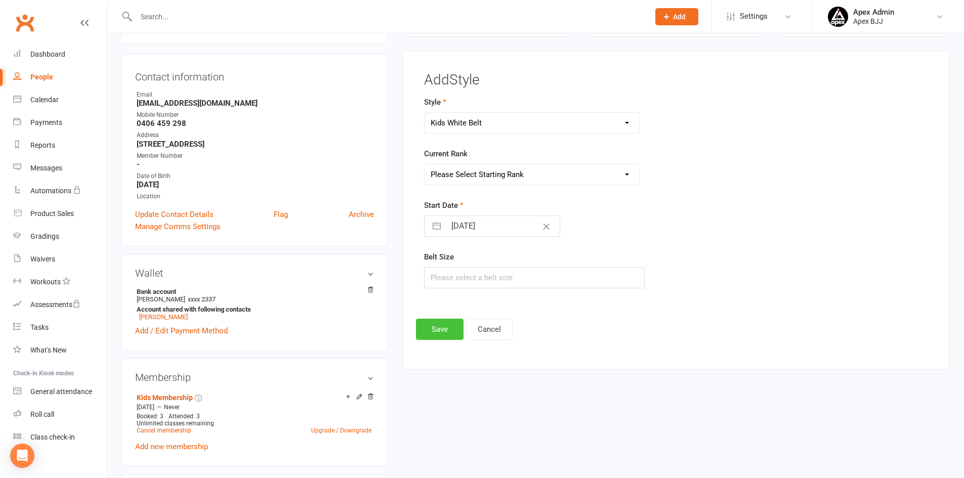
click at [435, 331] on button "Save" at bounding box center [440, 329] width 48 height 21
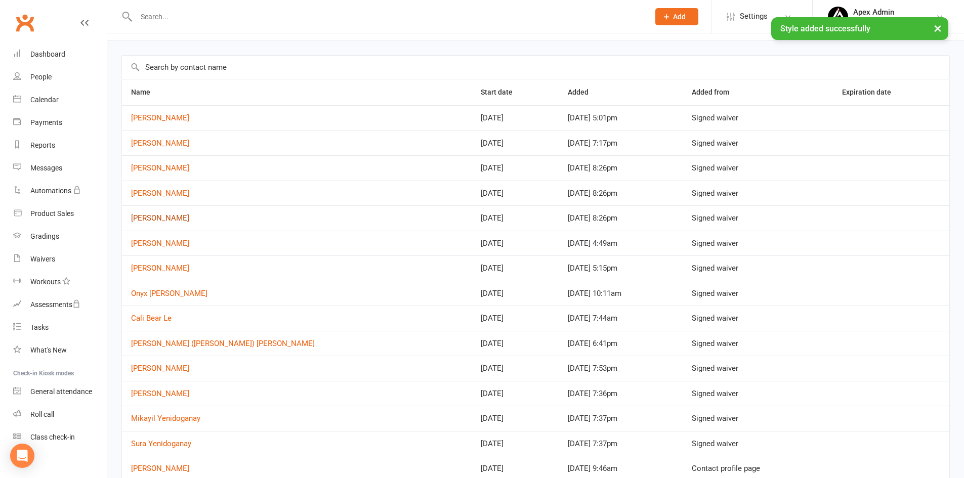
scroll to position [101, 0]
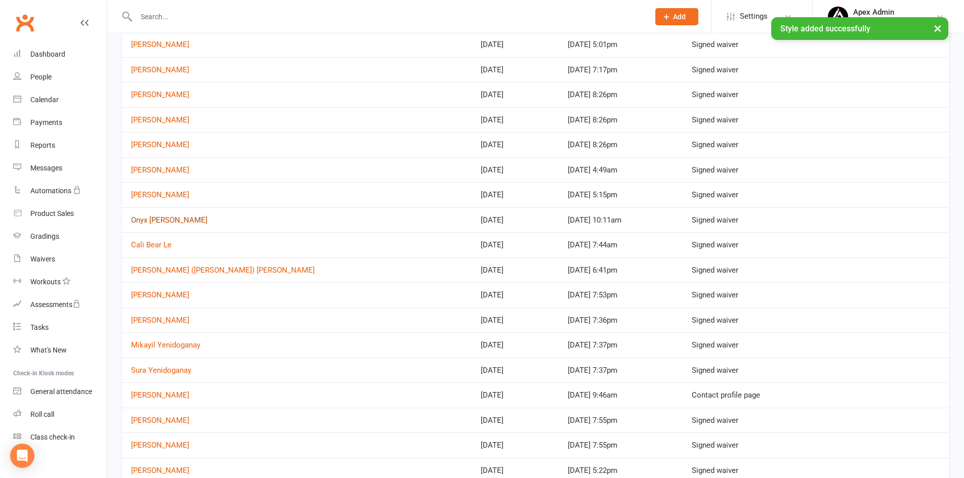
click at [155, 219] on link "Onyx Blake Alchin" at bounding box center [169, 220] width 76 height 9
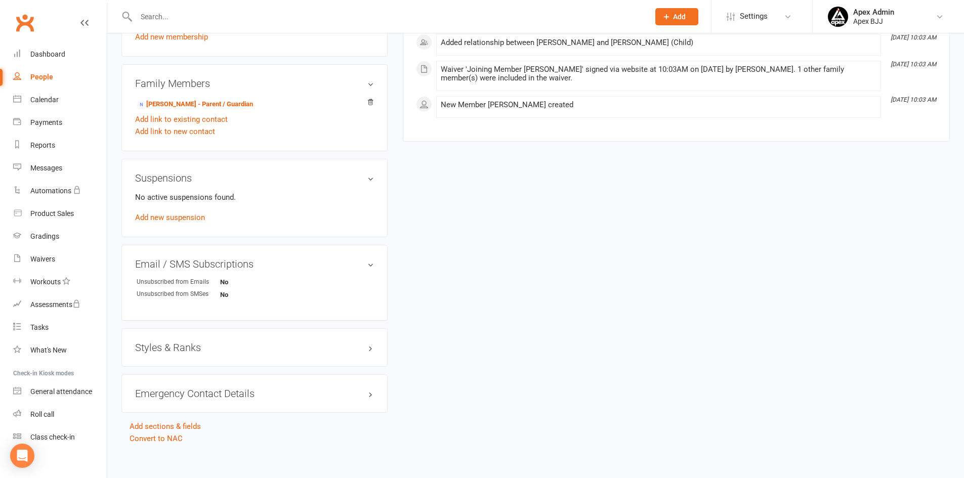
scroll to position [503, 0]
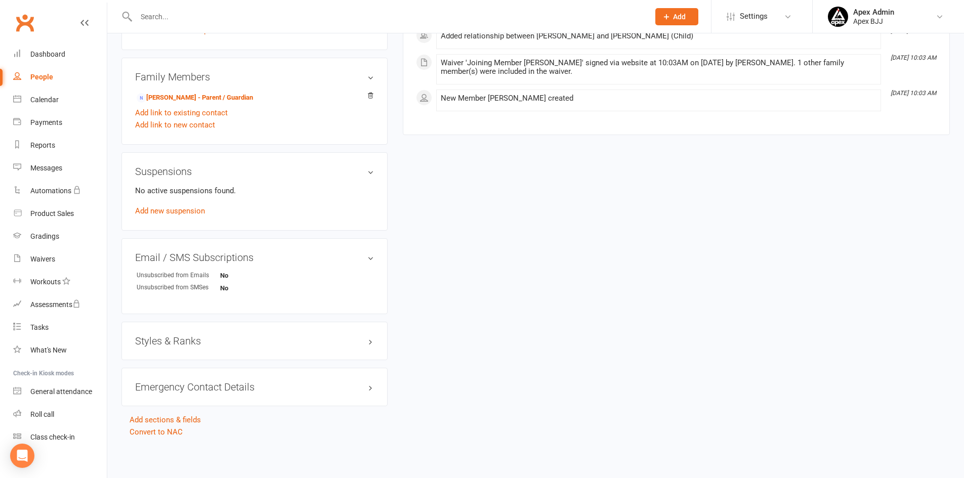
click at [173, 340] on h3 "Styles & Ranks" at bounding box center [254, 341] width 239 height 11
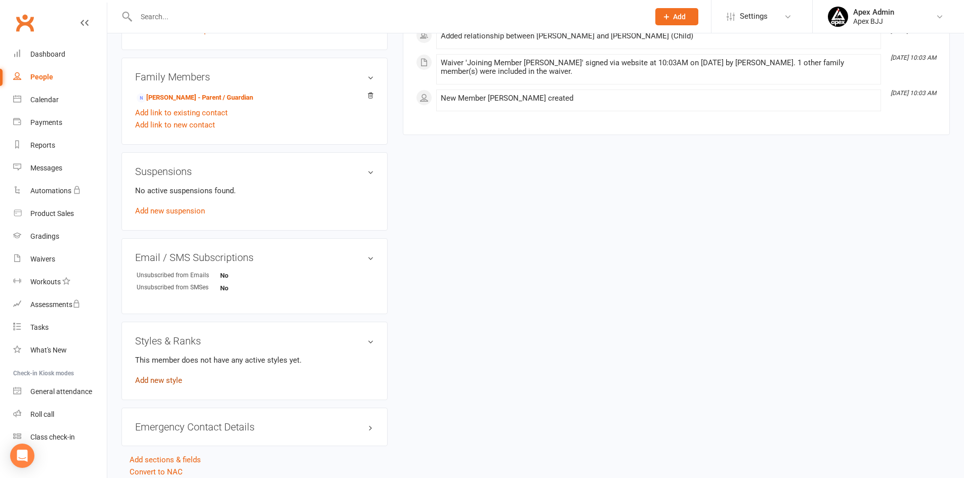
click at [171, 384] on link "Add new style" at bounding box center [158, 380] width 47 height 9
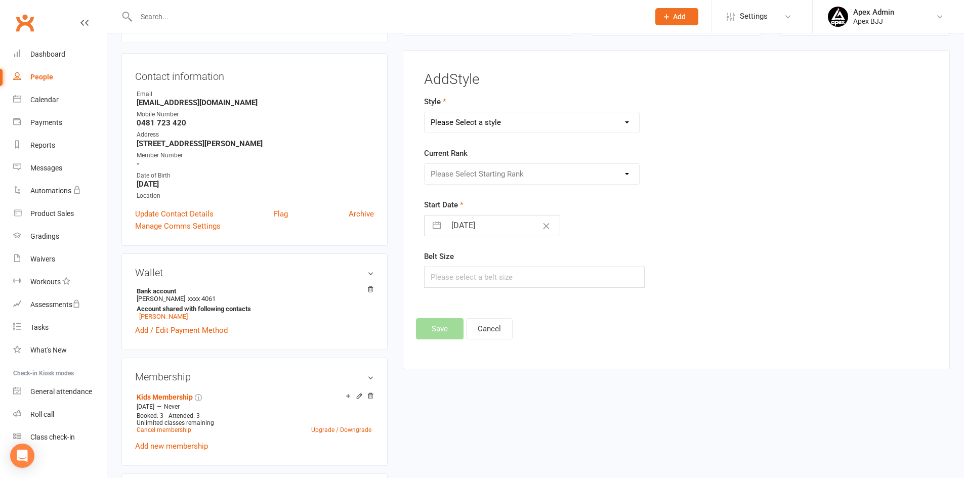
scroll to position [87, 0]
click at [550, 127] on select "Please Select a style Blue Belt Brown Belt Kids White Belt Purple Belt White Be…" at bounding box center [532, 123] width 215 height 20
select select "3748"
click at [425, 113] on select "Please Select a style Blue Belt Brown Belt Kids White Belt Purple Belt White Be…" at bounding box center [532, 123] width 215 height 20
select select "7"
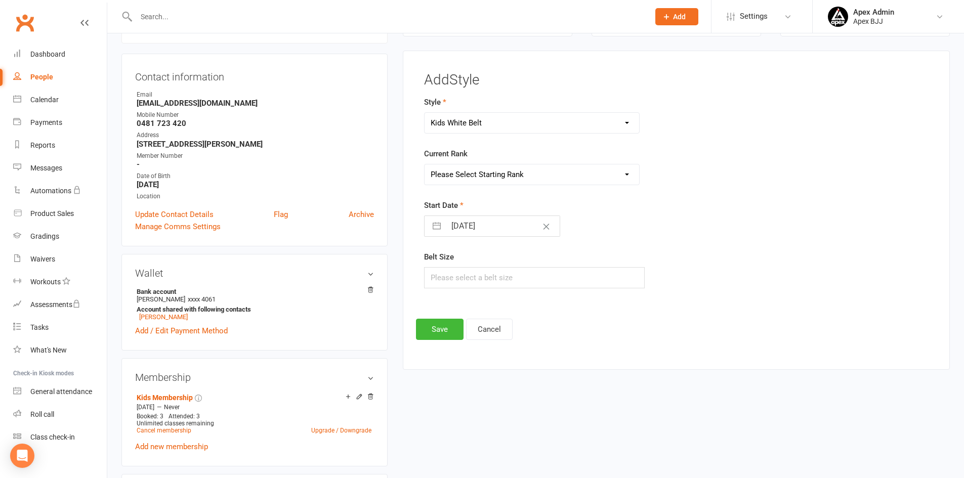
select select "2025"
select select "8"
select select "2025"
select select "9"
select select "2025"
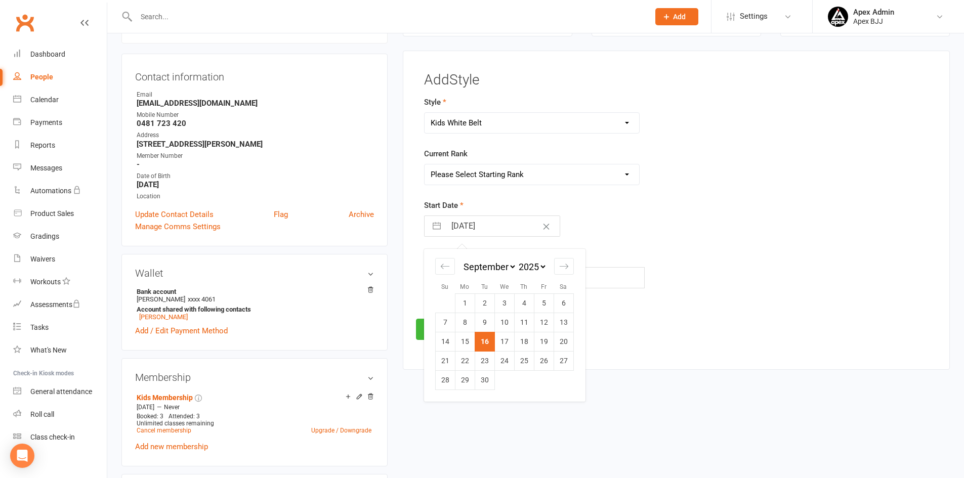
click at [488, 222] on input "16 Sep 2025" at bounding box center [503, 226] width 114 height 20
click at [557, 326] on td "13" at bounding box center [564, 322] width 20 height 19
type input "13 Sep 2025"
click at [437, 329] on button "Save" at bounding box center [440, 329] width 48 height 21
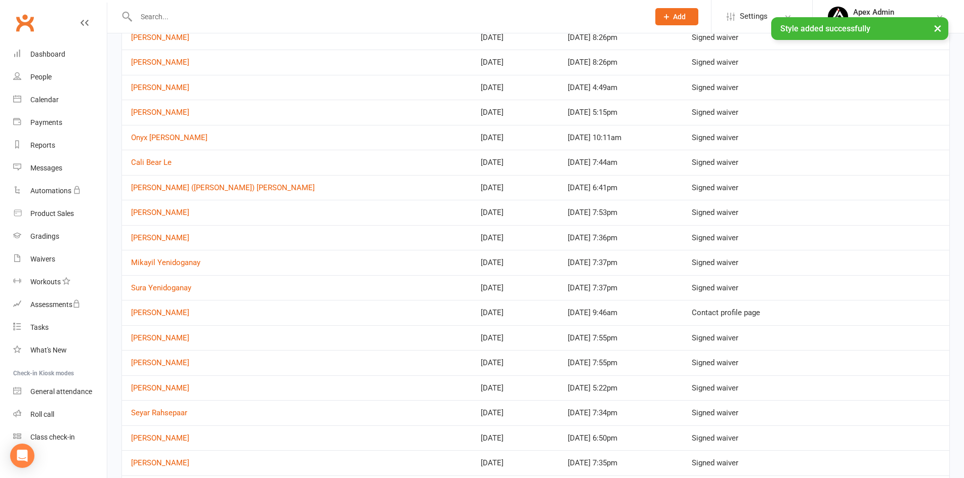
scroll to position [203, 0]
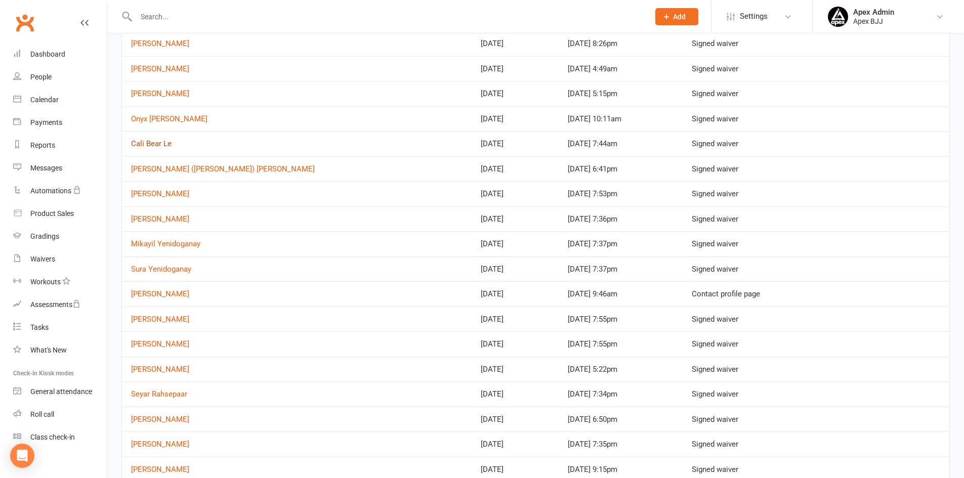
click at [165, 141] on link "Cali Bear Le" at bounding box center [151, 143] width 41 height 9
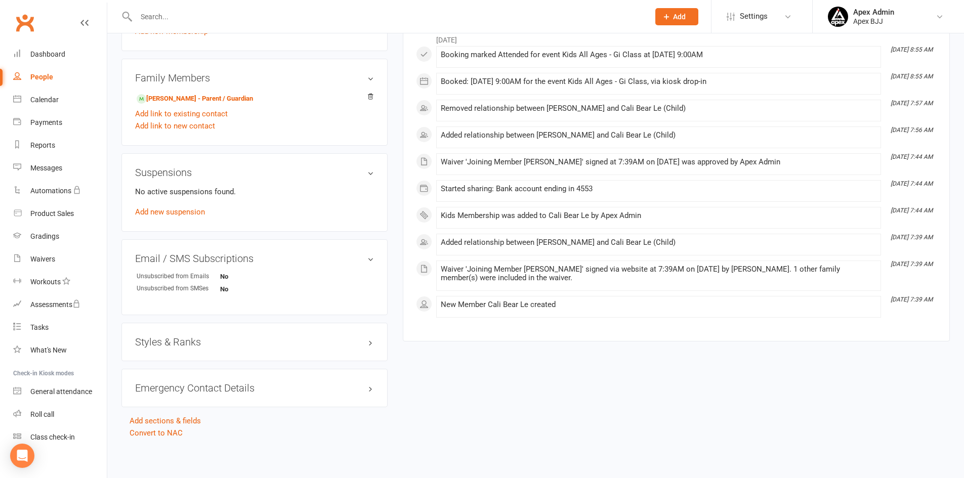
scroll to position [486, 0]
click at [202, 342] on h3 "Styles & Ranks" at bounding box center [254, 341] width 239 height 11
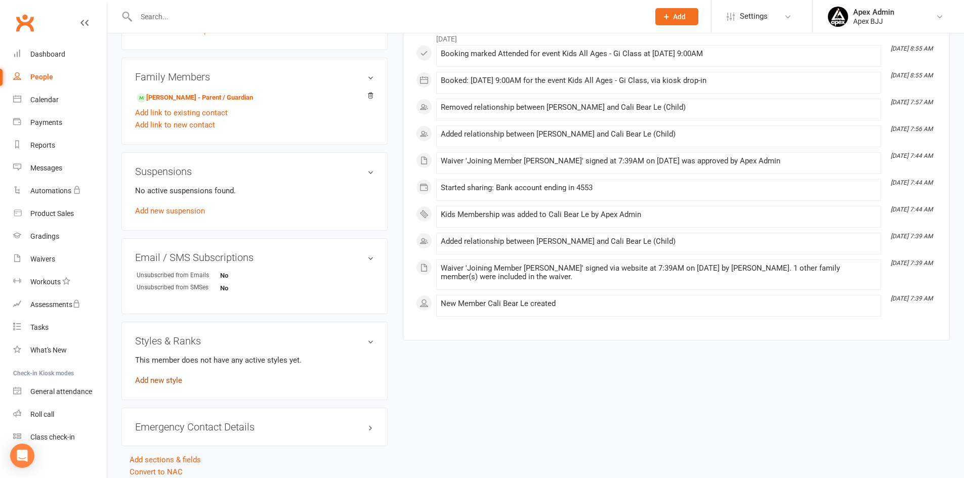
click at [177, 384] on link "Add new style" at bounding box center [158, 380] width 47 height 9
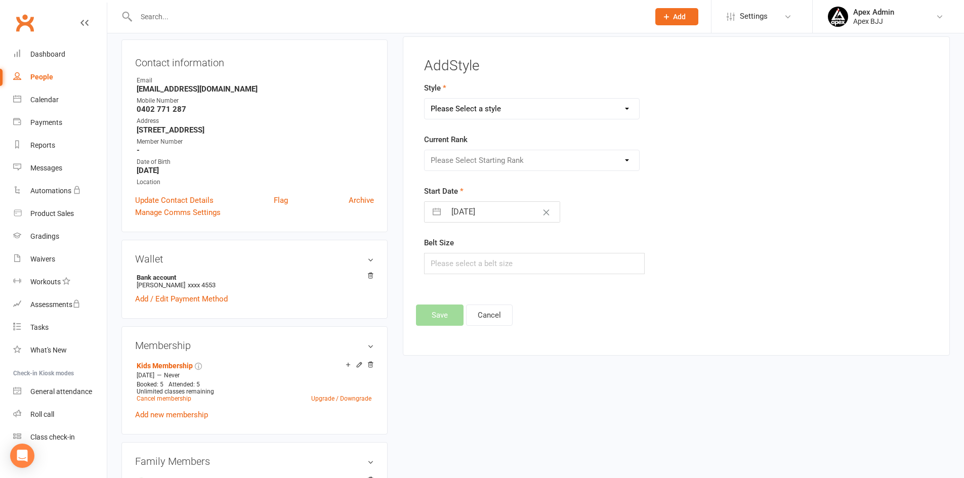
scroll to position [87, 0]
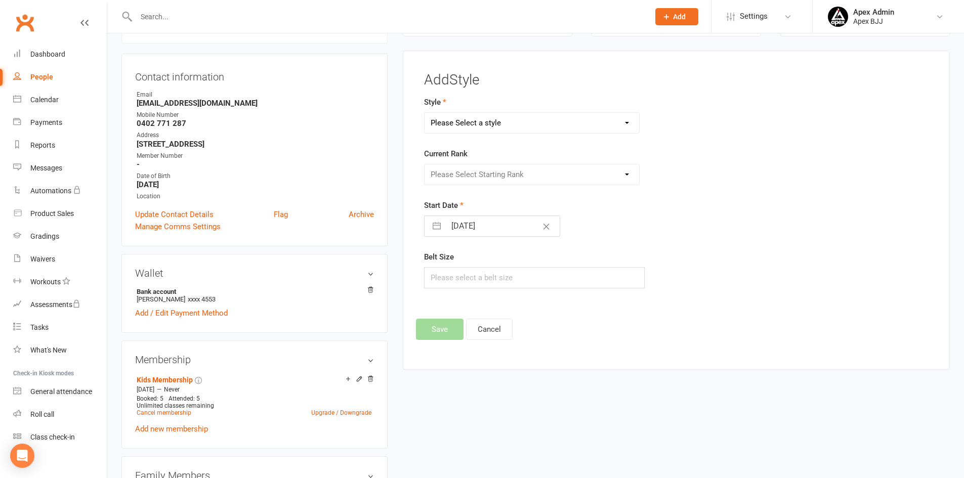
click at [536, 121] on select "Please Select a style Blue Belt Brown Belt Kids White Belt Purple Belt White Be…" at bounding box center [532, 123] width 215 height 20
select select "3748"
click at [425, 113] on select "Please Select a style Blue Belt Brown Belt Kids White Belt Purple Belt White Be…" at bounding box center [532, 123] width 215 height 20
click at [488, 228] on input "16 Sep 2025" at bounding box center [503, 226] width 114 height 20
select select "7"
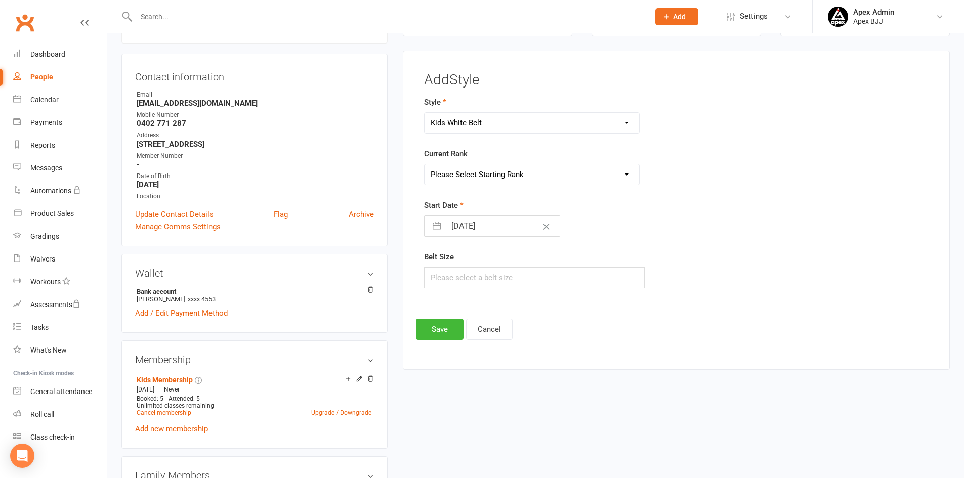
select select "2025"
select select "8"
select select "2025"
select select "9"
select select "2025"
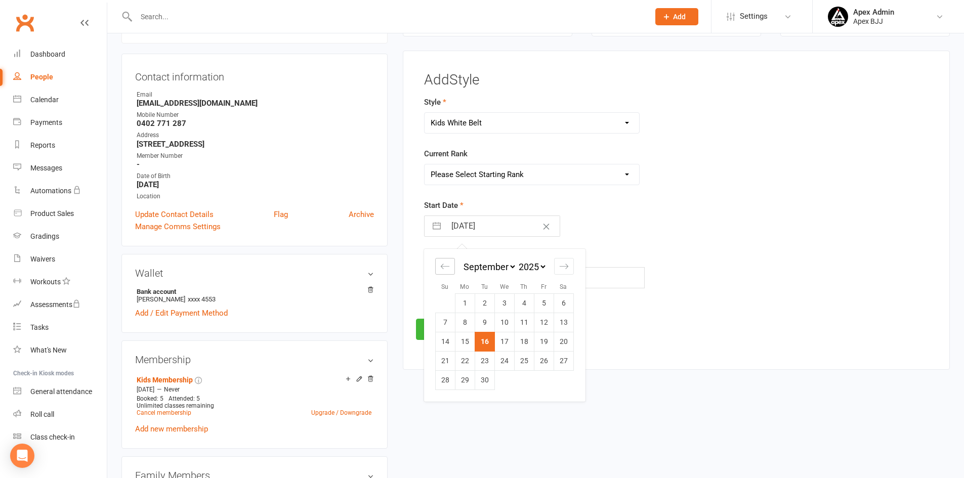
click at [444, 265] on icon "Move backward to switch to the previous month." at bounding box center [445, 267] width 10 height 10
select select "6"
select select "2025"
click at [567, 382] on td "30" at bounding box center [564, 380] width 20 height 19
type input "30 Aug 2025"
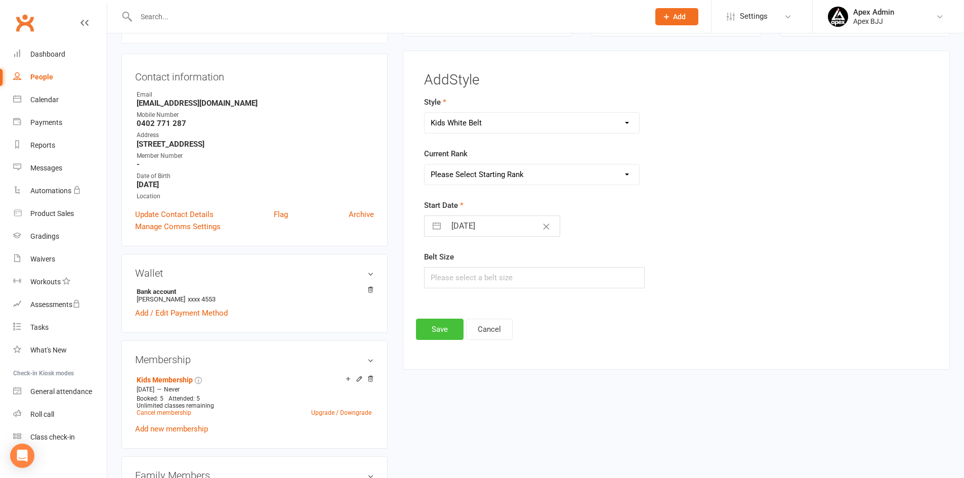
click at [437, 330] on button "Save" at bounding box center [440, 329] width 48 height 21
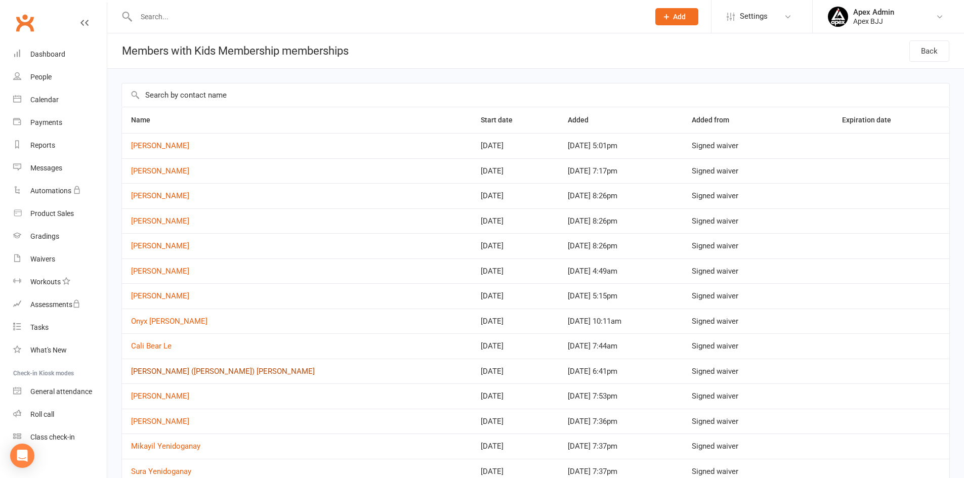
click at [170, 372] on link "Irfan (Sami) Sadat" at bounding box center [223, 371] width 184 height 9
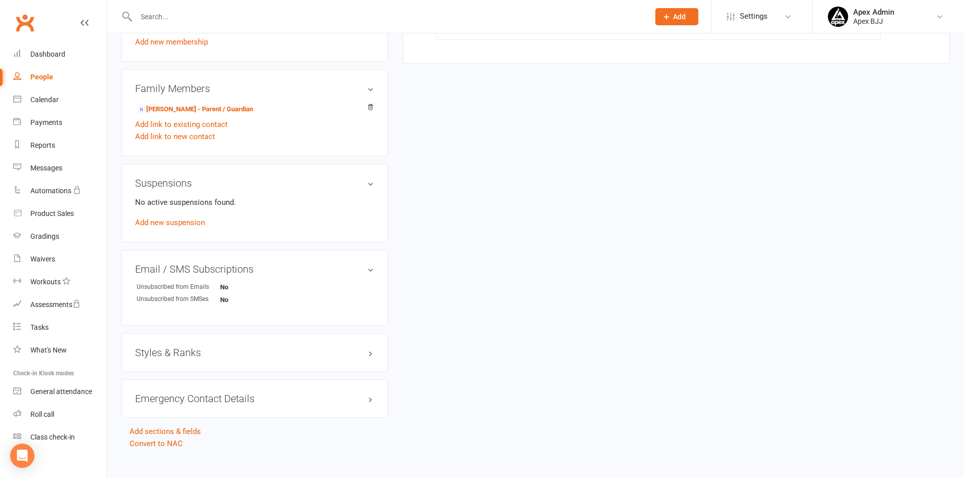
scroll to position [503, 0]
click at [189, 335] on div "Styles & Ranks" at bounding box center [255, 352] width 266 height 38
click at [194, 347] on h3 "Styles & Ranks" at bounding box center [254, 352] width 239 height 11
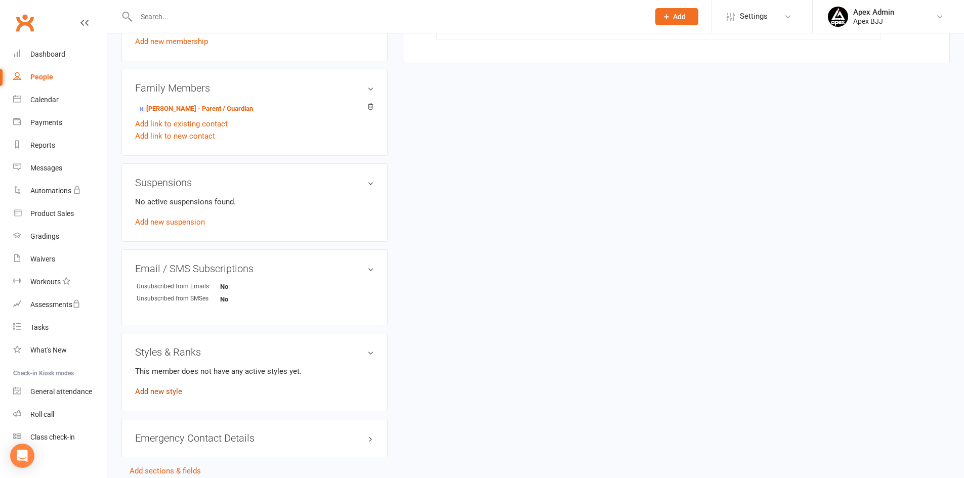
click at [173, 387] on link "Add new style" at bounding box center [158, 391] width 47 height 9
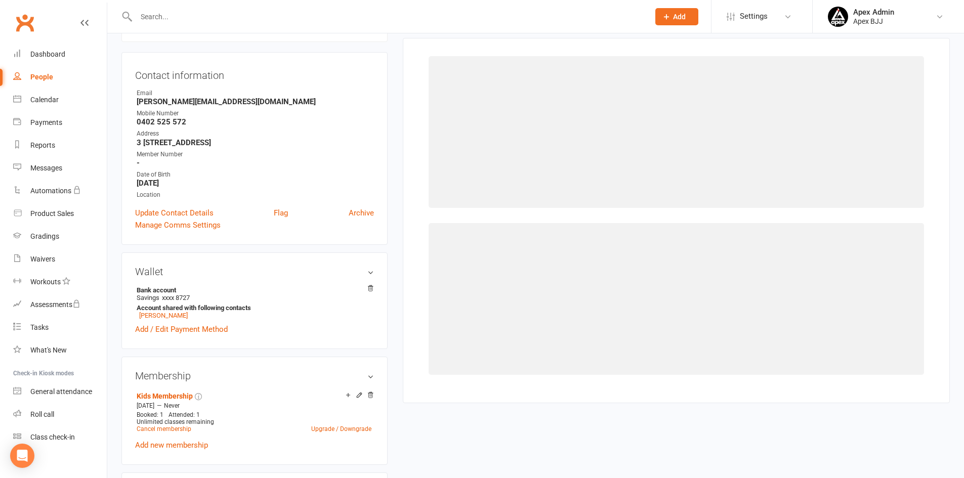
scroll to position [87, 0]
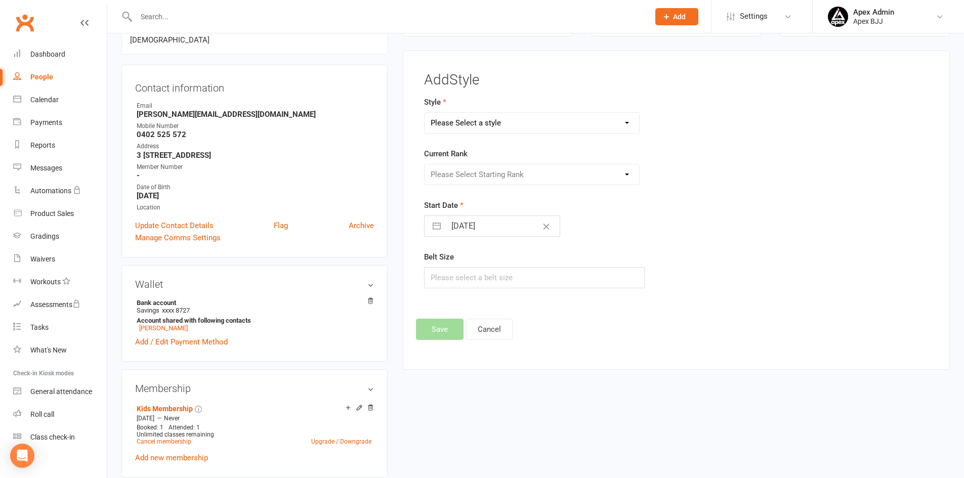
click at [570, 128] on select "Please Select a style Blue Belt Brown Belt Kids White Belt Purple Belt White Be…" at bounding box center [532, 123] width 215 height 20
select select "3604"
click at [425, 113] on select "Please Select a style Blue Belt Brown Belt Kids White Belt Purple Belt White Be…" at bounding box center [532, 123] width 215 height 20
click at [515, 226] on input "16 Sep 2025" at bounding box center [503, 226] width 114 height 20
select select "7"
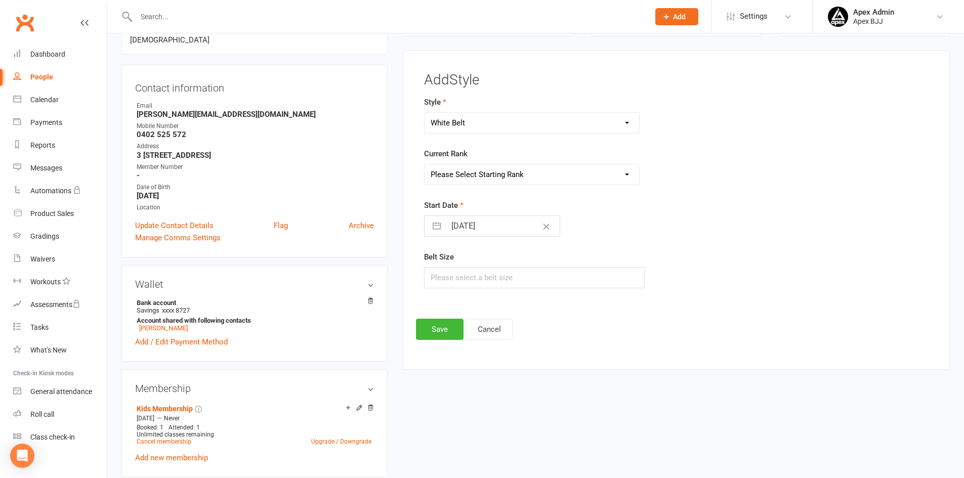
select select "2025"
select select "8"
select select "2025"
select select "9"
select select "2025"
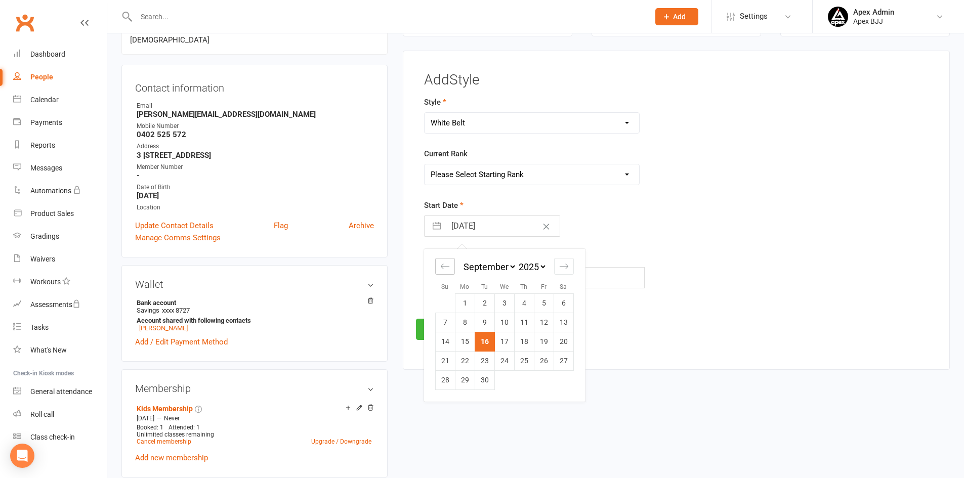
click at [448, 266] on icon "Move backward to switch to the previous month." at bounding box center [445, 267] width 10 height 10
select select "6"
select select "2025"
click at [505, 379] on td "27" at bounding box center [505, 380] width 20 height 19
type input "27 Aug 2025"
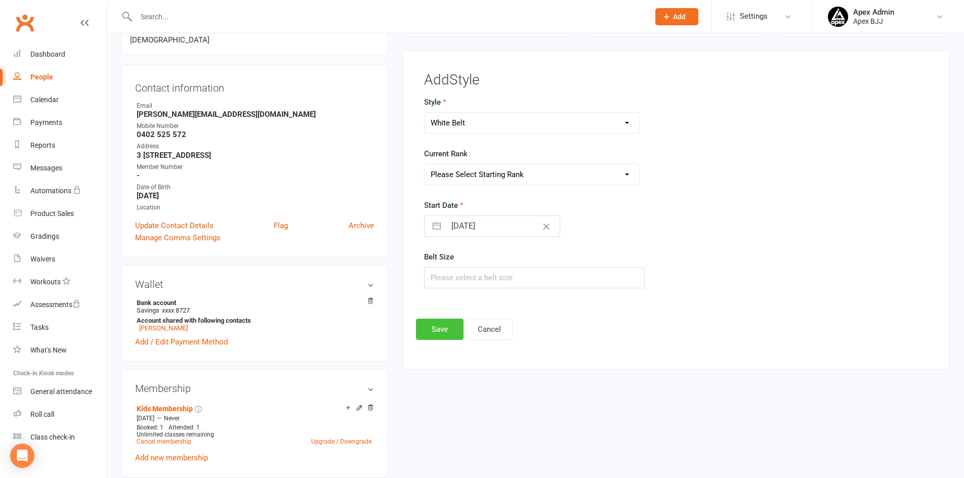
click at [440, 335] on button "Save" at bounding box center [440, 329] width 48 height 21
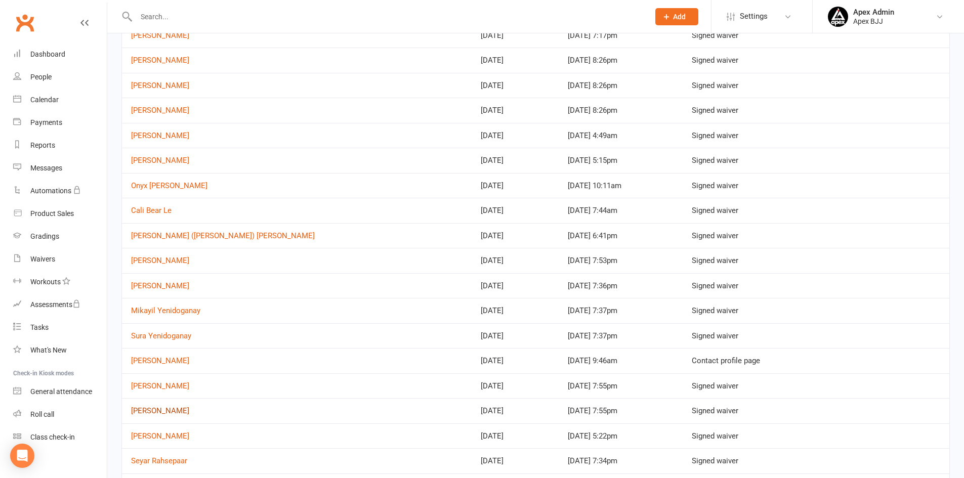
scroll to position [152, 0]
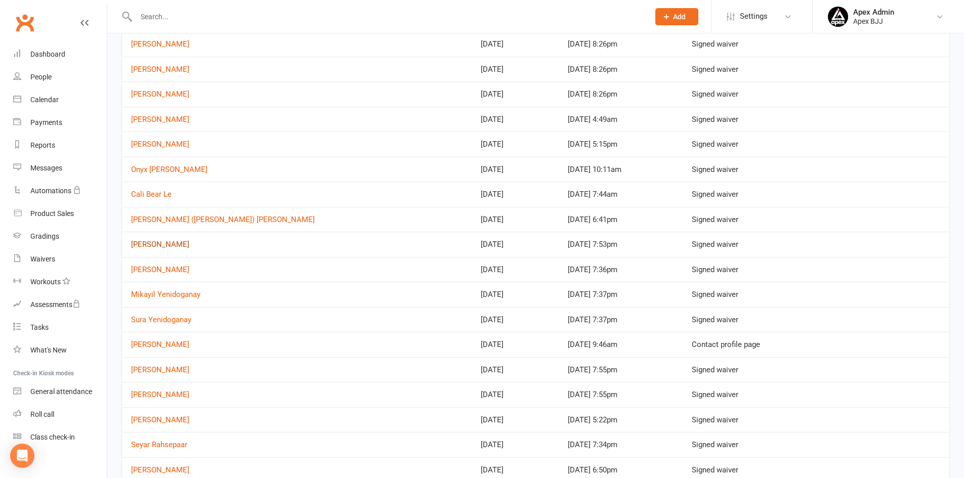
click at [155, 246] on link "Johnny Saba" at bounding box center [160, 244] width 58 height 9
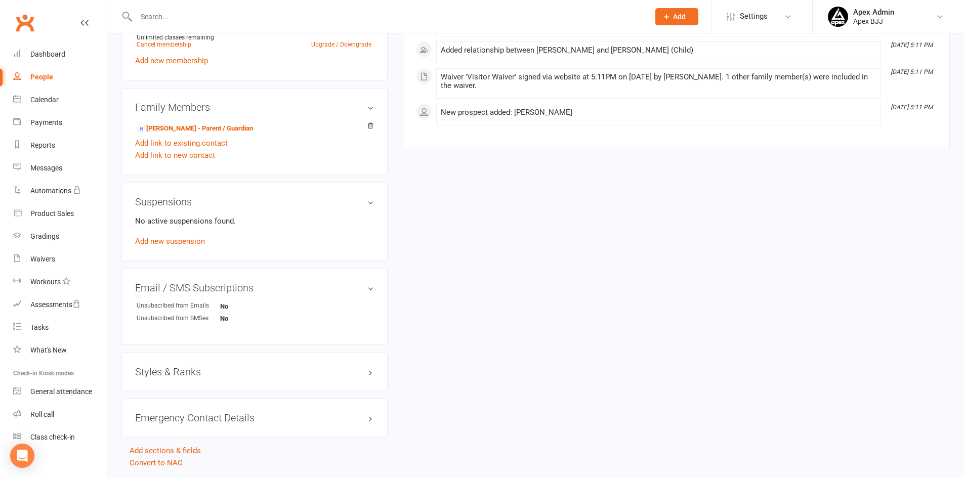
scroll to position [552, 0]
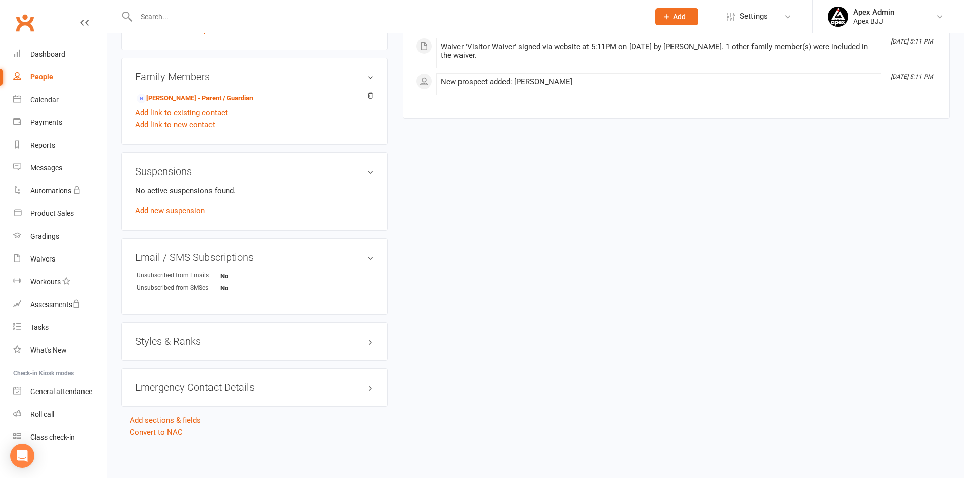
click at [223, 343] on h3 "Styles & Ranks" at bounding box center [254, 341] width 239 height 11
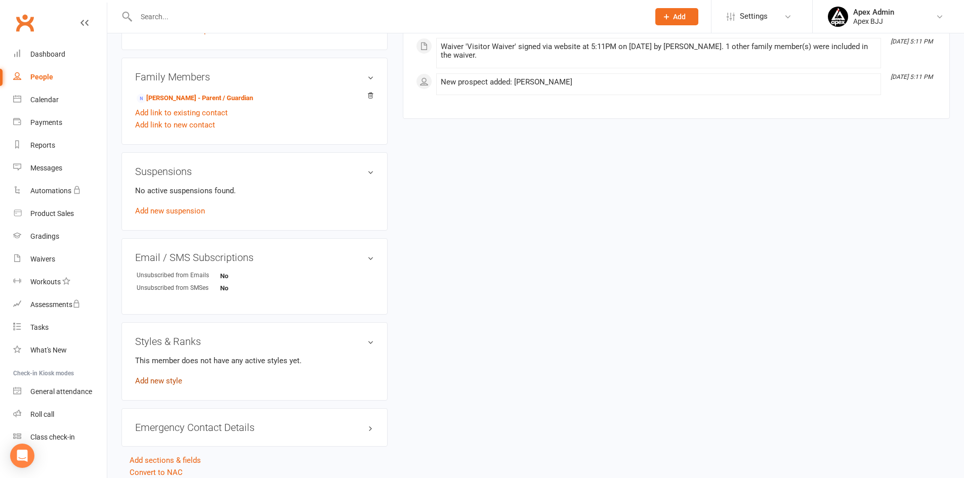
click at [169, 382] on link "Add new style" at bounding box center [158, 381] width 47 height 9
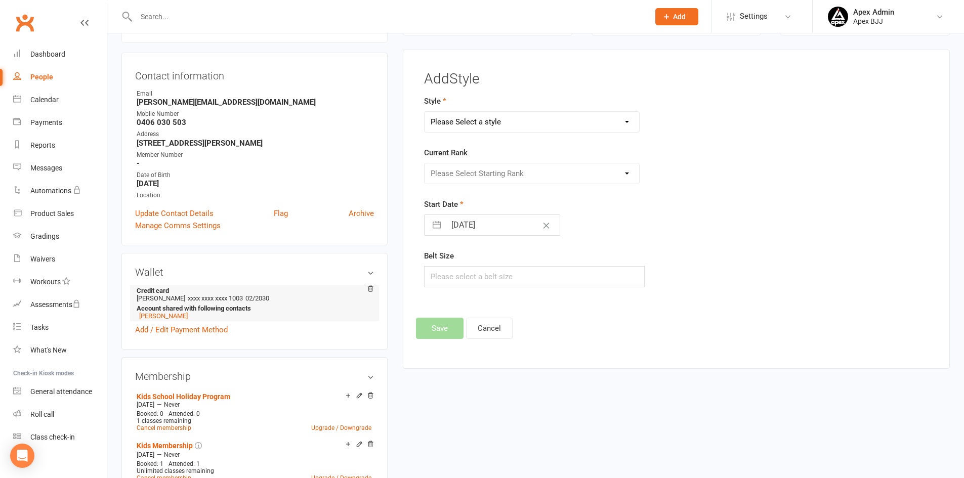
scroll to position [87, 0]
click at [534, 128] on select "Please Select a style Blue Belt Brown Belt Kids White Belt Purple Belt White Be…" at bounding box center [532, 123] width 215 height 20
click at [691, 170] on div "Please Select Starting Rank" at bounding box center [590, 174] width 347 height 21
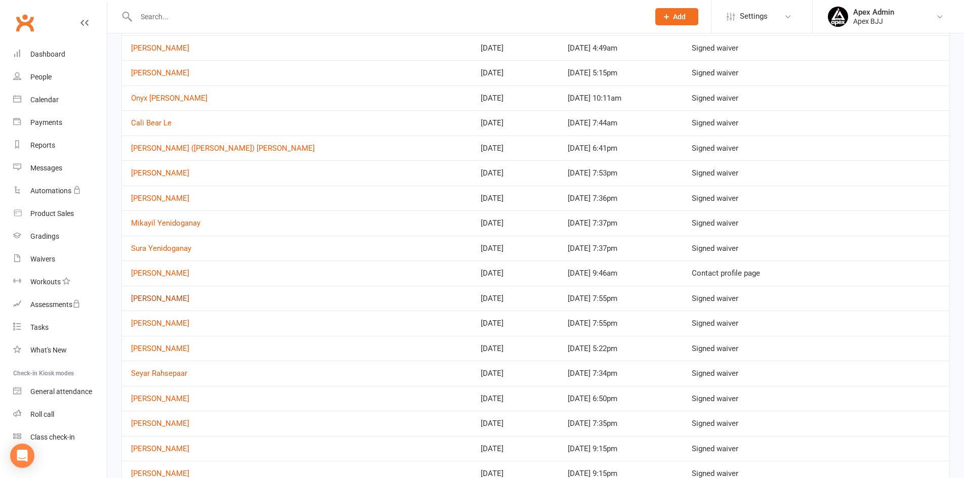
scroll to position [253, 0]
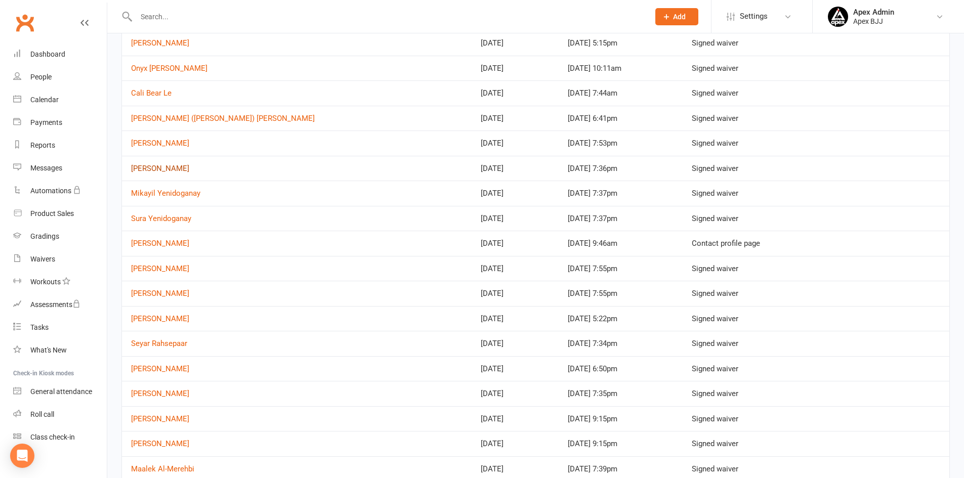
click at [147, 167] on link "Olivia Jade Yenidoganay" at bounding box center [160, 168] width 58 height 9
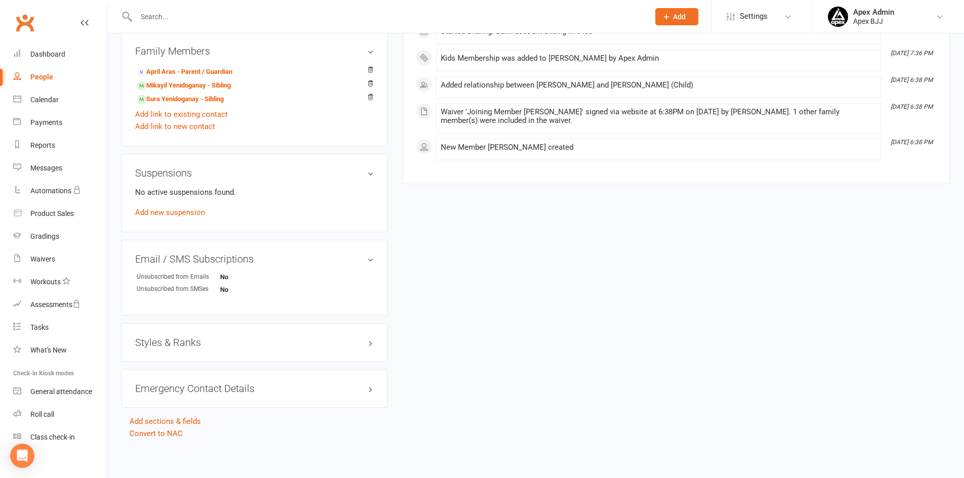
scroll to position [546, 0]
click at [187, 342] on h3 "Styles & Ranks" at bounding box center [254, 341] width 239 height 11
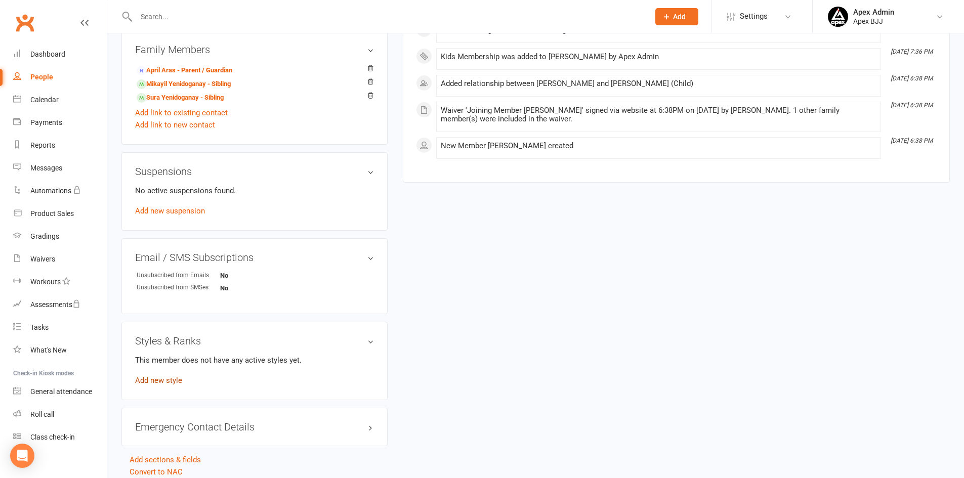
click at [173, 380] on link "Add new style" at bounding box center [158, 380] width 47 height 9
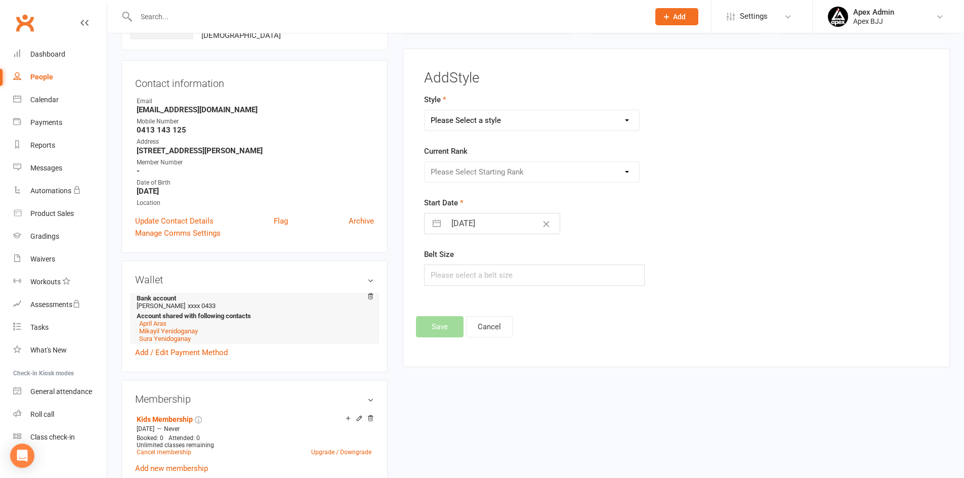
scroll to position [78, 0]
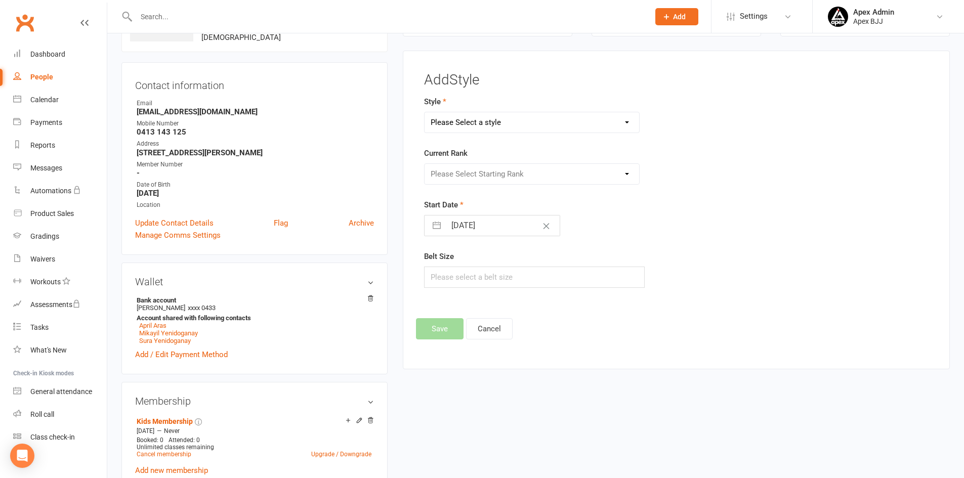
click at [512, 126] on select "Please Select a style Blue Belt Brown Belt Kids White Belt Purple Belt White Be…" at bounding box center [532, 122] width 215 height 20
select select "3748"
click at [425, 112] on select "Please Select a style Blue Belt Brown Belt Kids White Belt Purple Belt White Be…" at bounding box center [532, 122] width 215 height 20
click at [493, 181] on select "Please Select Starting Rank 1 Stripe Yellow 2 Stripe Yellow 3 Stripe Yellow 2 S…" at bounding box center [532, 174] width 215 height 20
click at [691, 177] on div "Please Select Starting Rank 1 Stripe Yellow 2 Stripe Yellow 3 Stripe Yellow 2 S…" at bounding box center [590, 174] width 347 height 21
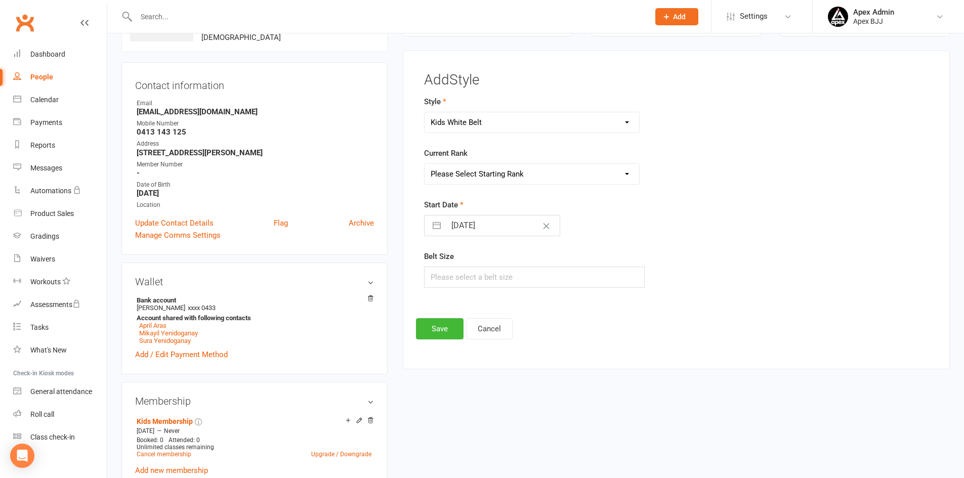
click at [482, 220] on input "16 Sep 2025" at bounding box center [503, 226] width 114 height 20
select select "7"
select select "2025"
select select "8"
select select "2025"
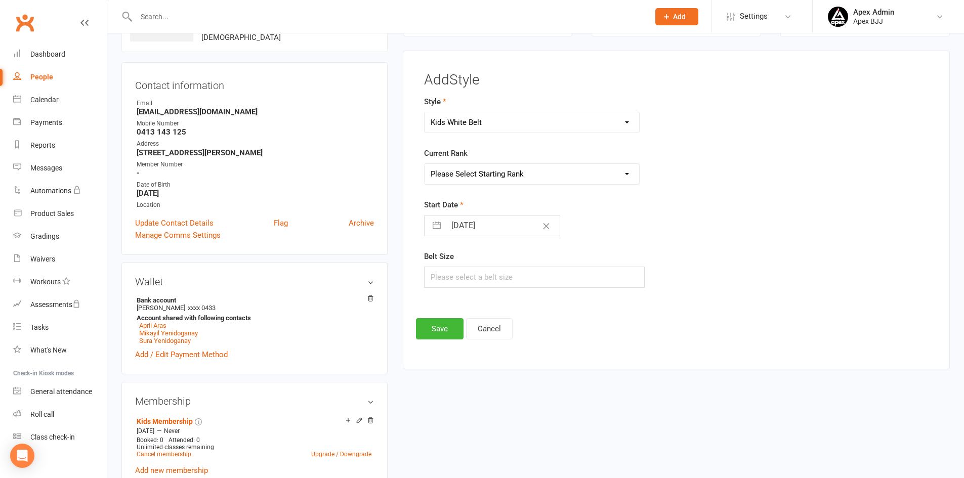
select select "9"
select select "2025"
click at [455, 266] on div "January February March April May June July August September October November De…" at bounding box center [504, 267] width 139 height 15
click at [449, 267] on icon "Move backward to switch to the previous month." at bounding box center [445, 266] width 10 height 10
select select "6"
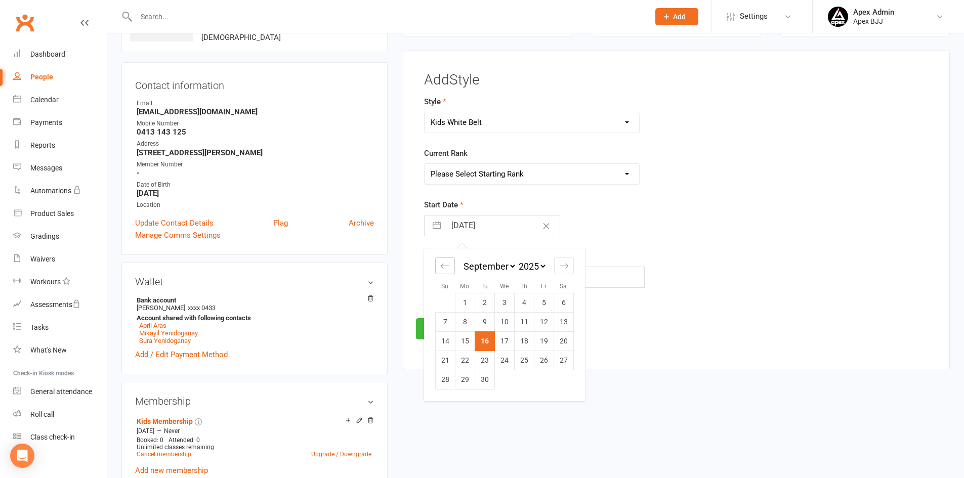
select select "2025"
click at [504, 381] on td "27" at bounding box center [505, 380] width 20 height 19
type input "27 Aug 2025"
click at [444, 335] on button "Save" at bounding box center [440, 328] width 48 height 21
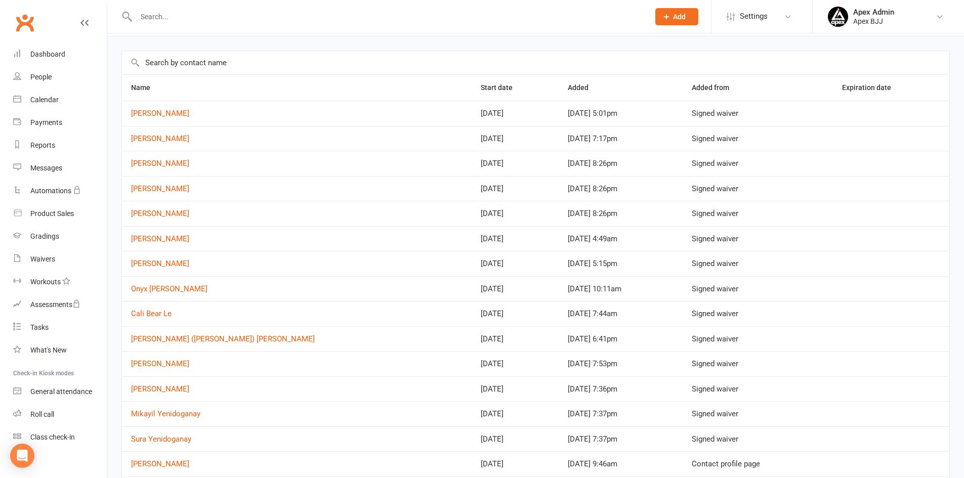
scroll to position [152, 0]
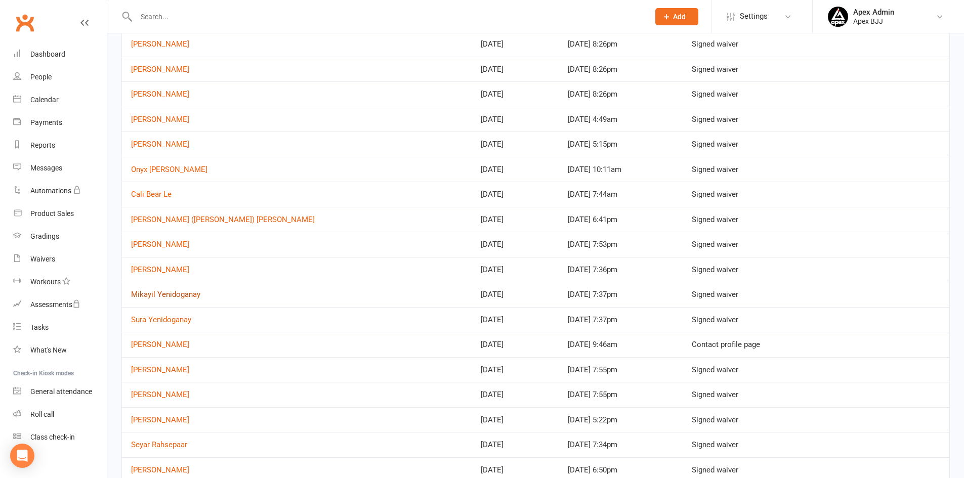
click at [159, 294] on link "Mikayil Yenidoganay" at bounding box center [165, 294] width 69 height 9
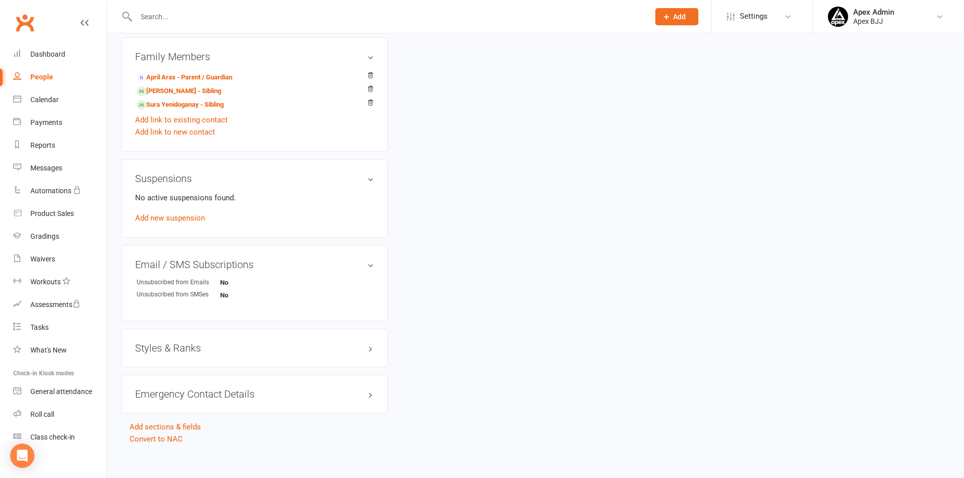
scroll to position [546, 0]
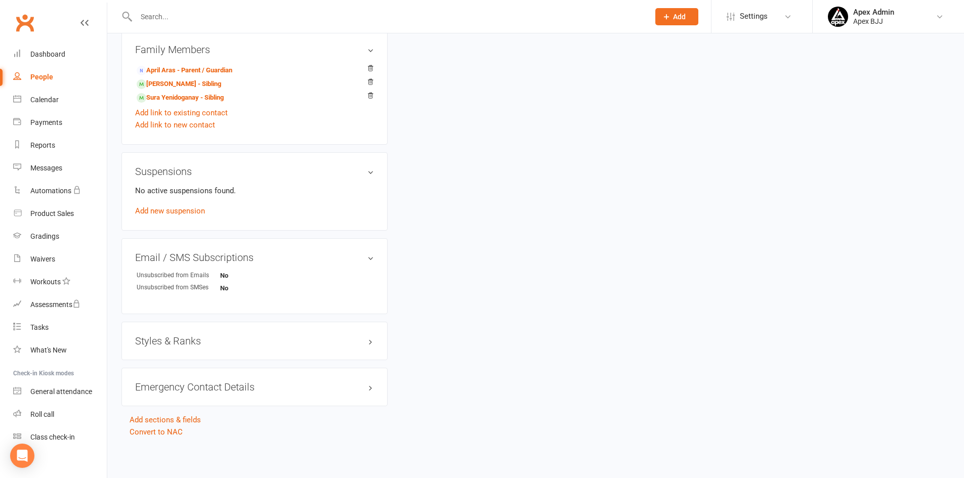
click at [168, 347] on div "Styles & Ranks" at bounding box center [255, 341] width 266 height 38
click at [173, 340] on h3 "Styles & Ranks" at bounding box center [254, 341] width 239 height 11
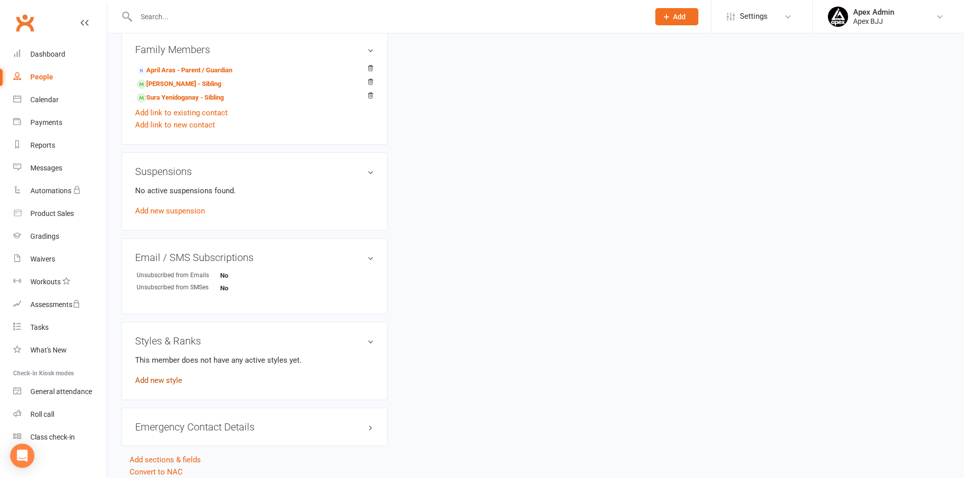
click at [168, 380] on link "Add new style" at bounding box center [158, 380] width 47 height 9
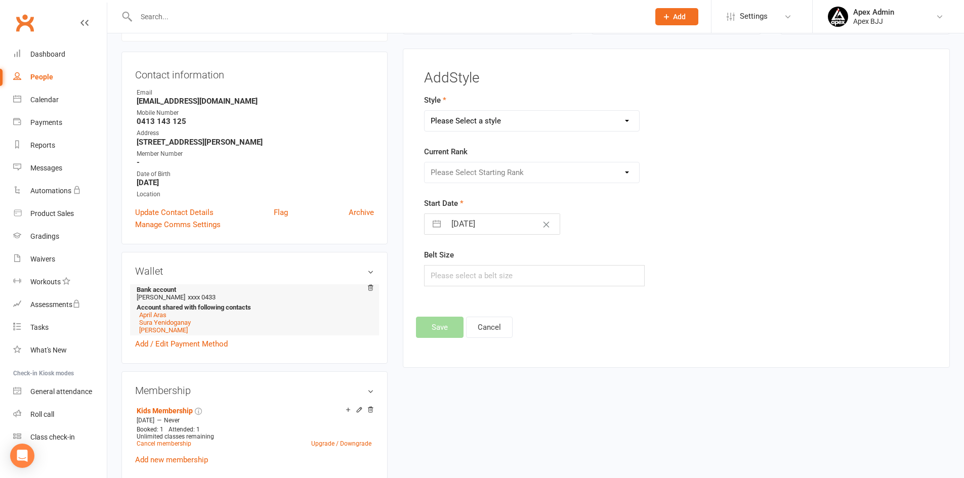
scroll to position [87, 0]
click at [480, 128] on select "Please Select a style Blue Belt Brown Belt Kids White Belt Purple Belt White Be…" at bounding box center [532, 123] width 215 height 20
select select "3748"
click at [425, 113] on select "Please Select a style Blue Belt Brown Belt Kids White Belt Purple Belt White Be…" at bounding box center [532, 123] width 215 height 20
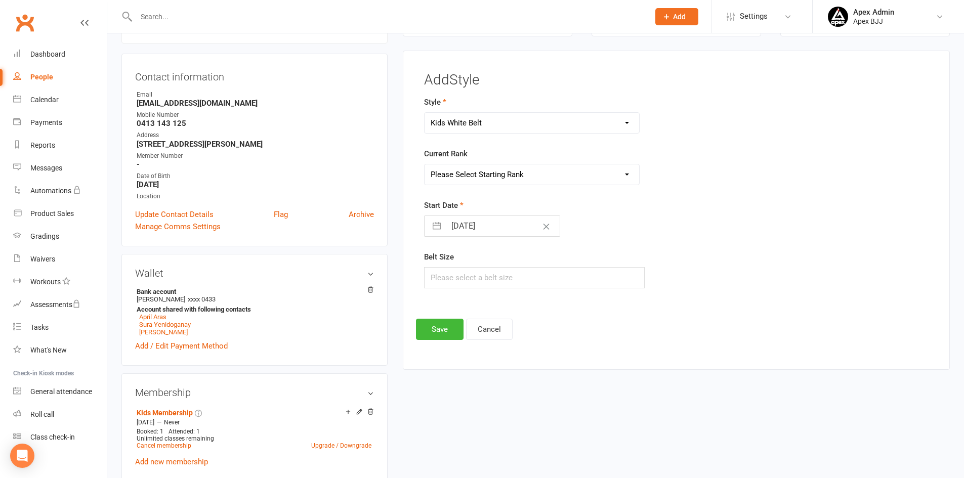
select select "7"
select select "2025"
select select "8"
select select "2025"
select select "9"
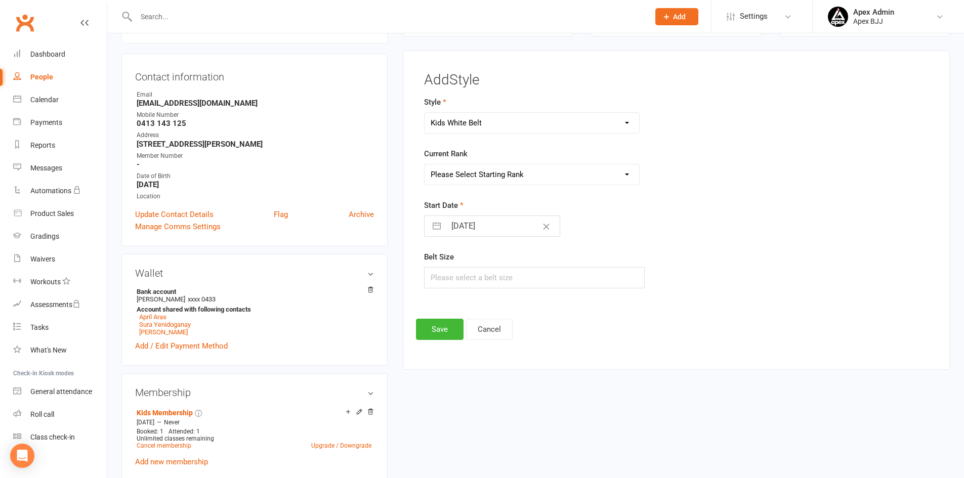
select select "2025"
click at [464, 228] on input "16 Sep 2025" at bounding box center [503, 226] width 114 height 20
click at [439, 266] on div "Move backward to switch to the previous month." at bounding box center [445, 266] width 20 height 17
select select "6"
select select "2025"
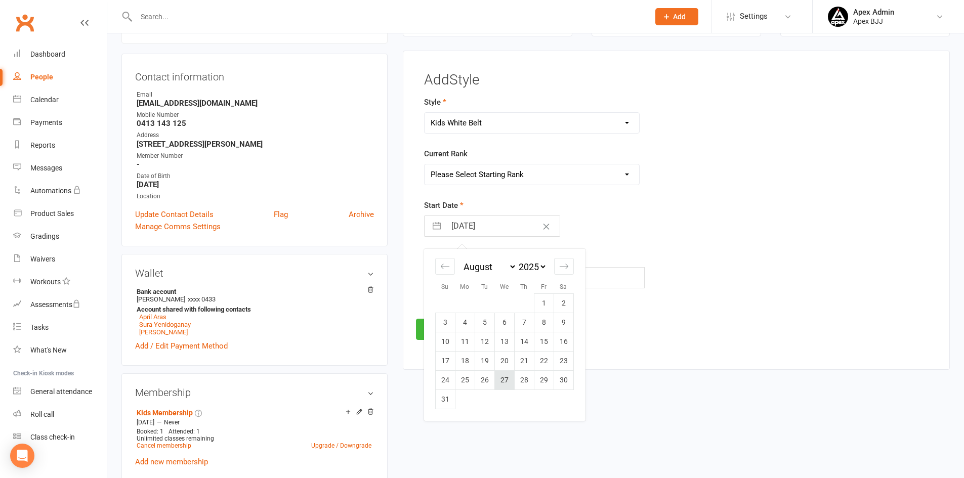
click at [504, 379] on td "27" at bounding box center [505, 380] width 20 height 19
type input "27 Aug 2025"
click at [443, 336] on button "Save" at bounding box center [440, 329] width 48 height 21
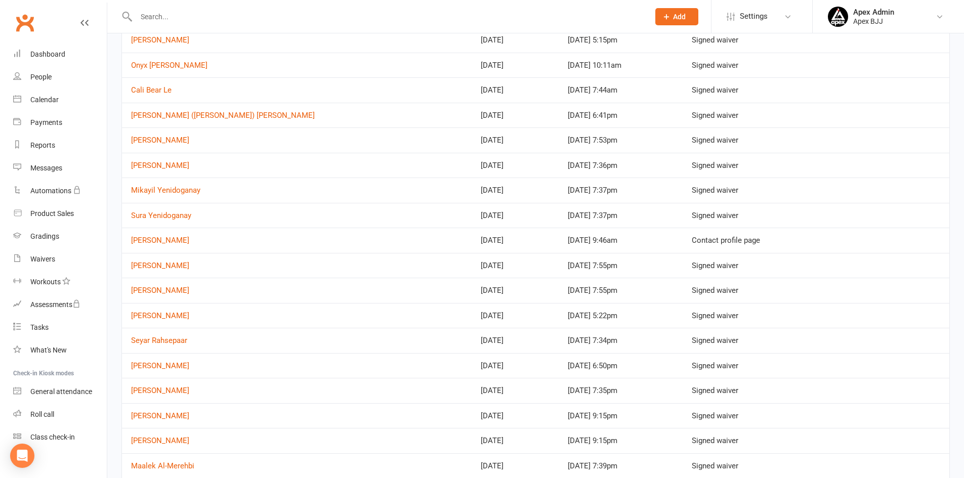
scroll to position [253, 0]
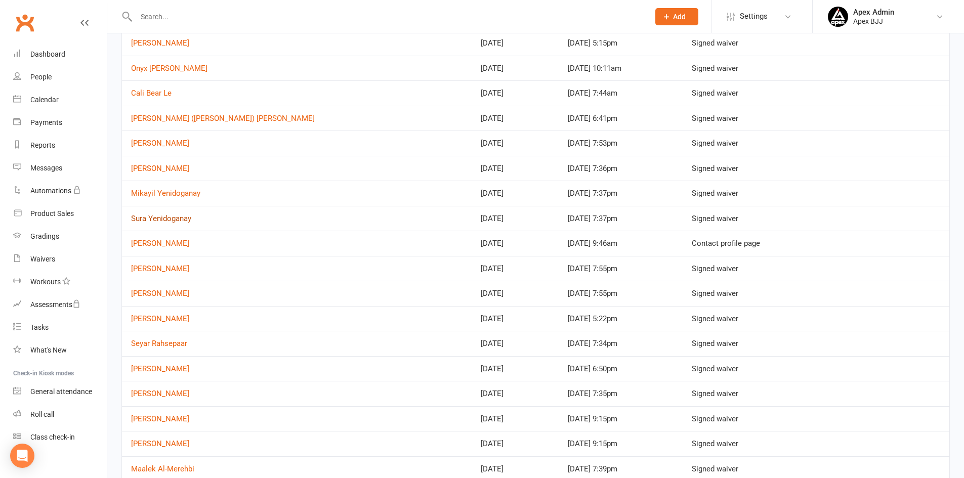
click at [164, 217] on link "Sura Yenidoganay" at bounding box center [161, 218] width 60 height 9
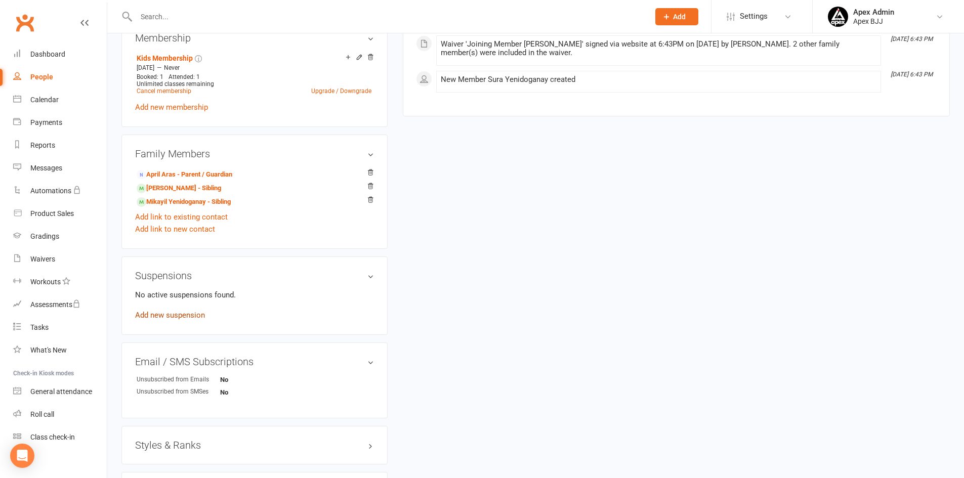
scroll to position [546, 0]
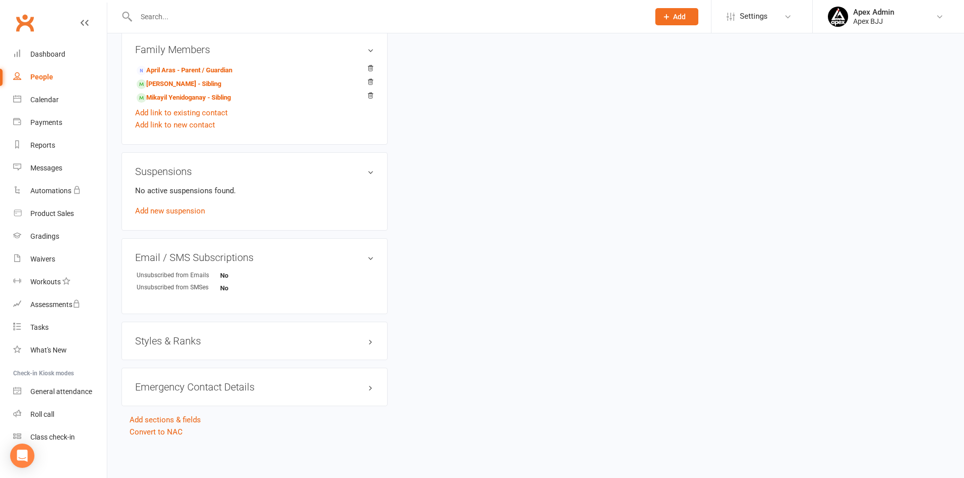
click at [210, 339] on h3 "Styles & Ranks" at bounding box center [254, 341] width 239 height 11
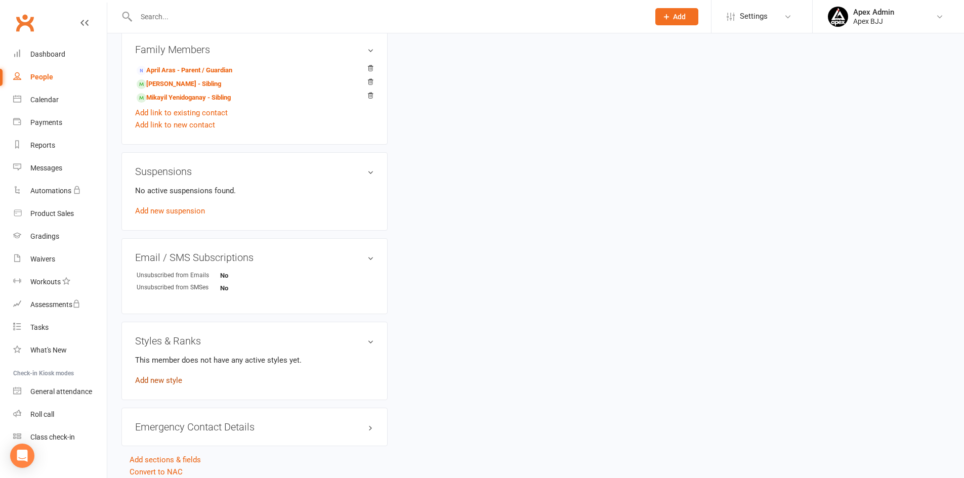
click at [166, 380] on link "Add new style" at bounding box center [158, 380] width 47 height 9
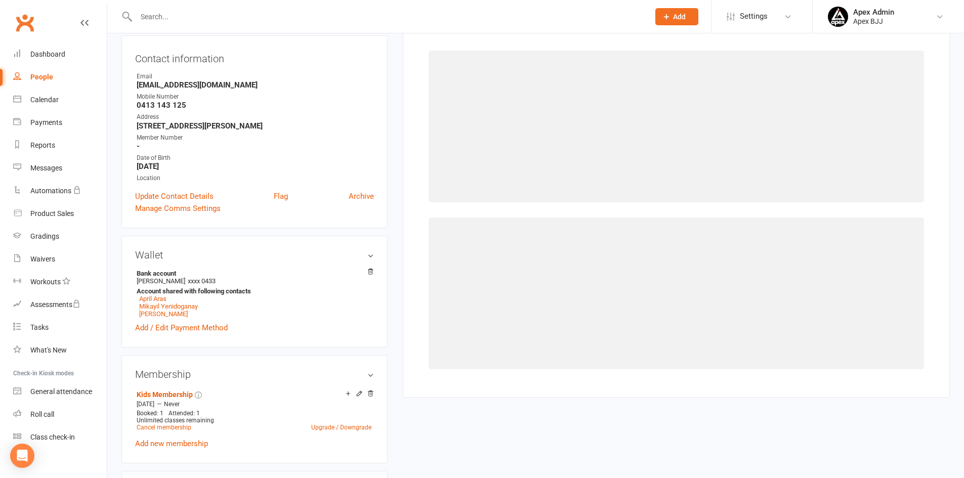
scroll to position [87, 0]
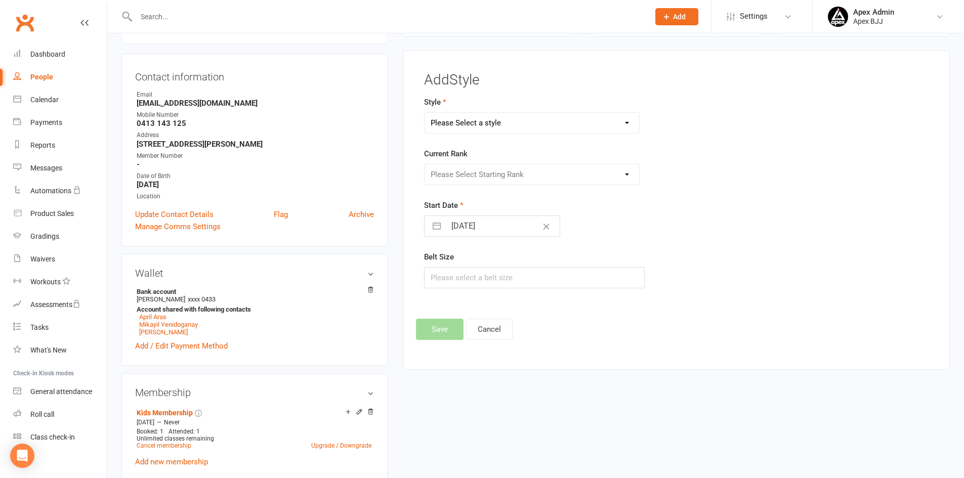
click at [513, 123] on select "Please Select a style Blue Belt Brown Belt Kids White Belt Purple Belt White Be…" at bounding box center [532, 123] width 215 height 20
select select "3748"
click at [425, 113] on select "Please Select a style Blue Belt Brown Belt Kids White Belt Purple Belt White Be…" at bounding box center [532, 123] width 215 height 20
click at [480, 227] on input "16 Sep 2025" at bounding box center [503, 226] width 114 height 20
select select "7"
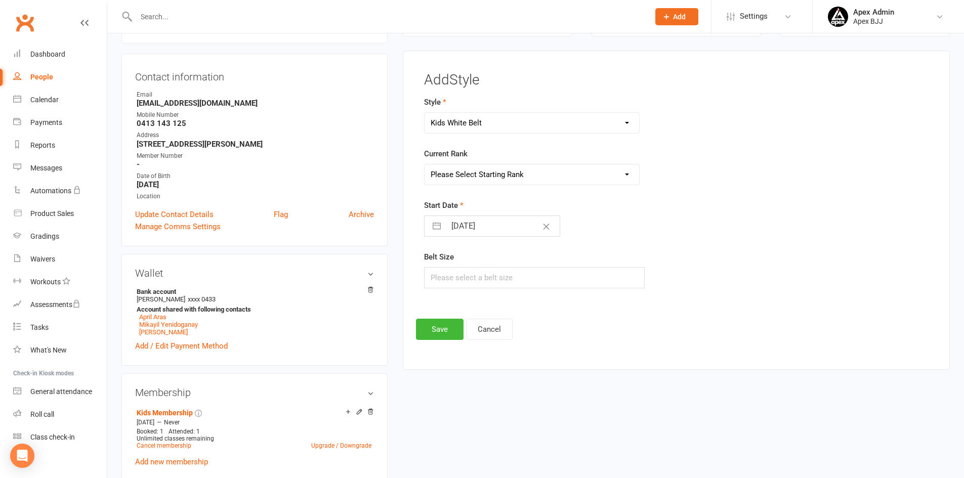
select select "2025"
select select "8"
select select "2025"
select select "9"
select select "2025"
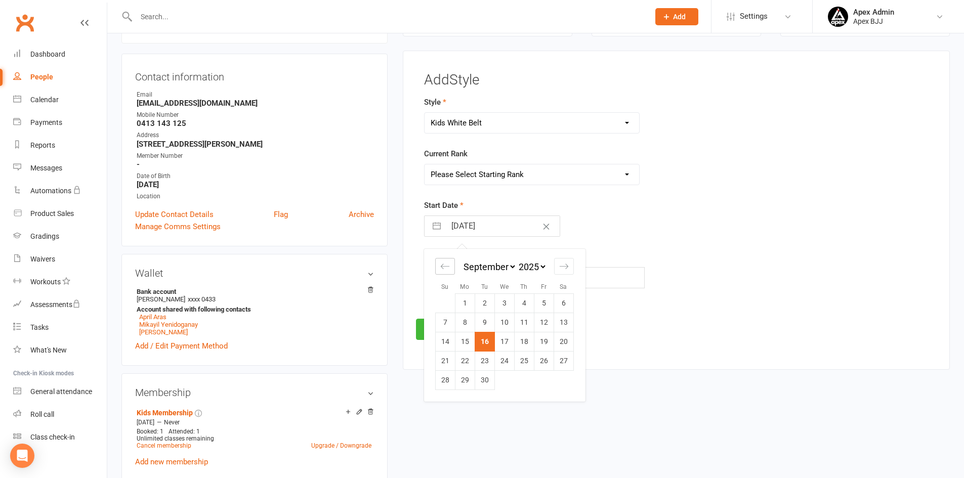
click at [447, 265] on icon "Move backward to switch to the previous month." at bounding box center [445, 267] width 10 height 10
select select "6"
select select "2025"
click at [501, 376] on td "27" at bounding box center [505, 380] width 20 height 19
type input "27 Aug 2025"
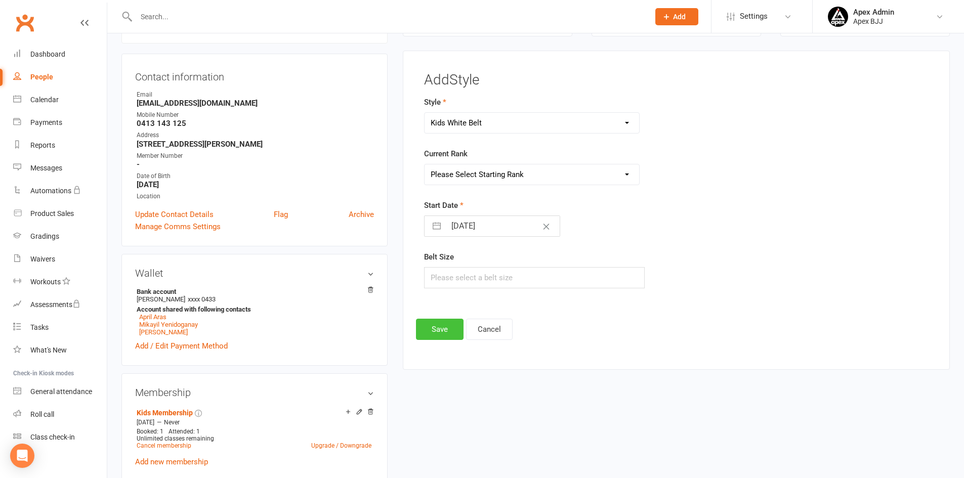
click at [445, 334] on button "Save" at bounding box center [440, 329] width 48 height 21
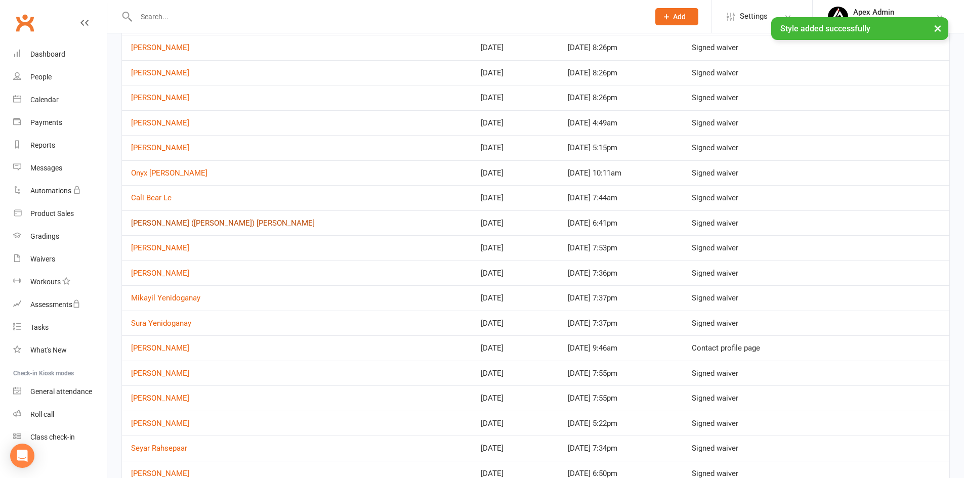
scroll to position [203, 0]
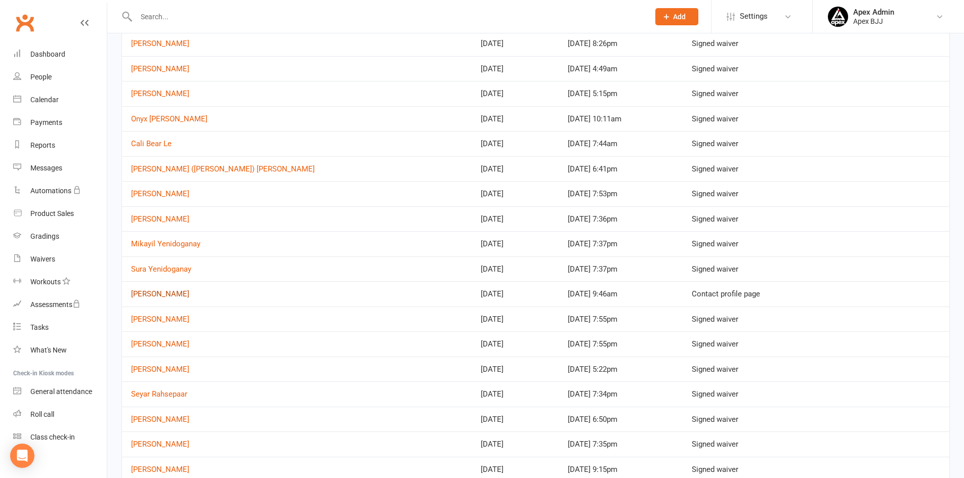
click at [164, 293] on link "Xavier Loret" at bounding box center [160, 294] width 58 height 9
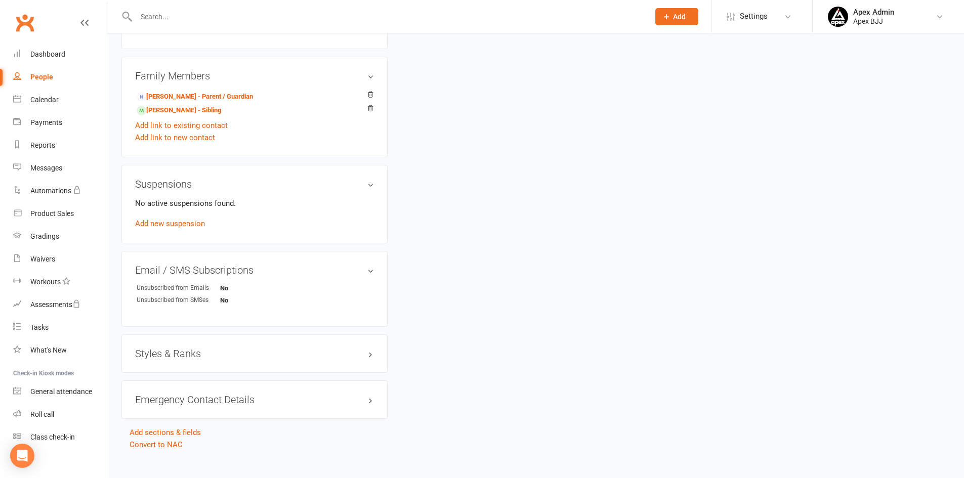
scroll to position [543, 0]
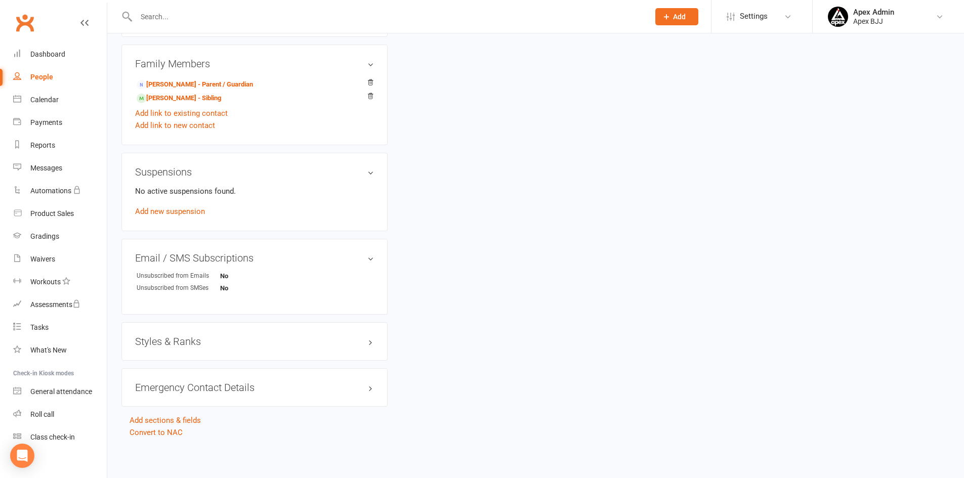
click at [183, 339] on h3 "Styles & Ranks" at bounding box center [254, 341] width 239 height 11
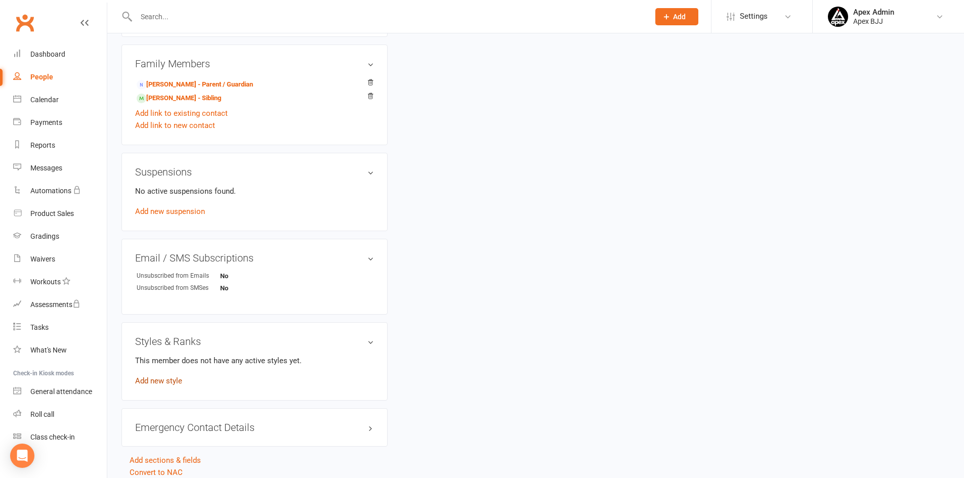
click at [175, 380] on link "Add new style" at bounding box center [158, 381] width 47 height 9
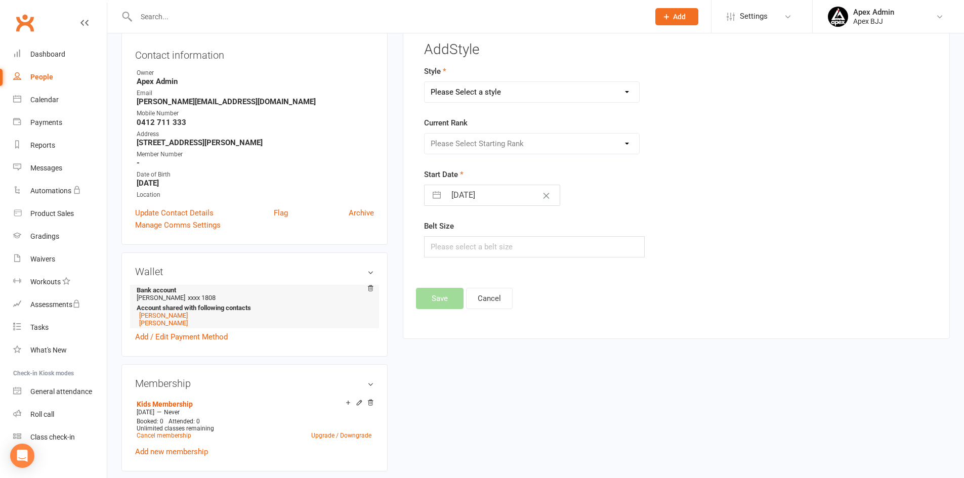
scroll to position [78, 0]
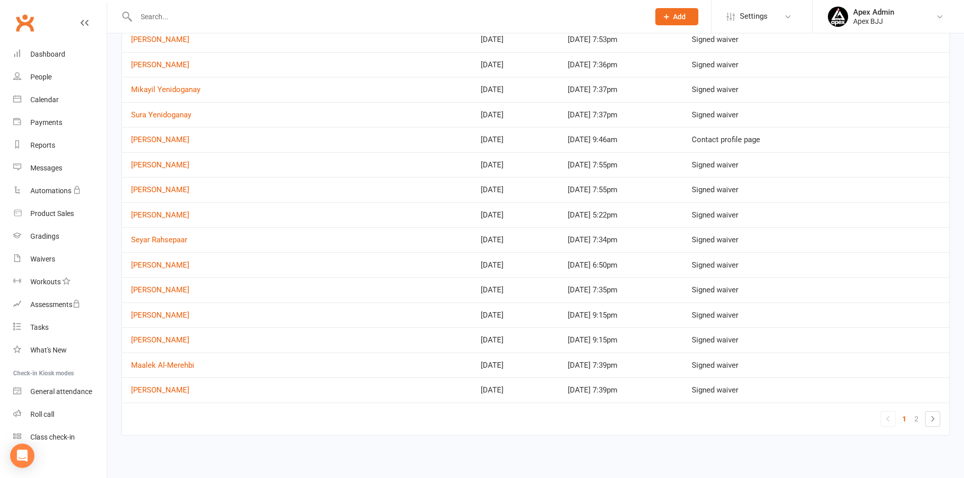
scroll to position [357, 0]
click at [154, 140] on link "Xavier Loret" at bounding box center [160, 139] width 58 height 9
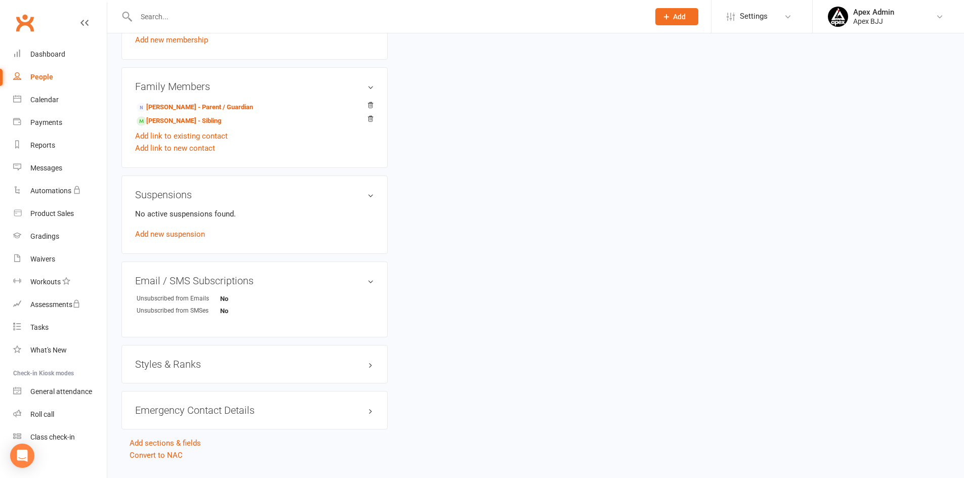
scroll to position [543, 0]
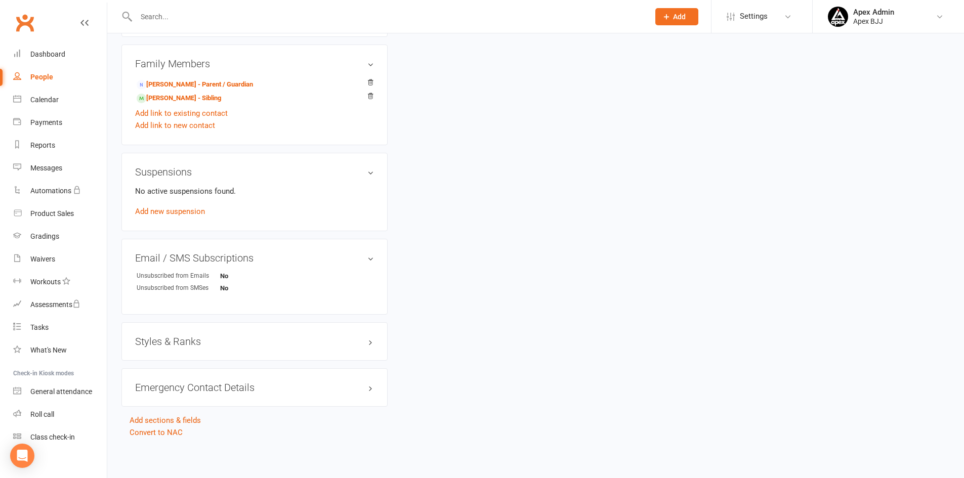
click at [208, 345] on h3 "Styles & Ranks" at bounding box center [254, 341] width 239 height 11
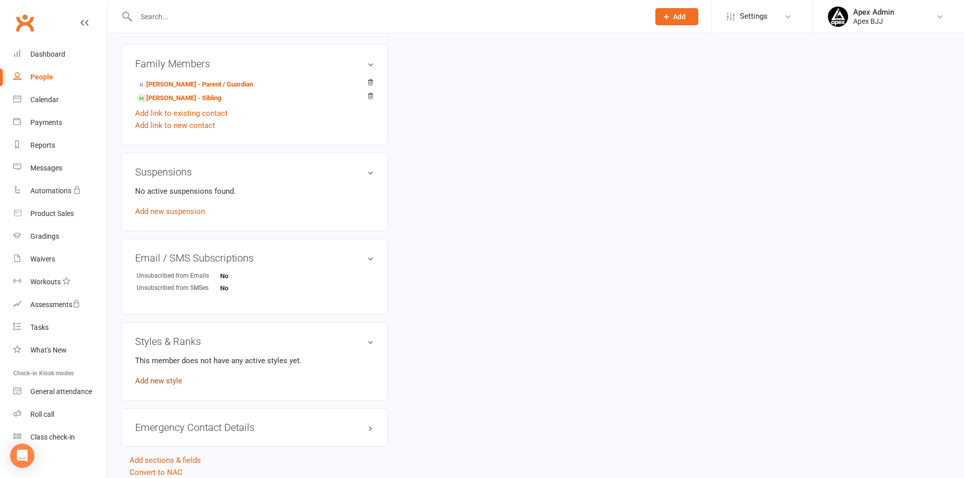
click at [173, 383] on link "Add new style" at bounding box center [158, 381] width 47 height 9
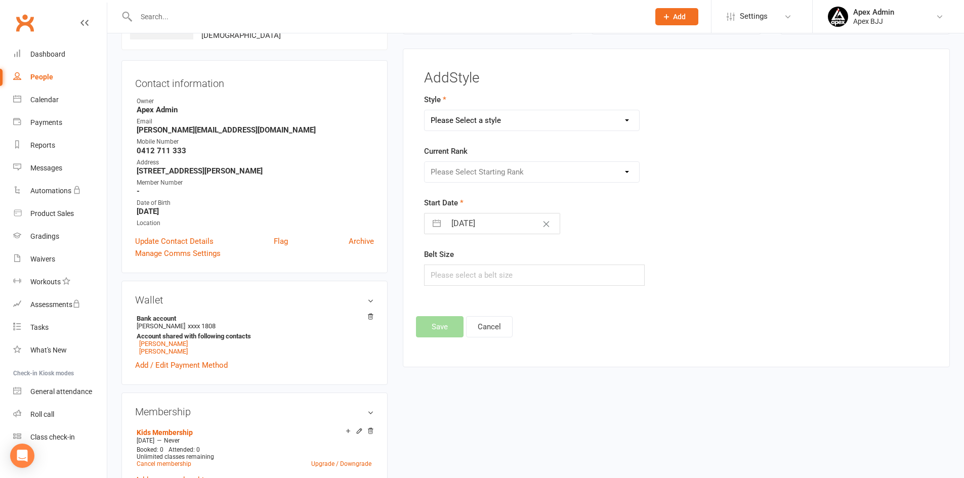
scroll to position [78, 0]
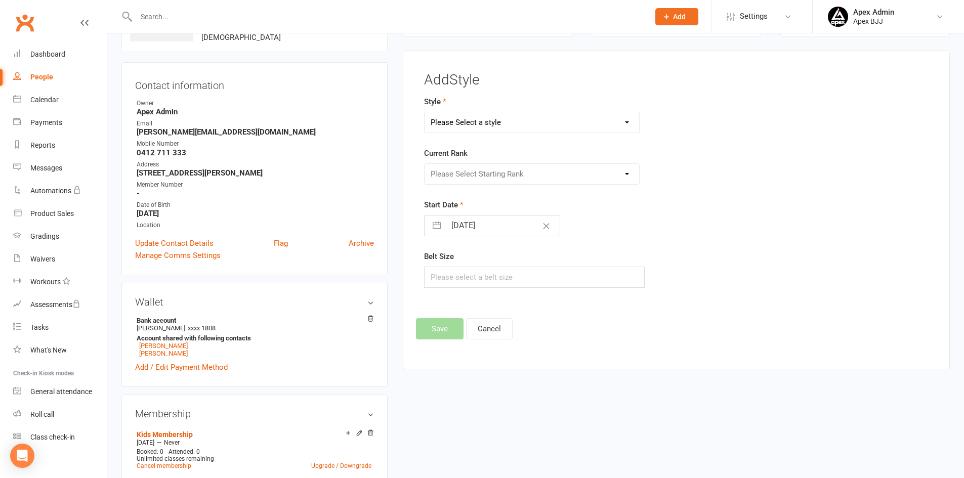
click at [532, 127] on select "Please Select a style Blue Belt Brown Belt Kids White Belt Purple Belt White Be…" at bounding box center [532, 122] width 215 height 20
select select "3748"
click at [425, 112] on select "Please Select a style Blue Belt Brown Belt Kids White Belt Purple Belt White Be…" at bounding box center [532, 122] width 215 height 20
click at [471, 225] on input "16 Sep 2025" at bounding box center [503, 226] width 114 height 20
select select "7"
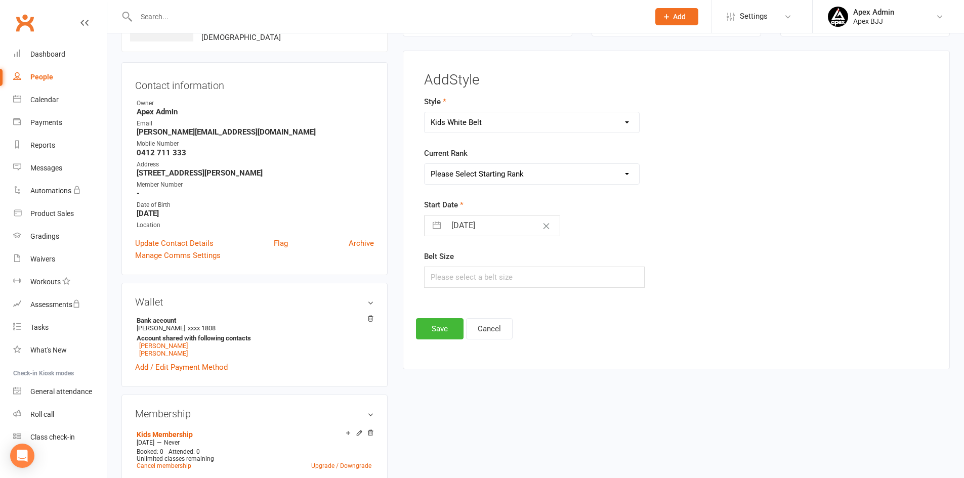
select select "2025"
select select "8"
select select "2025"
select select "9"
select select "2025"
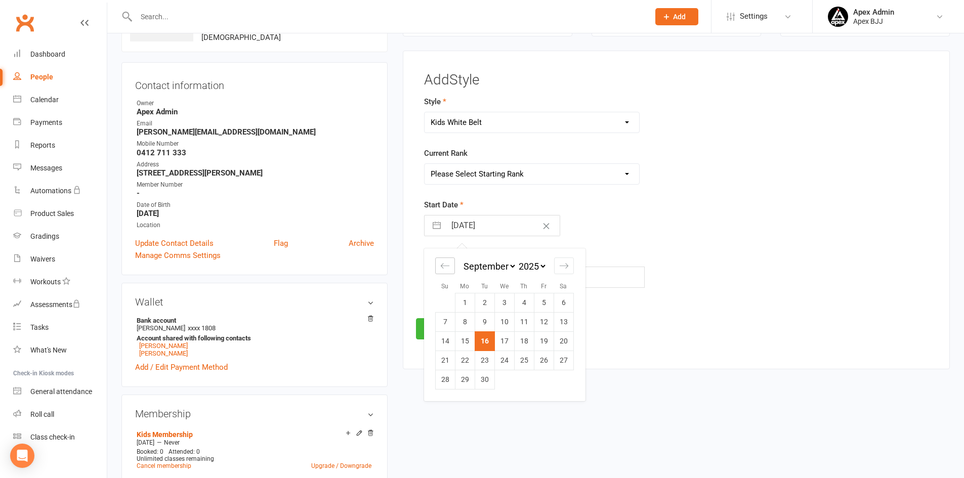
click at [443, 268] on icon "Move backward to switch to the previous month." at bounding box center [445, 266] width 10 height 10
select select "6"
select select "2025"
click at [509, 377] on td "27" at bounding box center [505, 380] width 20 height 19
type input "27 Aug 2025"
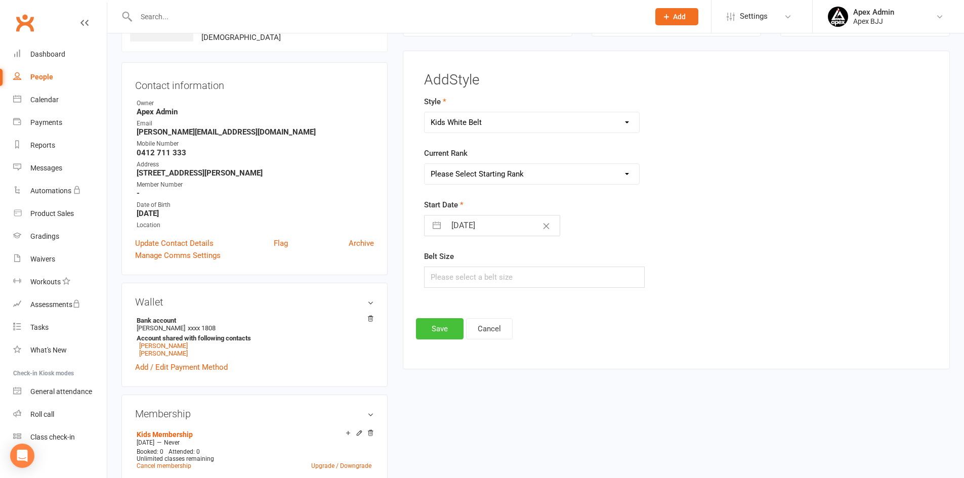
click at [437, 331] on button "Save" at bounding box center [440, 328] width 48 height 21
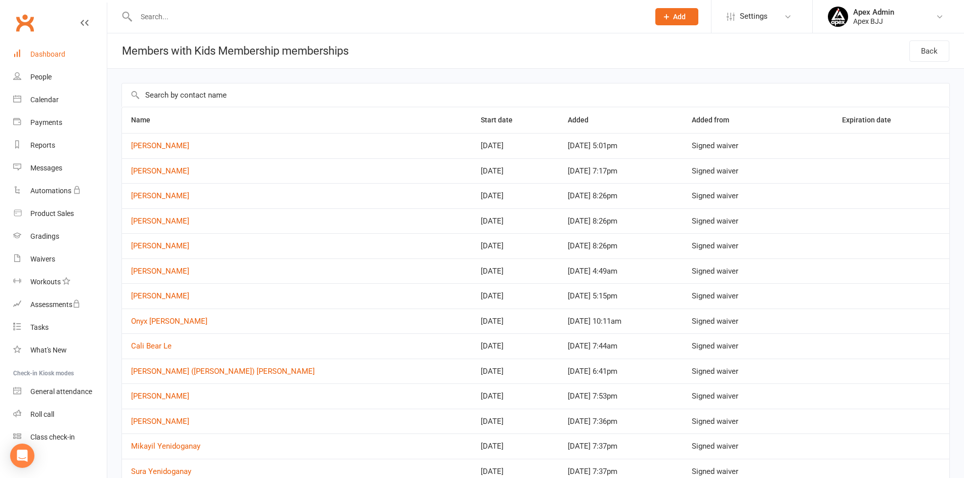
click at [57, 56] on div "Dashboard" at bounding box center [47, 54] width 35 height 8
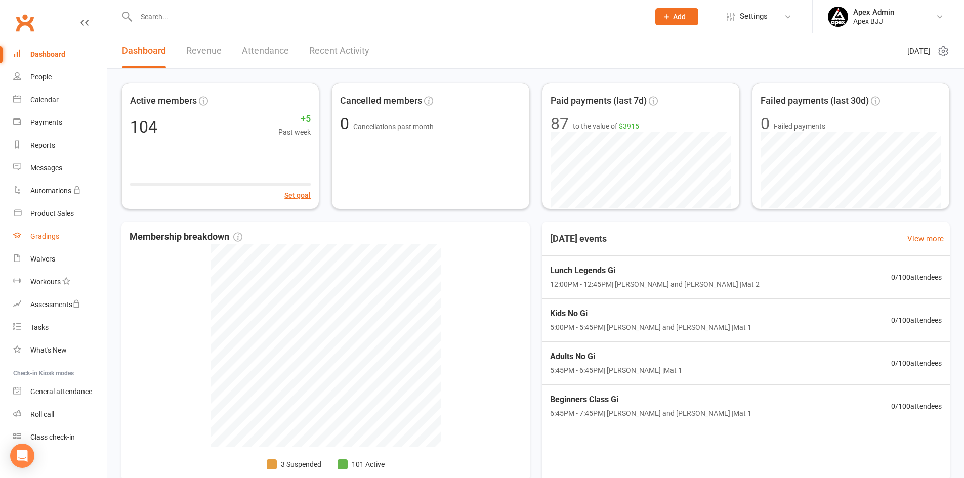
click at [42, 236] on div "Gradings" at bounding box center [44, 236] width 29 height 8
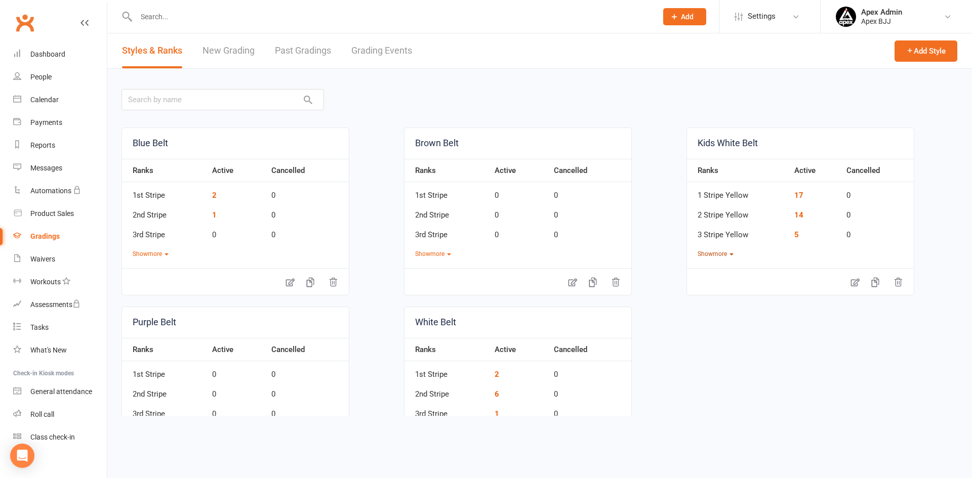
click at [715, 252] on button "Show more" at bounding box center [716, 255] width 36 height 10
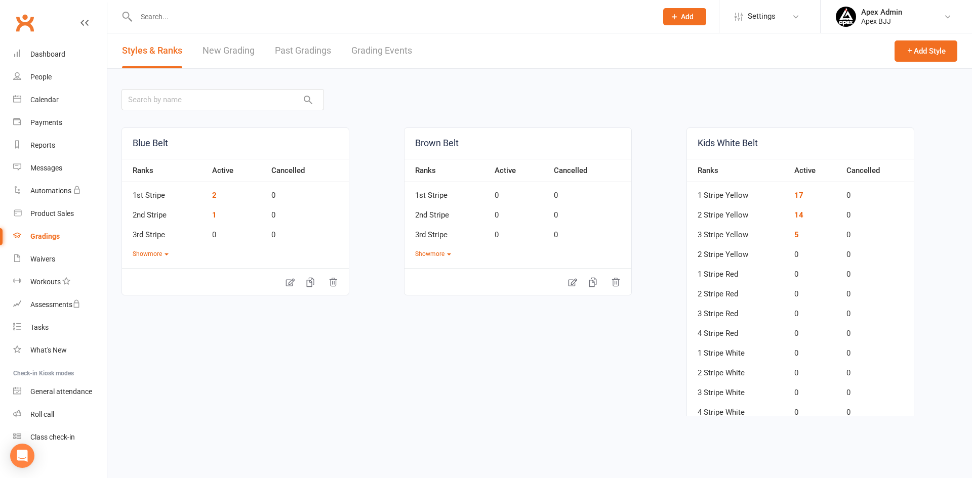
click at [238, 52] on link "New Grading" at bounding box center [229, 50] width 52 height 35
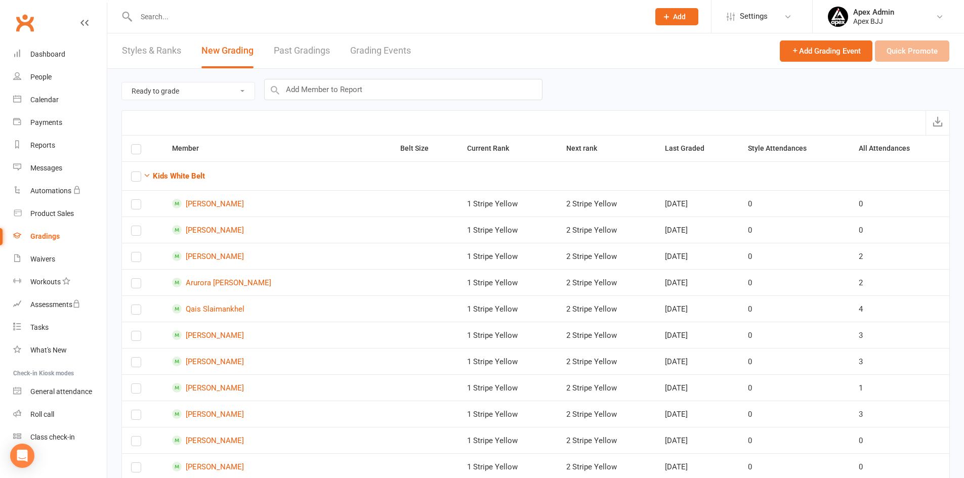
click at [247, 92] on select "Ready to grade All members enrolled in a style Active members enrolled in a sty…" at bounding box center [188, 91] width 133 height 17
select select "active_members_in_style"
click at [122, 83] on select "Ready to grade All members enrolled in a style Active members enrolled in a sty…" at bounding box center [188, 91] width 133 height 17
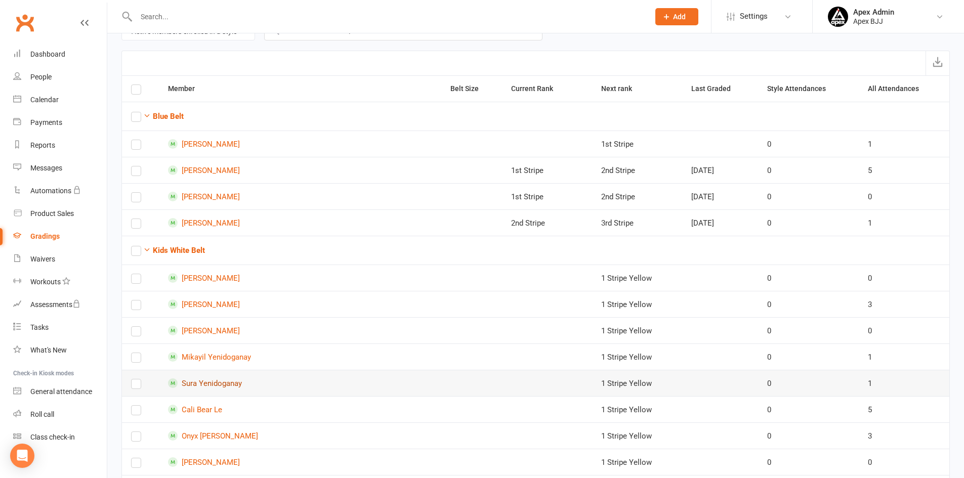
scroll to position [51, 0]
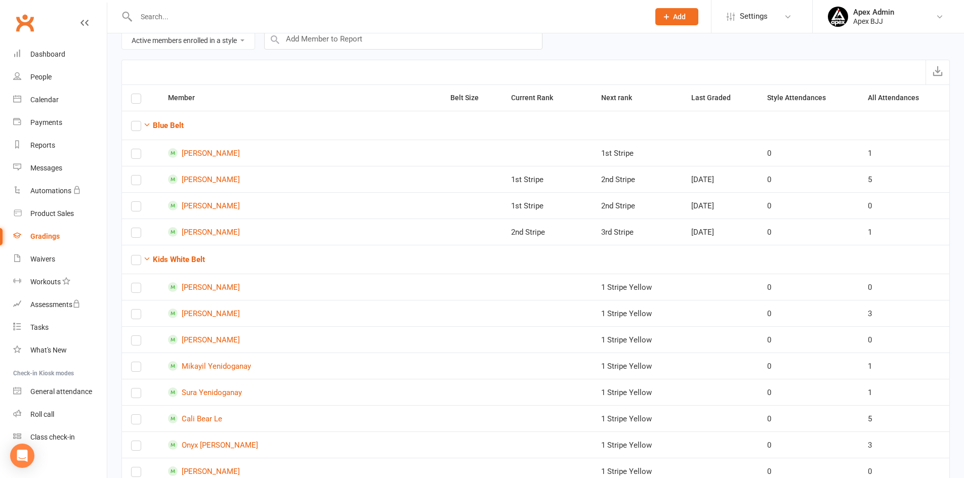
click at [682, 96] on th "Last Graded" at bounding box center [719, 98] width 75 height 26
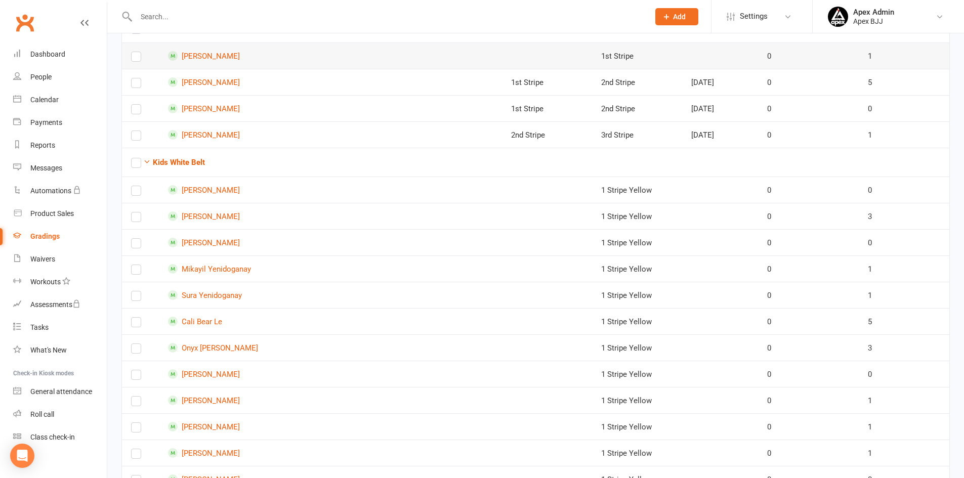
scroll to position [152, 0]
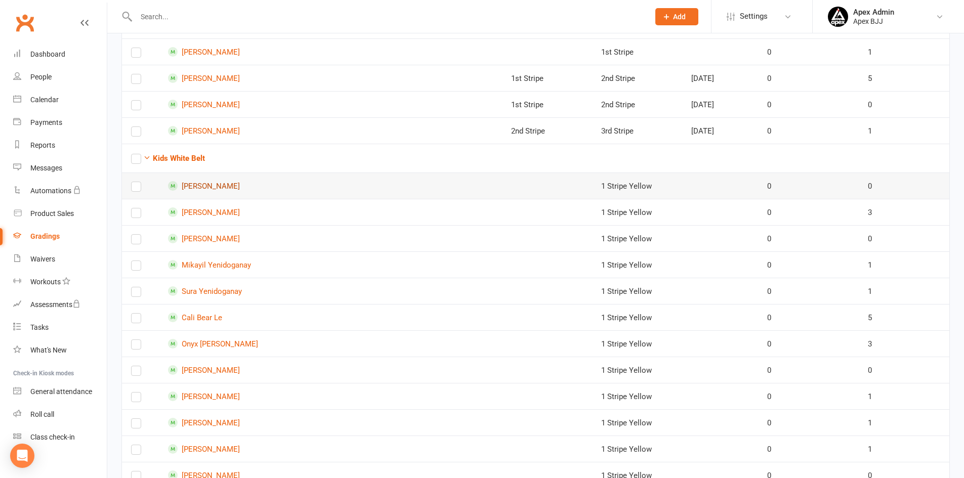
click at [217, 186] on link "Xavier Loret" at bounding box center [300, 186] width 264 height 10
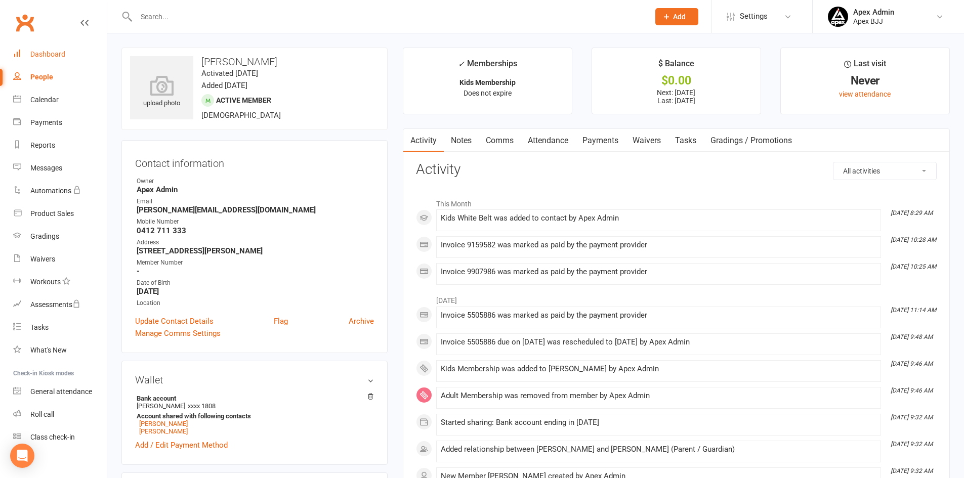
click at [62, 55] on div "Dashboard" at bounding box center [47, 54] width 35 height 8
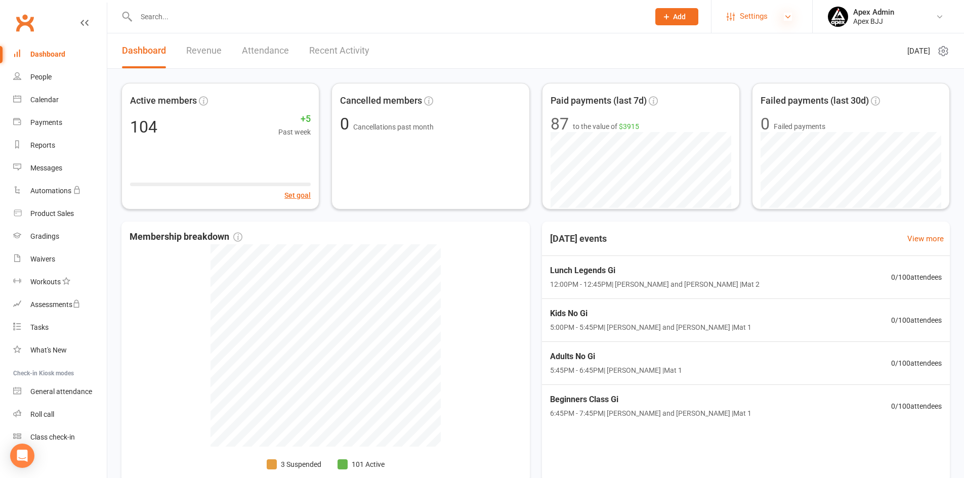
click at [788, 16] on icon at bounding box center [788, 17] width 8 height 8
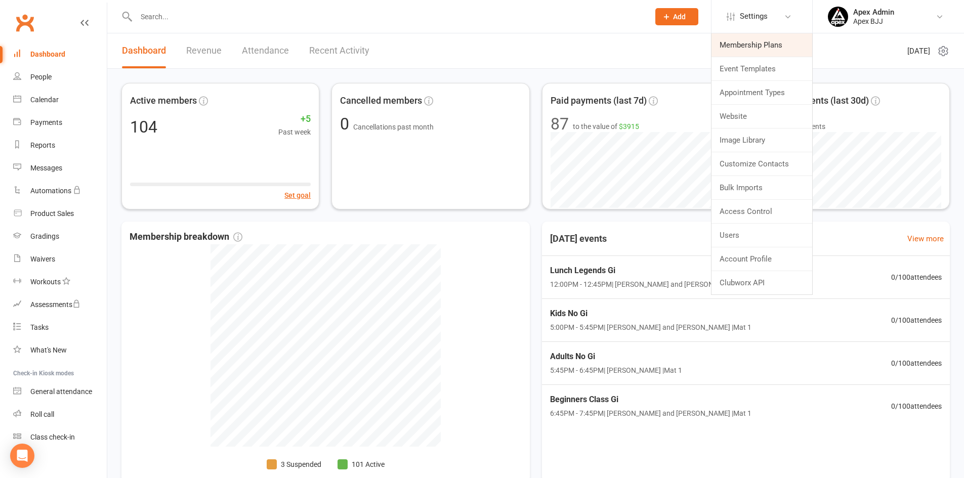
click at [772, 48] on link "Membership Plans" at bounding box center [762, 44] width 101 height 23
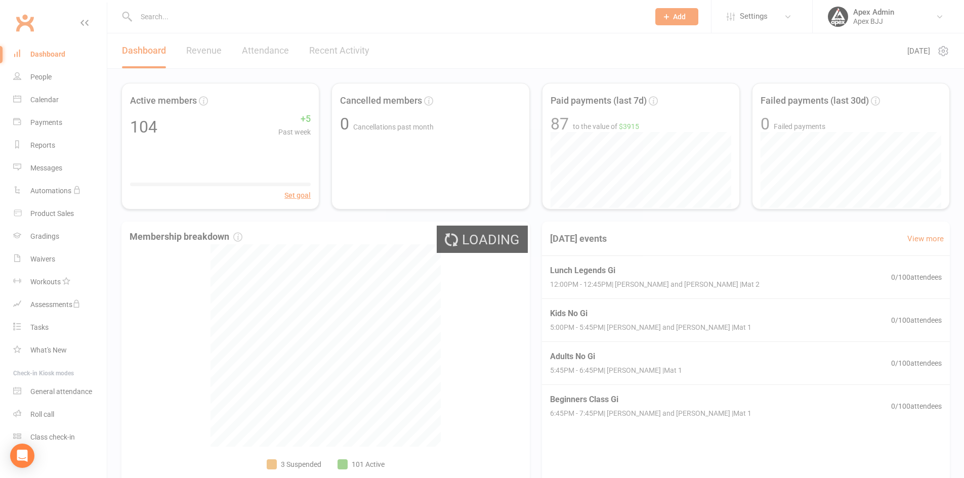
select select "100"
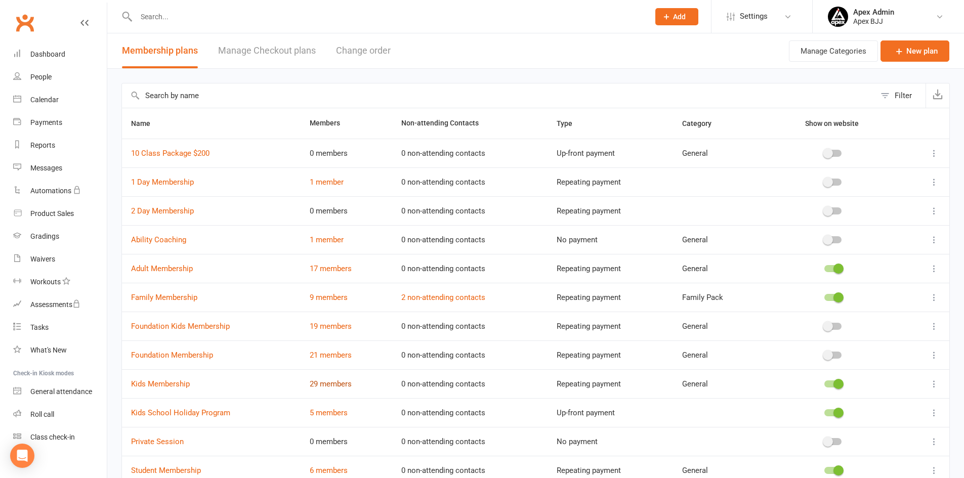
click at [338, 387] on link "29 members" at bounding box center [331, 384] width 42 height 9
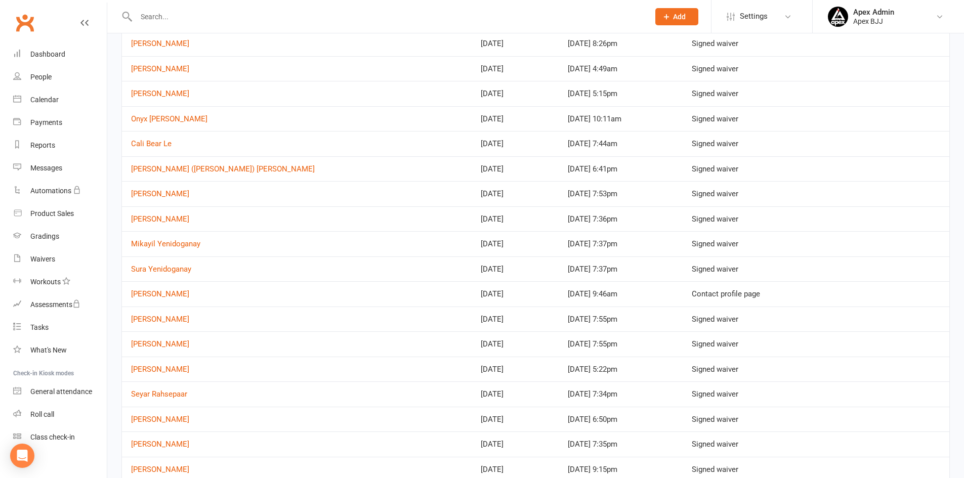
scroll to position [253, 0]
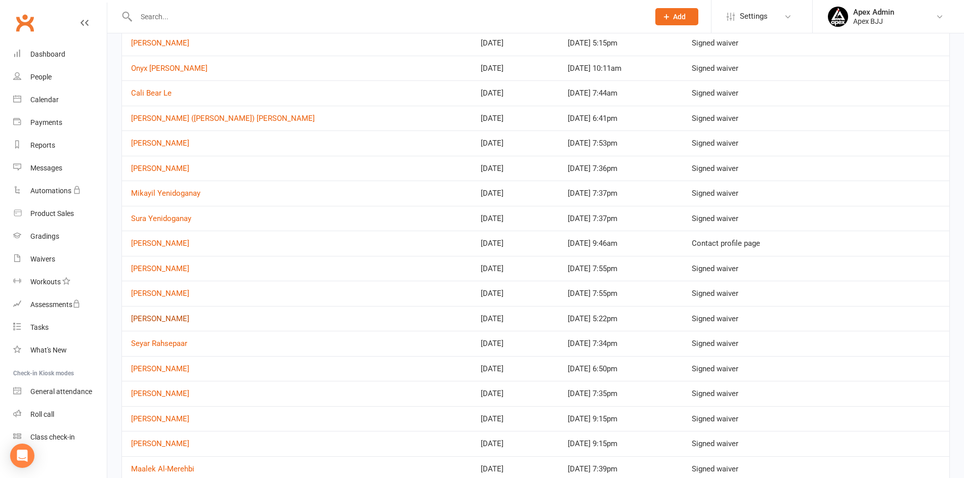
click at [179, 318] on link "Hisham Kassab" at bounding box center [160, 318] width 58 height 9
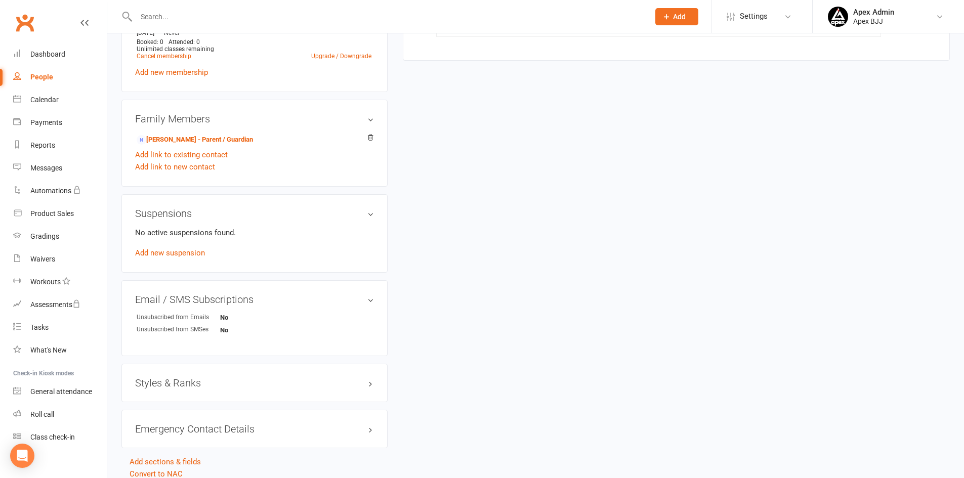
scroll to position [503, 0]
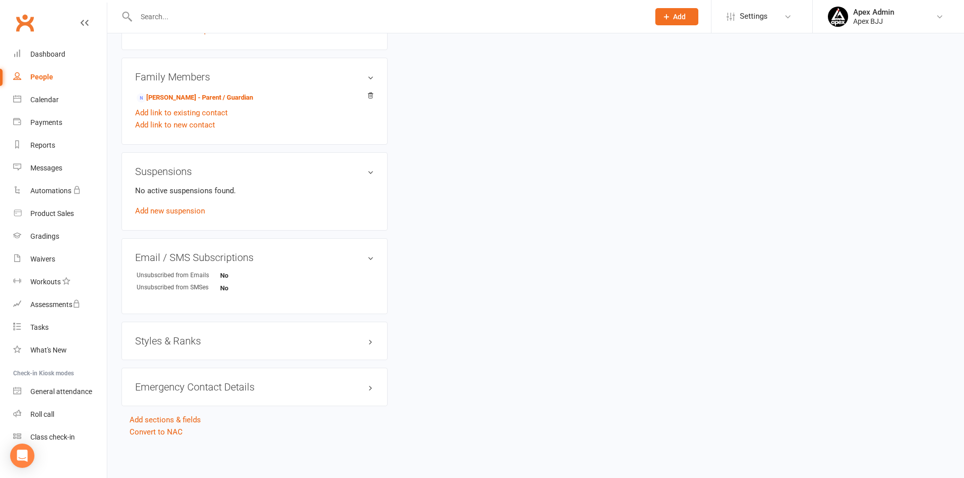
click at [189, 340] on h3 "Styles & Ranks" at bounding box center [254, 341] width 239 height 11
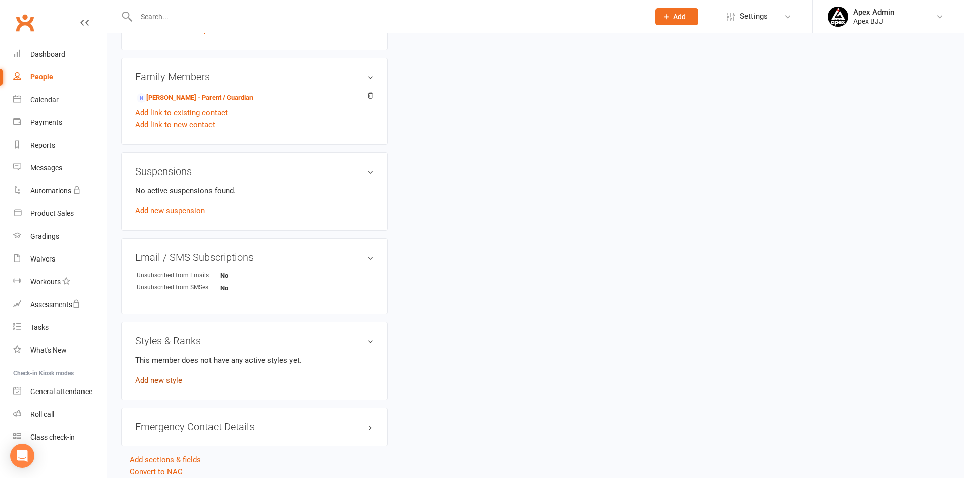
click at [176, 383] on link "Add new style" at bounding box center [158, 380] width 47 height 9
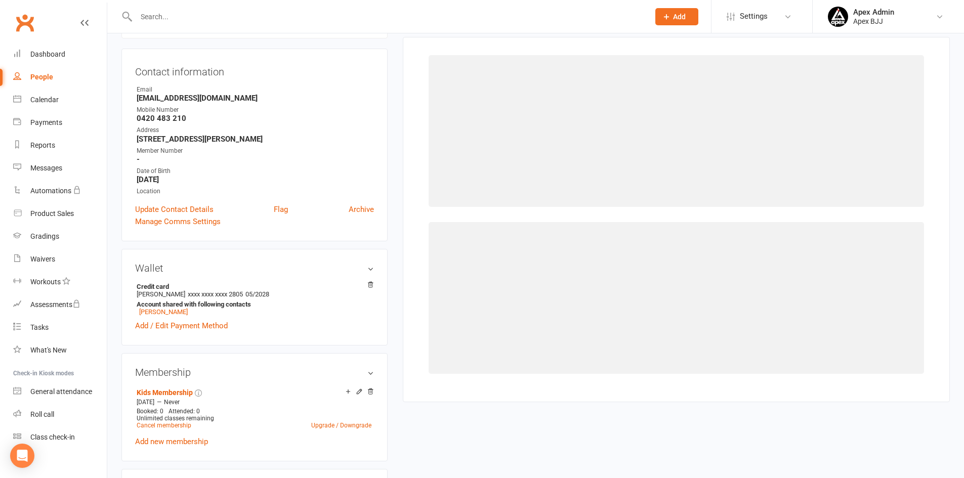
scroll to position [78, 0]
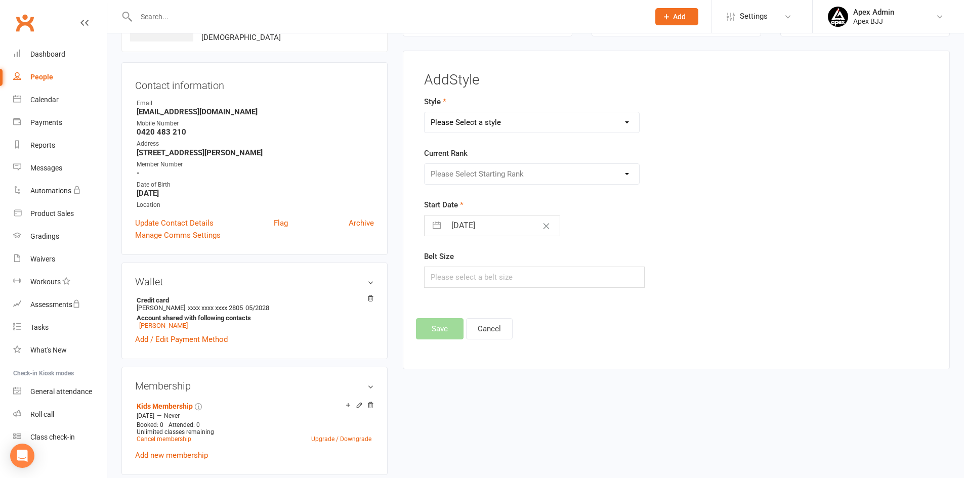
click at [542, 122] on select "Please Select a style Blue Belt Brown Belt Kids White Belt Purple Belt White Be…" at bounding box center [532, 122] width 215 height 20
select select "3748"
click at [425, 112] on select "Please Select a style Blue Belt Brown Belt Kids White Belt Purple Belt White Be…" at bounding box center [532, 122] width 215 height 20
click at [486, 182] on select "Please Select Starting Rank 1 Stripe Yellow 2 Stripe Yellow 3 Stripe Yellow 2 S…" at bounding box center [532, 174] width 215 height 20
click at [698, 221] on div "Start Date 16 Sep 2025 Navigate forward to interact with the calendar and selec…" at bounding box center [590, 217] width 332 height 37
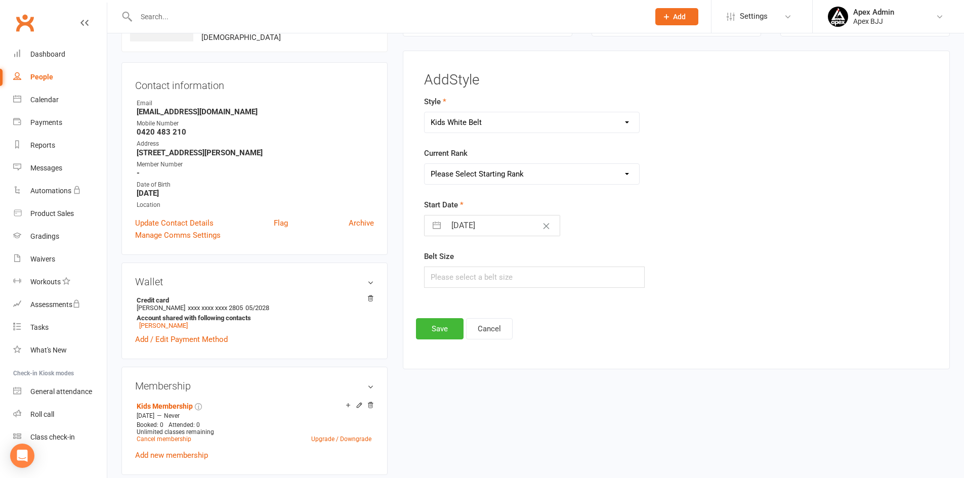
select select "7"
select select "2025"
select select "8"
select select "2025"
select select "9"
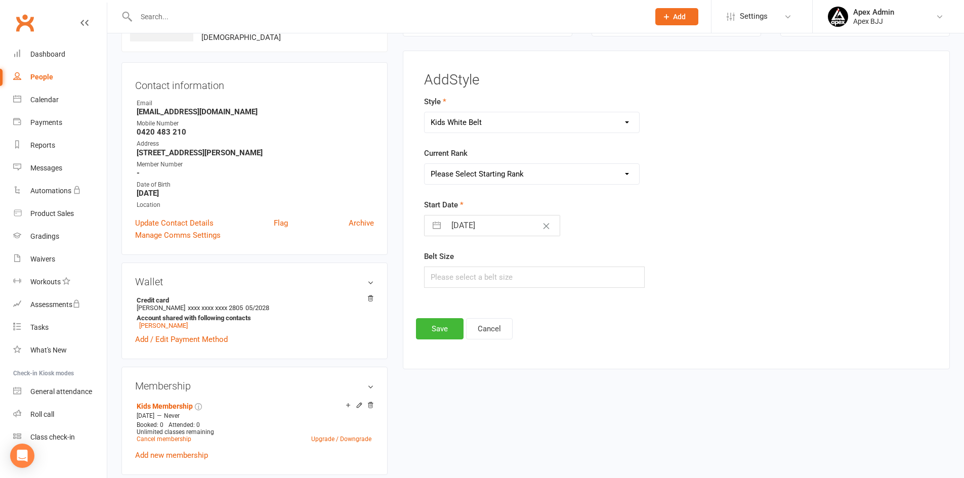
select select "2025"
click at [459, 227] on input "16 Sep 2025" at bounding box center [503, 226] width 114 height 20
click at [443, 269] on icon "Move backward to switch to the previous month." at bounding box center [445, 266] width 10 height 10
select select "6"
select select "2025"
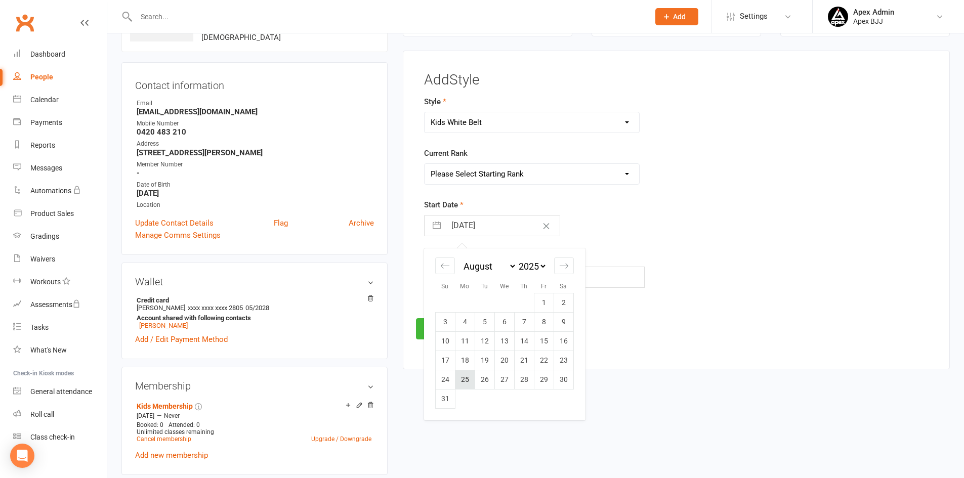
click at [469, 380] on td "25" at bounding box center [465, 380] width 20 height 19
type input "25 Aug 2025"
click at [493, 225] on input "25 Aug 2025" at bounding box center [503, 226] width 114 height 20
select select "6"
select select "2025"
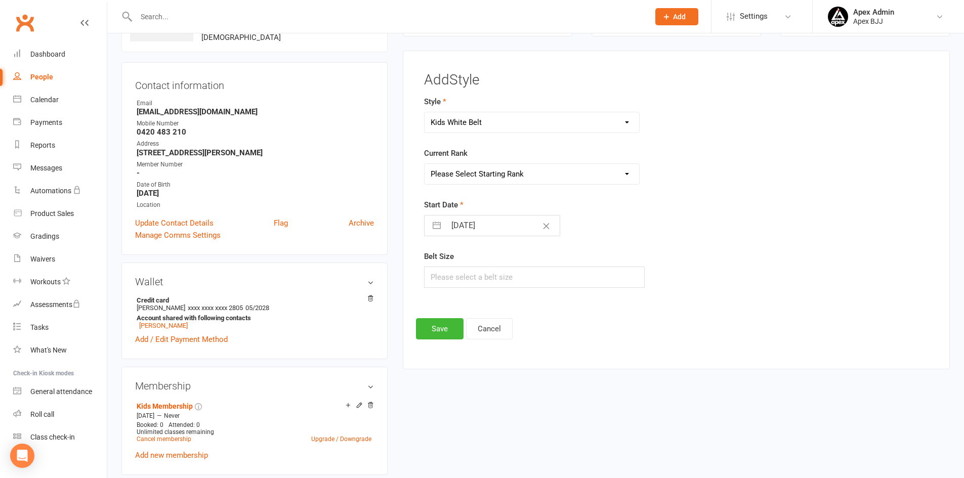
select select "7"
select select "2025"
select select "8"
select select "2025"
click at [468, 358] on td "18" at bounding box center [465, 360] width 20 height 19
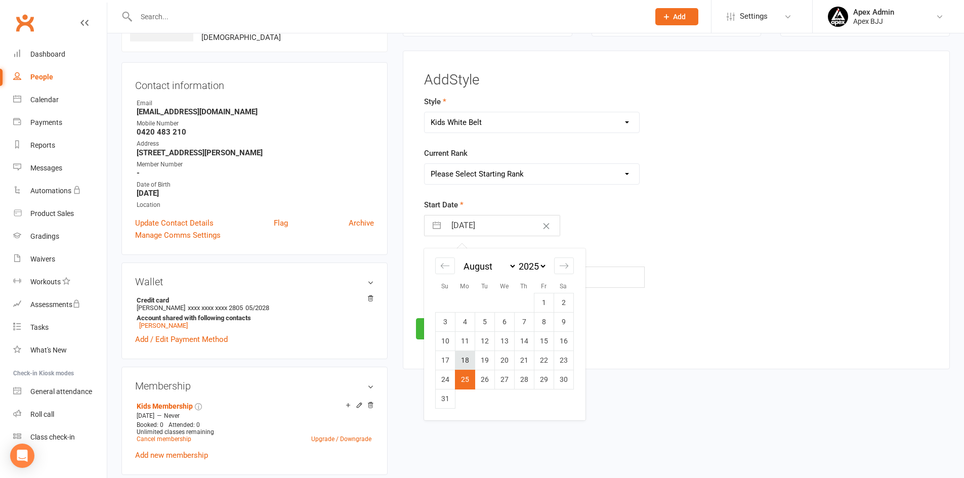
type input "18 Aug 2025"
click at [446, 335] on button "Save" at bounding box center [440, 328] width 48 height 21
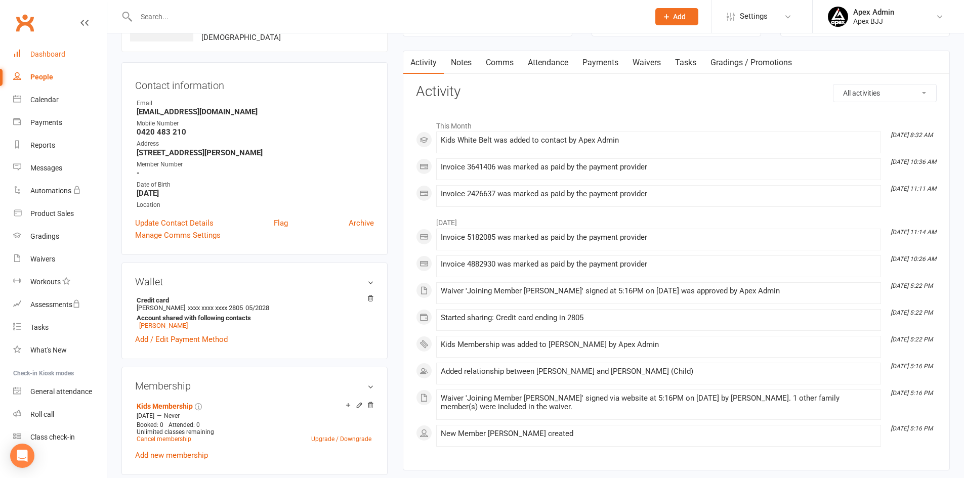
click at [52, 55] on div "Dashboard" at bounding box center [47, 54] width 35 height 8
